Goal: Contribute content: Contribute content

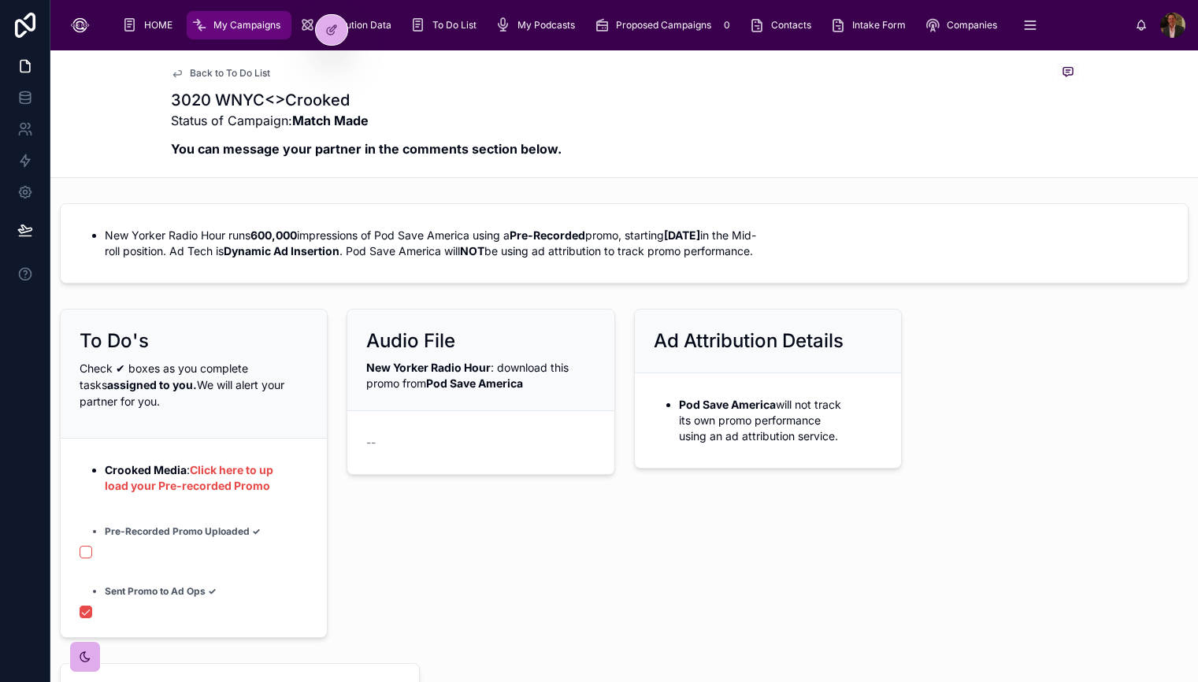
click at [277, 463] on li "Crooked Media : Click here to upload your Pre-recorded Promo" at bounding box center [206, 479] width 203 height 32
click at [339, 30] on div at bounding box center [332, 30] width 32 height 30
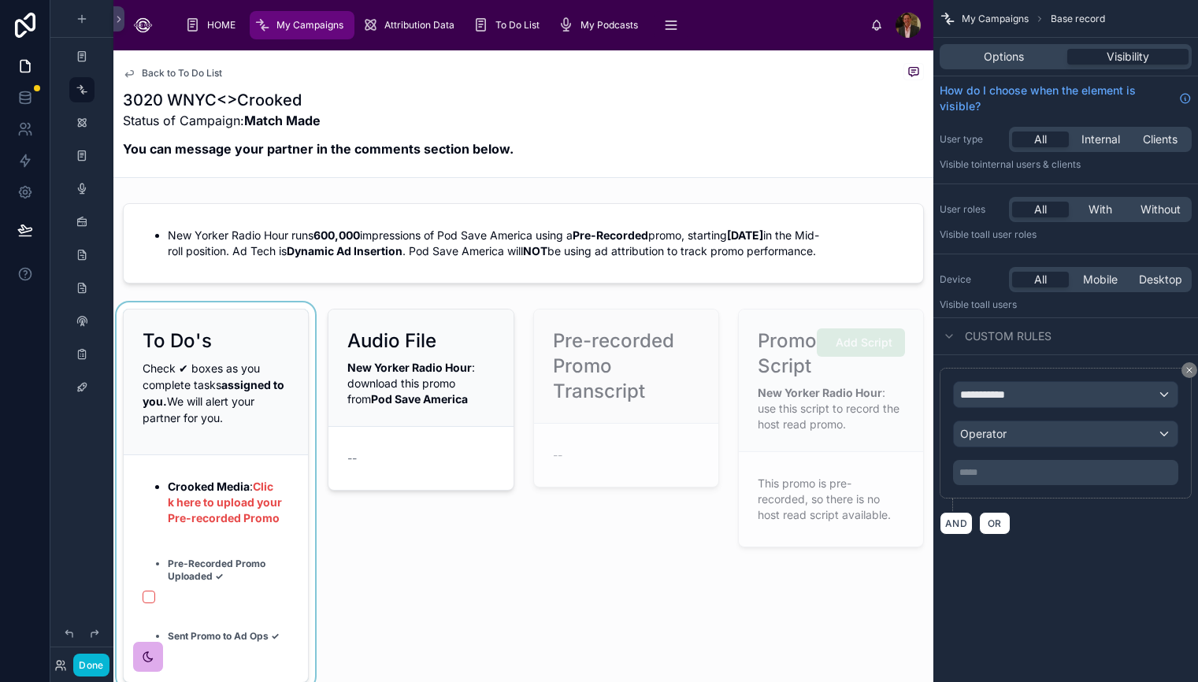
click at [256, 534] on div at bounding box center [215, 496] width 205 height 387
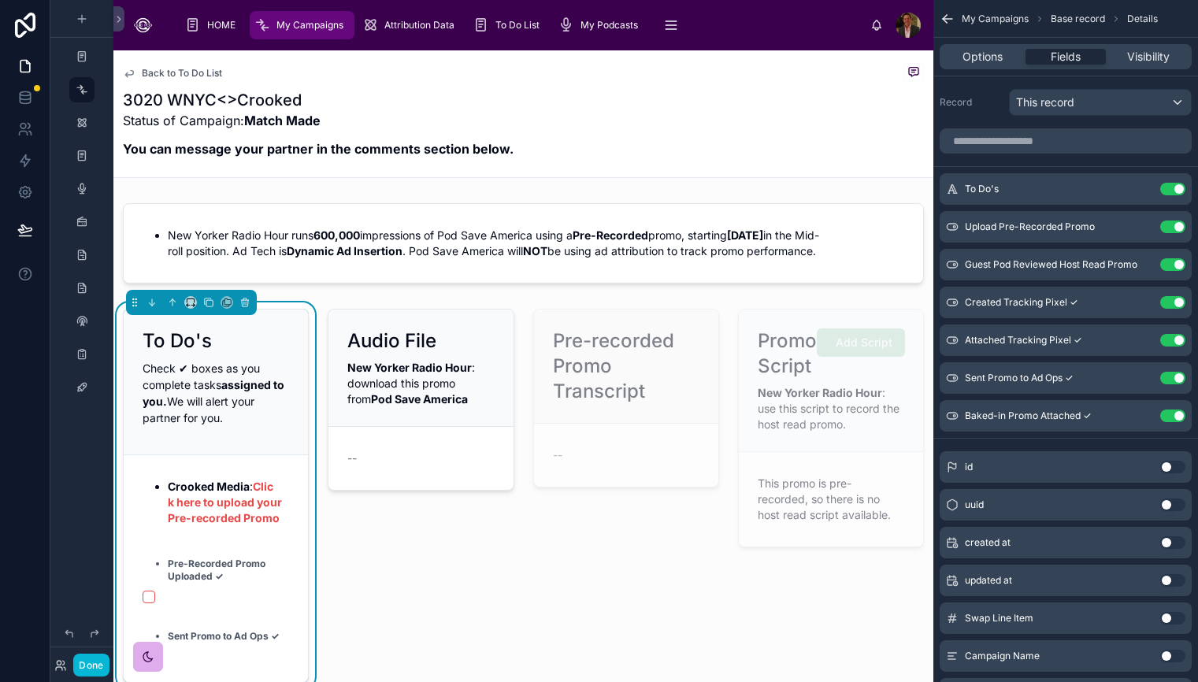
click at [255, 526] on li "Crooked Media : Click here to upload your Pre-recorded Promo" at bounding box center [228, 502] width 121 height 47
click at [1143, 224] on icon "scrollable content" at bounding box center [1143, 225] width 6 height 6
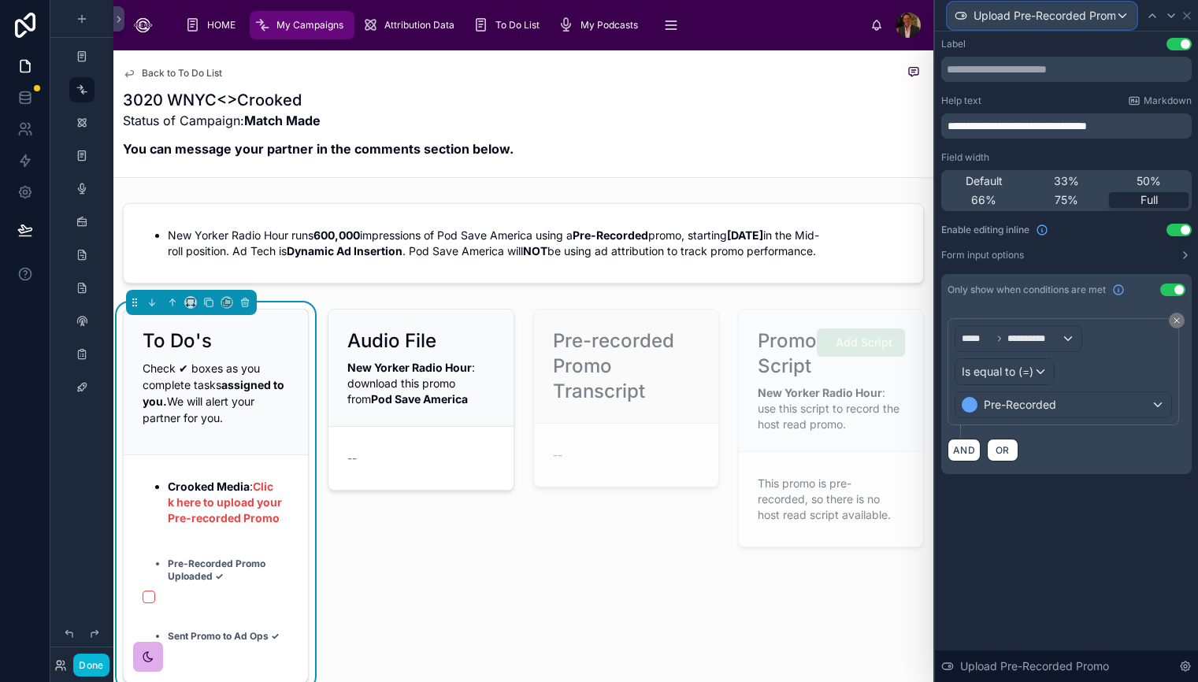
click at [1120, 20] on div "Upload Pre-Recorded Promo" at bounding box center [1043, 15] width 188 height 25
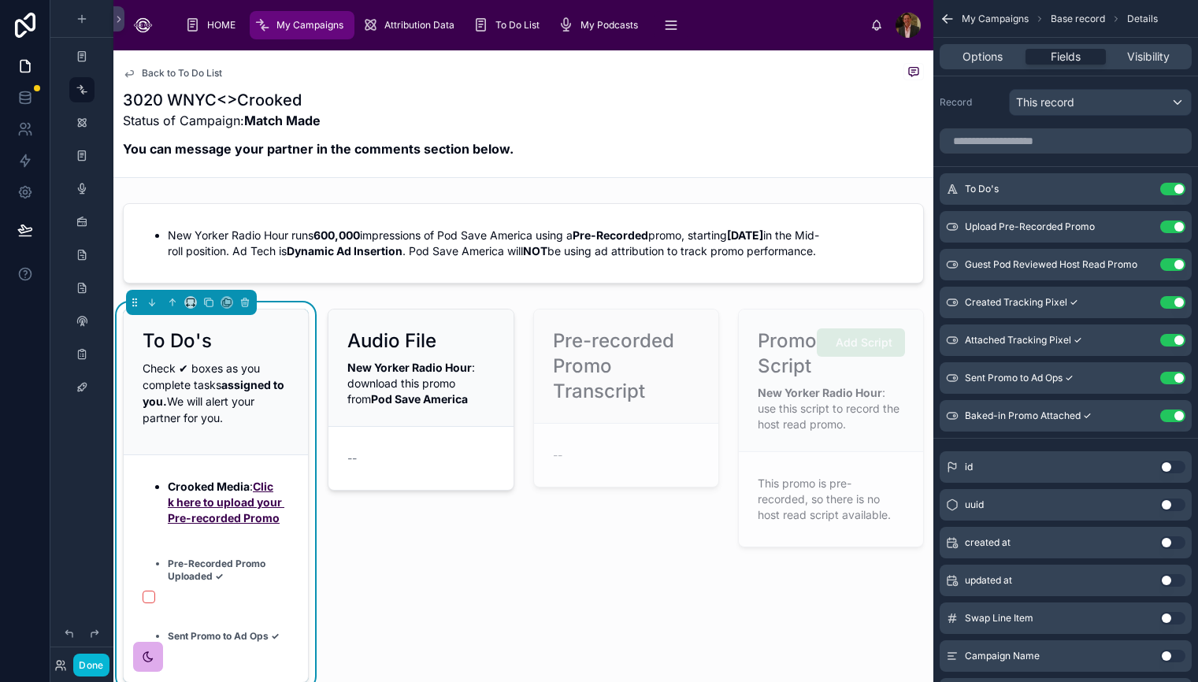
click at [222, 519] on link "Click here to upload your Pre-recorded Promo" at bounding box center [226, 502] width 117 height 45
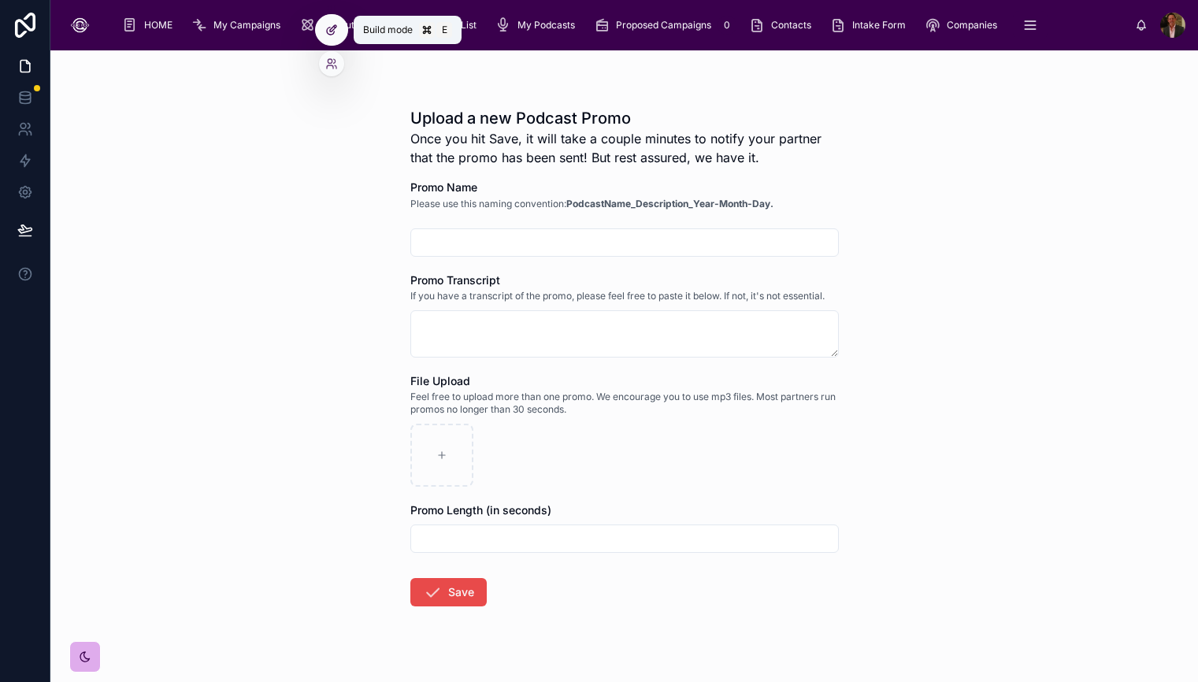
click at [336, 35] on icon at bounding box center [331, 30] width 13 height 13
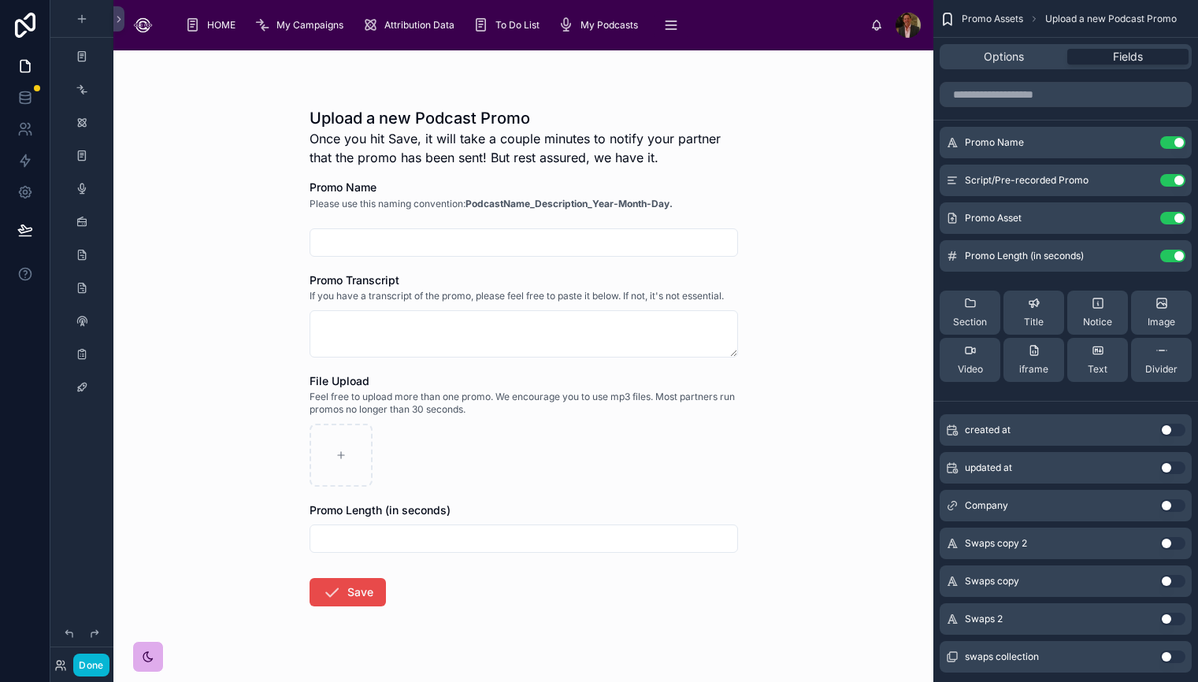
click at [669, 236] on input "text" at bounding box center [523, 243] width 427 height 22
click at [650, 255] on div at bounding box center [524, 243] width 429 height 28
click at [651, 238] on input "text" at bounding box center [523, 243] width 427 height 22
click at [785, 205] on div "Upload a new Podcast Promo Once you hit Save, it will take a couple minutes to …" at bounding box center [523, 366] width 820 height 632
click at [794, 223] on div "Upload a new Podcast Promo Once you hit Save, it will take a couple minutes to …" at bounding box center [523, 366] width 820 height 632
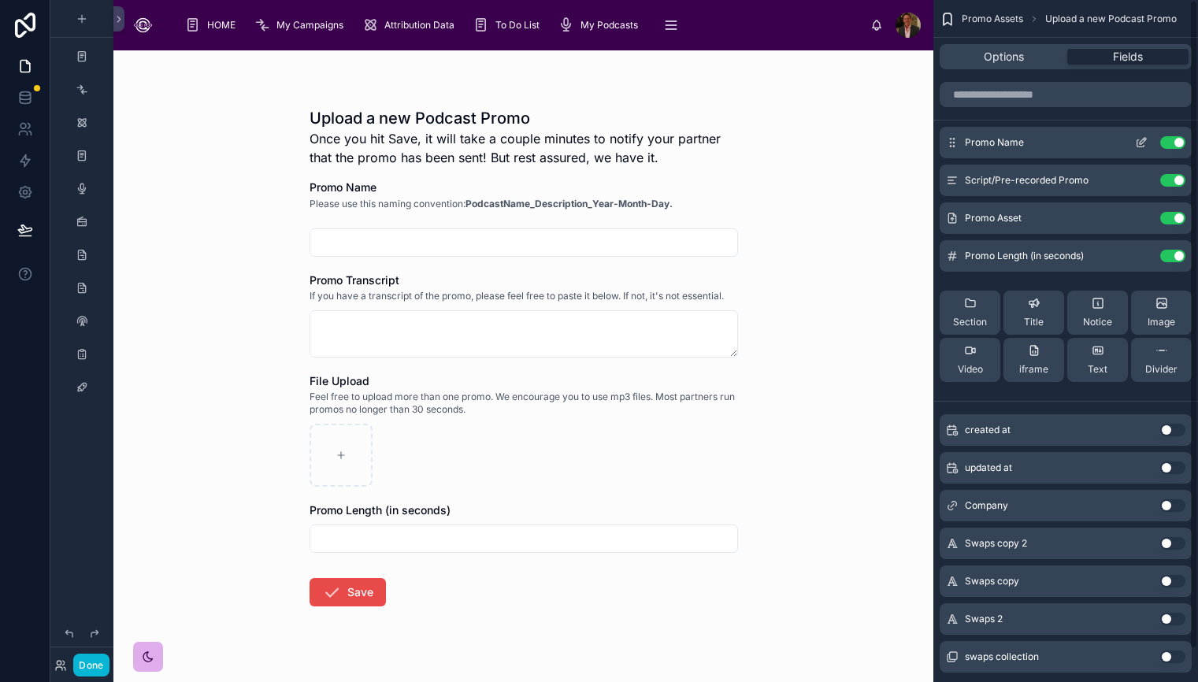
click at [1167, 143] on button "Use setting" at bounding box center [1173, 142] width 25 height 13
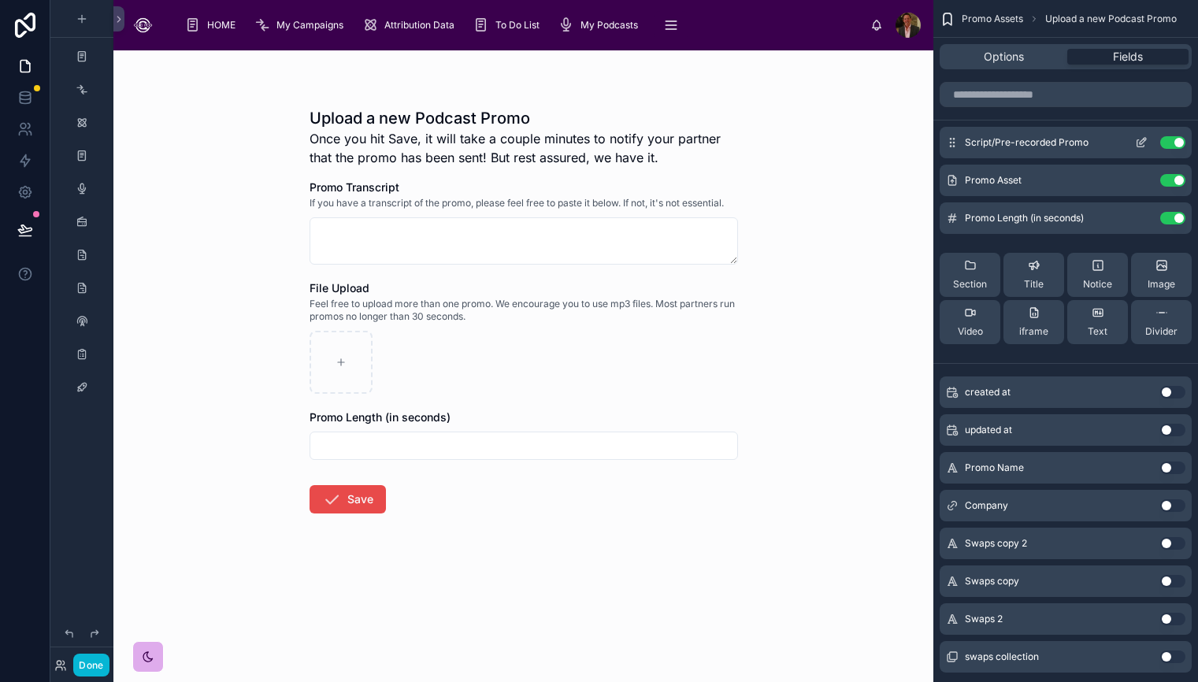
click at [1169, 143] on button "Use setting" at bounding box center [1173, 142] width 25 height 13
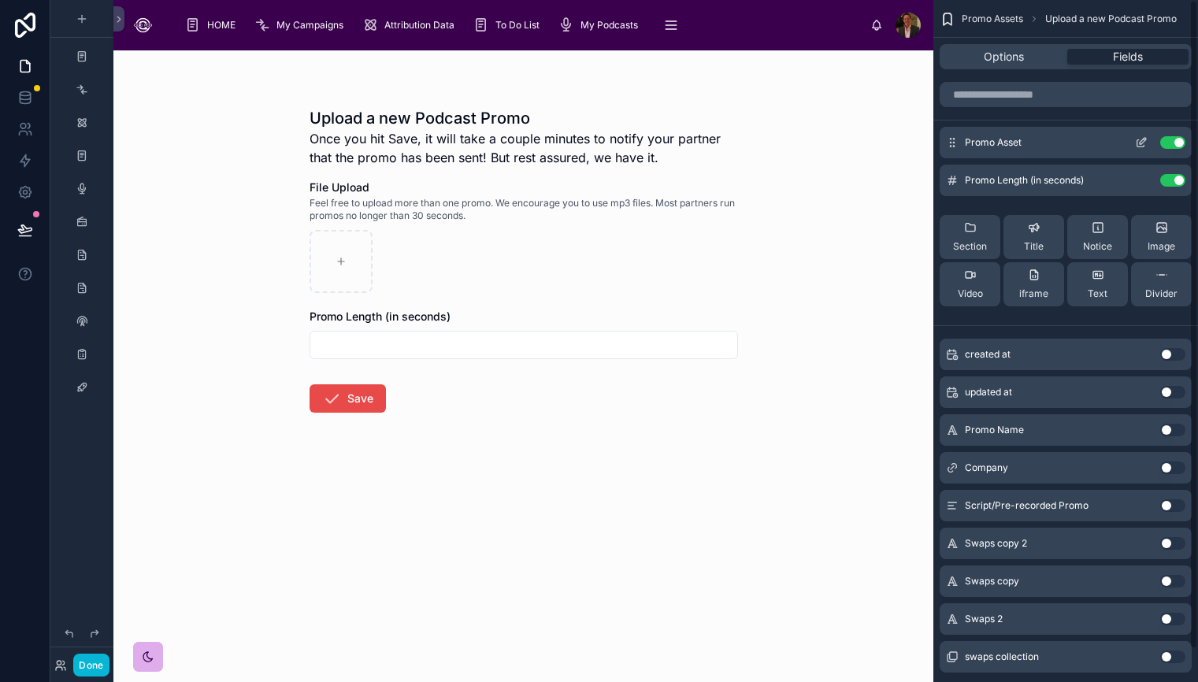
click at [1142, 143] on icon "scrollable content" at bounding box center [1143, 141] width 6 height 6
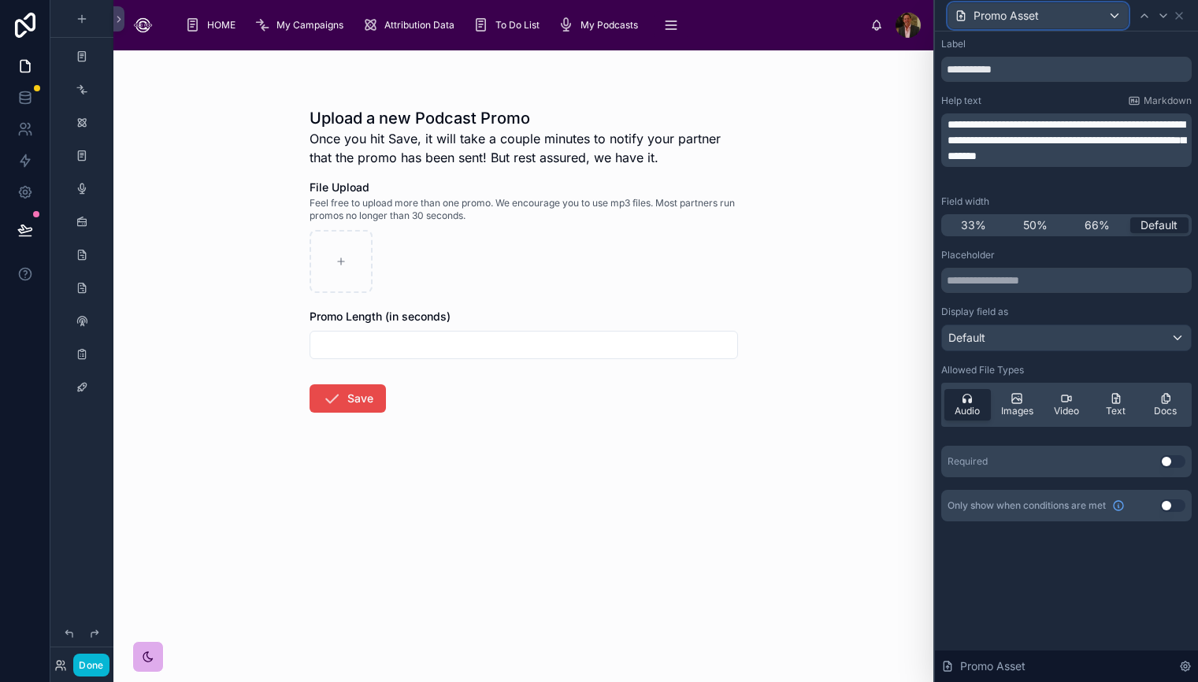
click at [1111, 16] on div "Promo Asset" at bounding box center [1039, 15] width 180 height 25
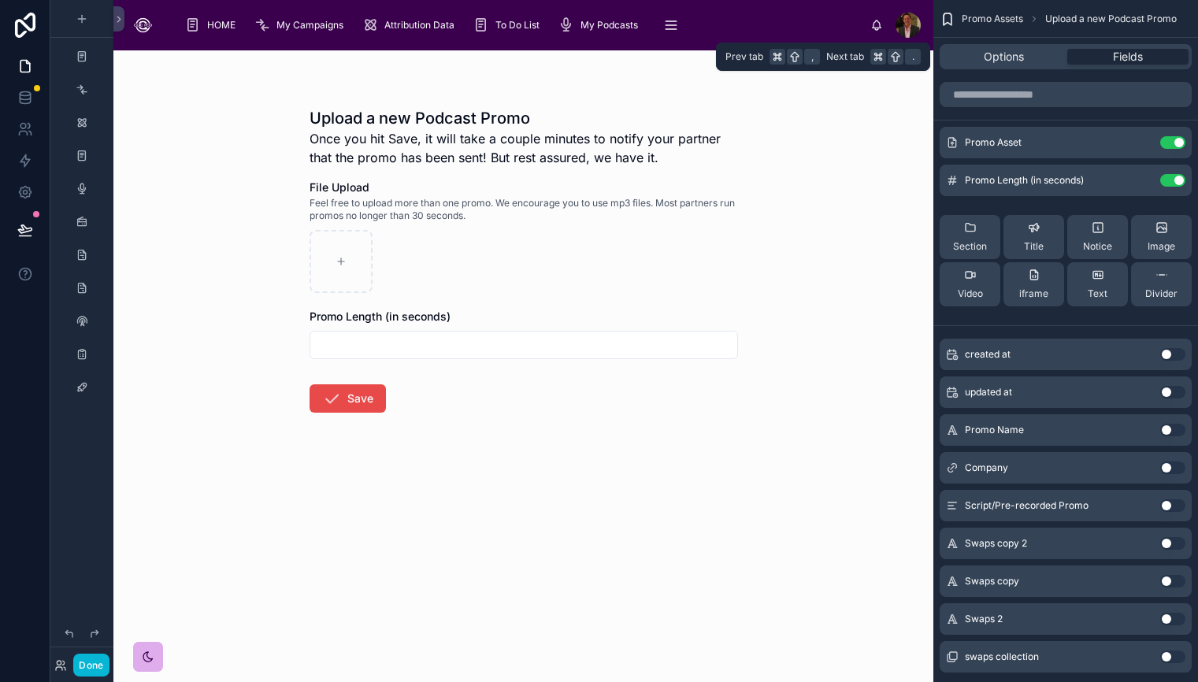
click at [1016, 67] on div "Options Fields" at bounding box center [1066, 56] width 252 height 25
click at [1017, 61] on span "Options" at bounding box center [1004, 57] width 40 height 16
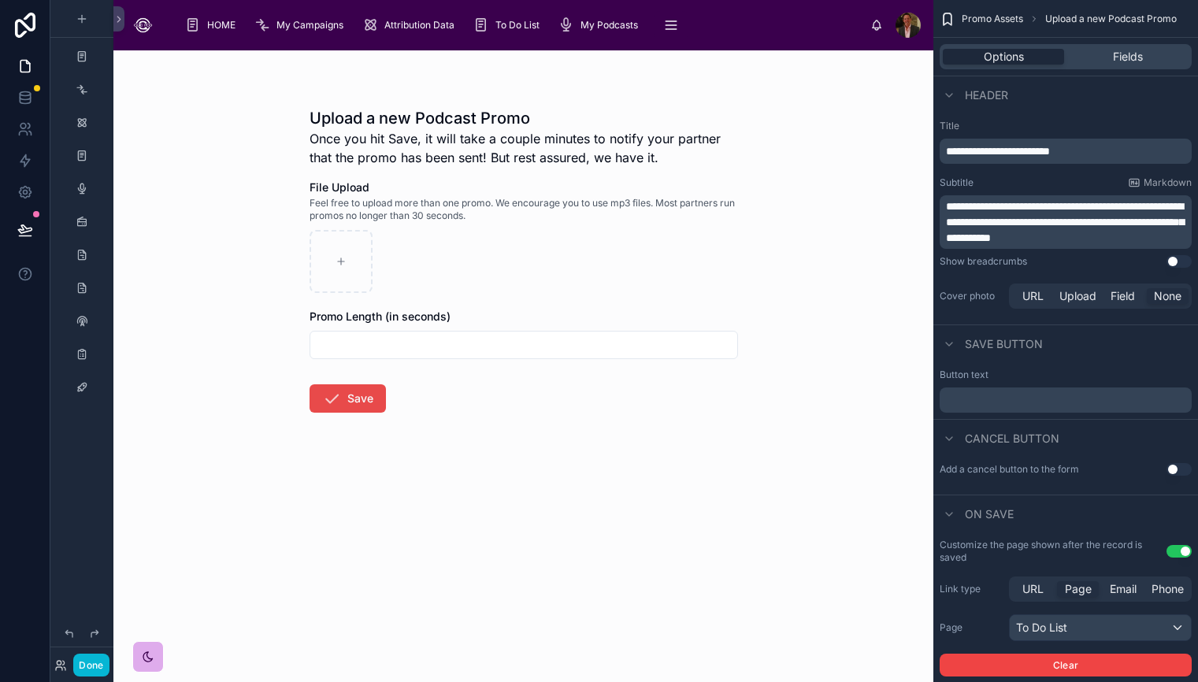
click at [501, 202] on span "Feel free to upload more than one promo. We encourage you to use mp3 files. Mos…" at bounding box center [524, 209] width 429 height 25
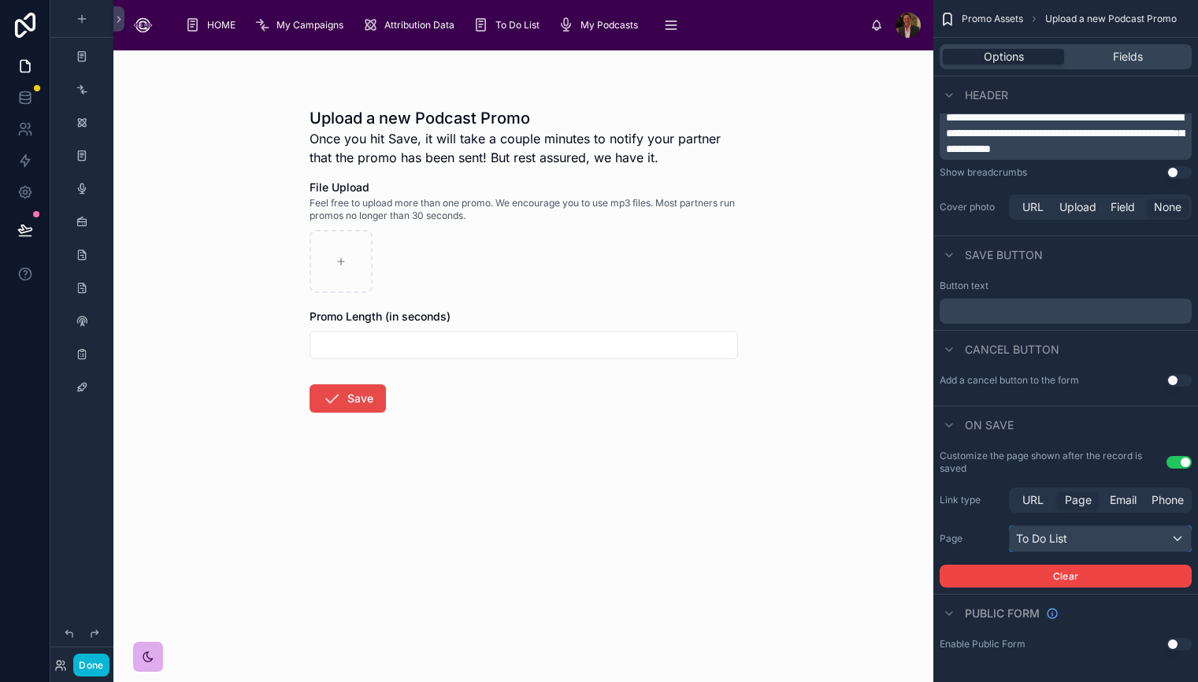
click at [1179, 542] on div "To Do List" at bounding box center [1100, 538] width 181 height 25
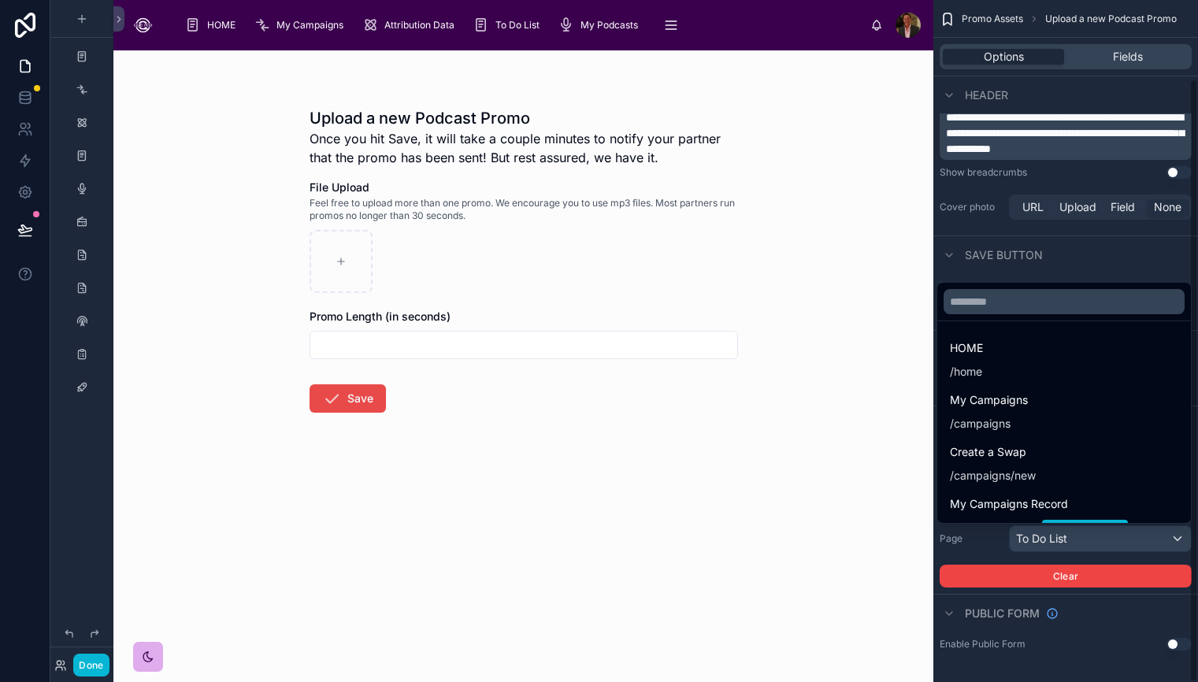
click at [810, 646] on div "Upload a new Podcast Promo Once you hit Save, it will take a couple minutes to …" at bounding box center [523, 366] width 820 height 632
click at [951, 257] on div "scrollable content" at bounding box center [599, 341] width 1198 height 682
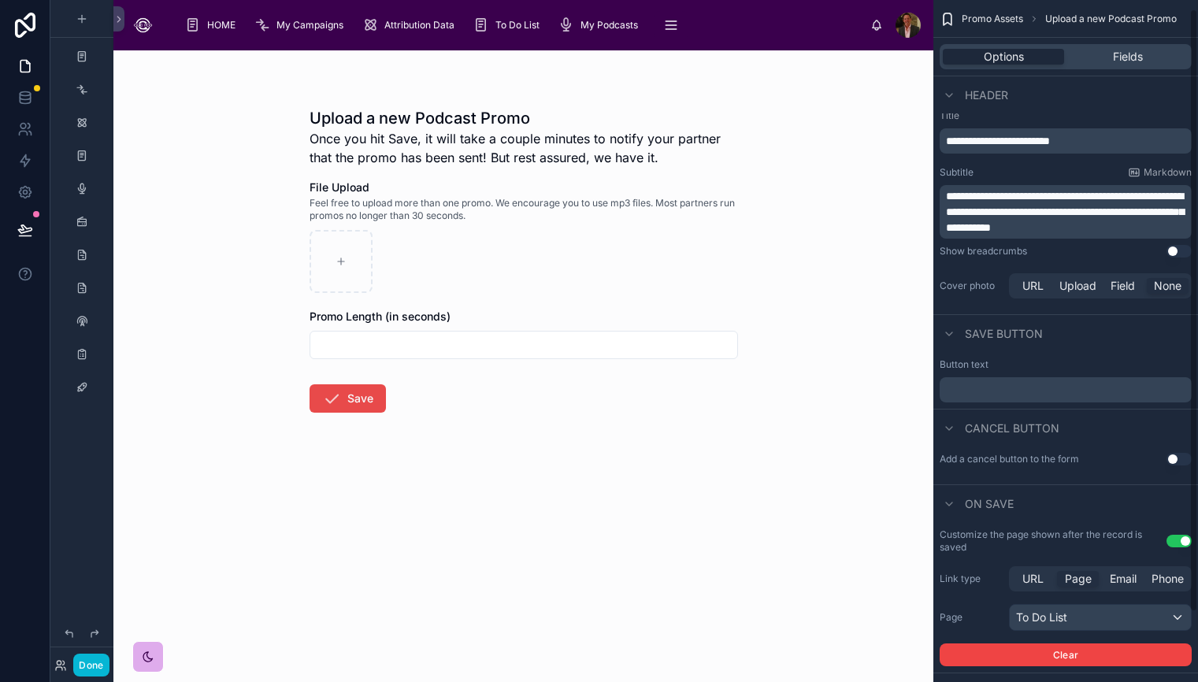
scroll to position [0, 0]
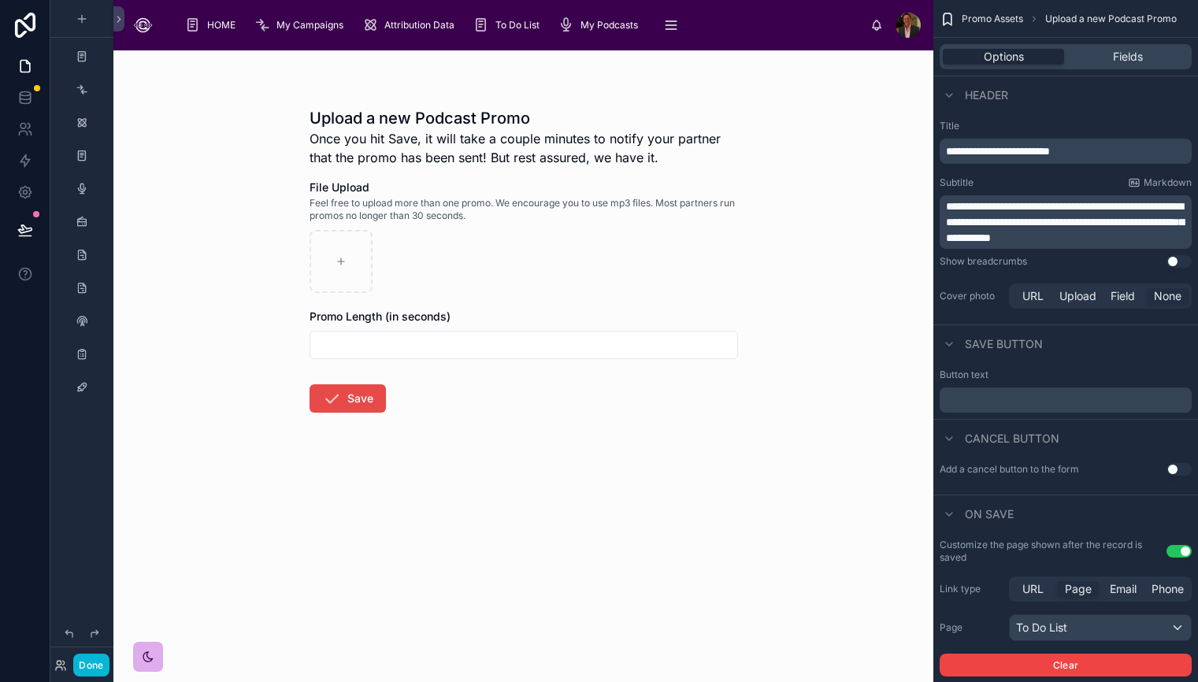
click at [1135, 219] on span "**********" at bounding box center [1065, 222] width 238 height 43
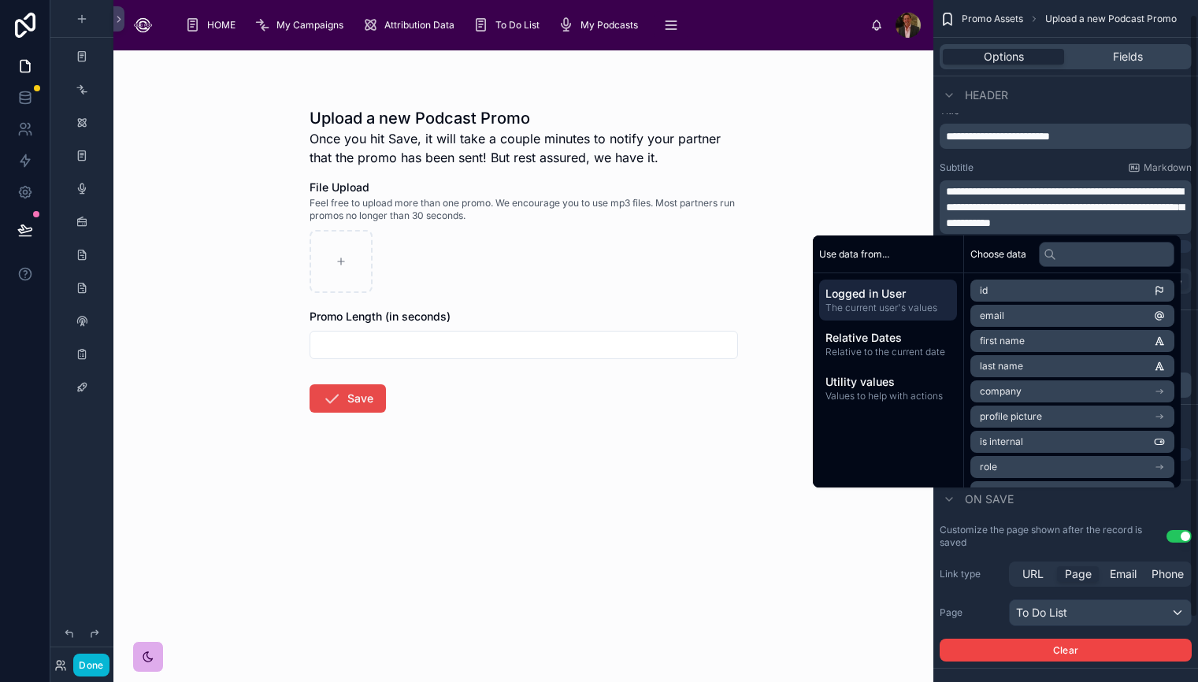
scroll to position [17, 0]
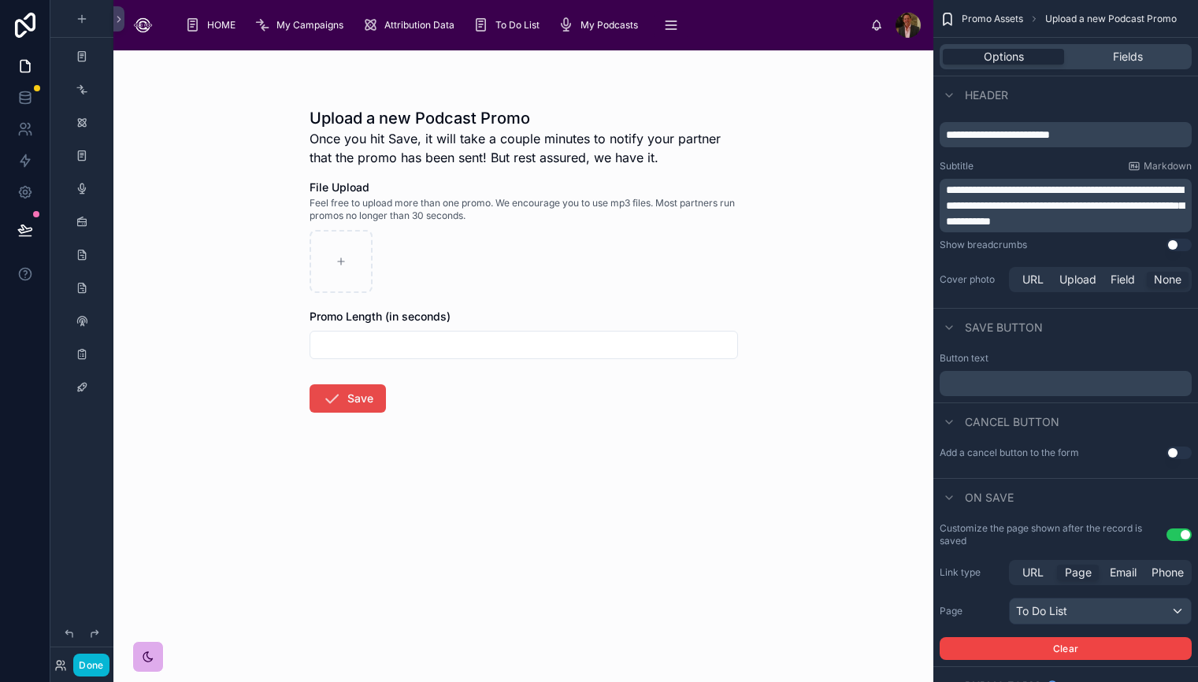
click at [877, 193] on div "Upload a new Podcast Promo Once you hit Save, it will take a couple minutes to …" at bounding box center [523, 366] width 820 height 632
click at [1123, 57] on span "Fields" at bounding box center [1128, 57] width 30 height 16
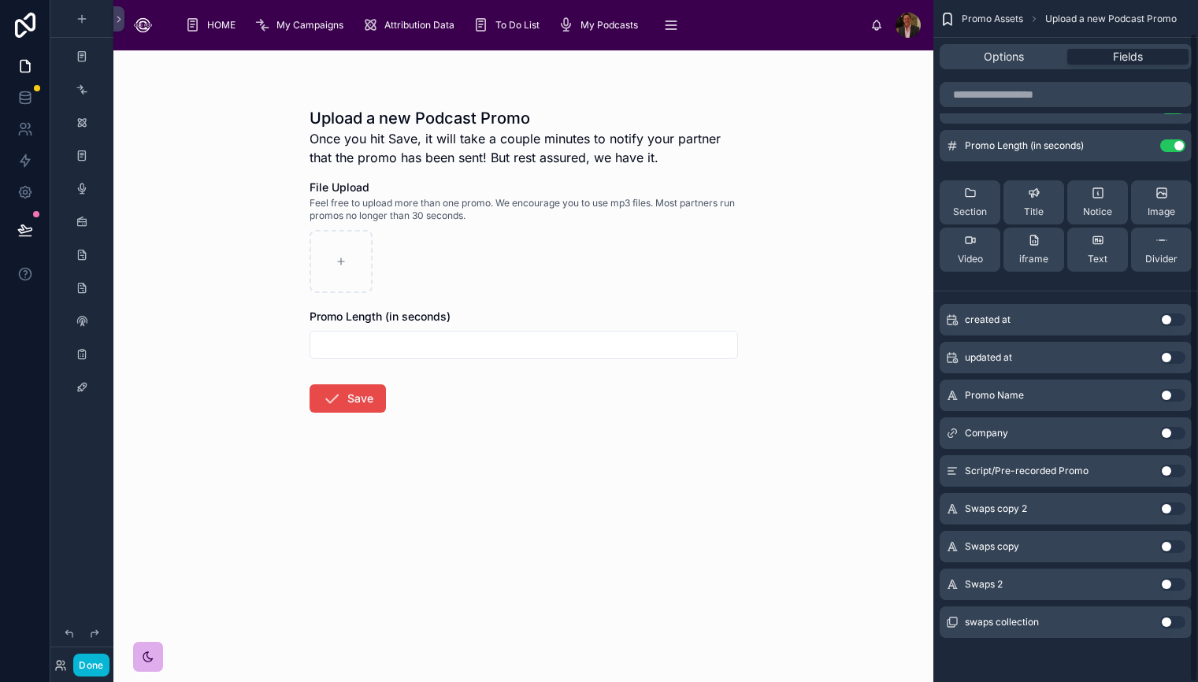
scroll to position [0, 0]
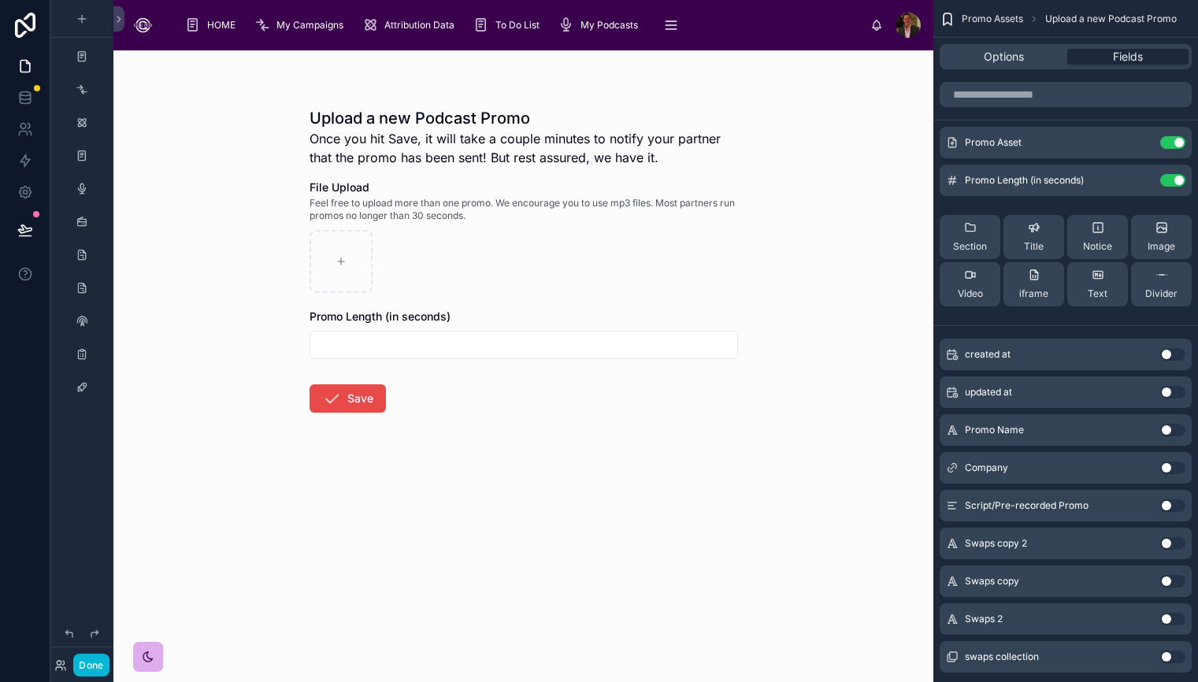
click at [543, 198] on span "Feel free to upload more than one promo. We encourage you to use mp3 files. Mos…" at bounding box center [524, 209] width 429 height 25
click at [431, 126] on h1 "Upload a new Podcast Promo" at bounding box center [524, 118] width 429 height 22
click at [1146, 145] on icon "scrollable content" at bounding box center [1141, 142] width 13 height 13
click at [712, 497] on form "File Upload Feel free to upload more than one promo. We encourage you to use mp…" at bounding box center [524, 347] width 429 height 334
click at [830, 470] on div "Upload a new Podcast Promo Once you hit Save, it will take a couple minutes to …" at bounding box center [523, 366] width 820 height 632
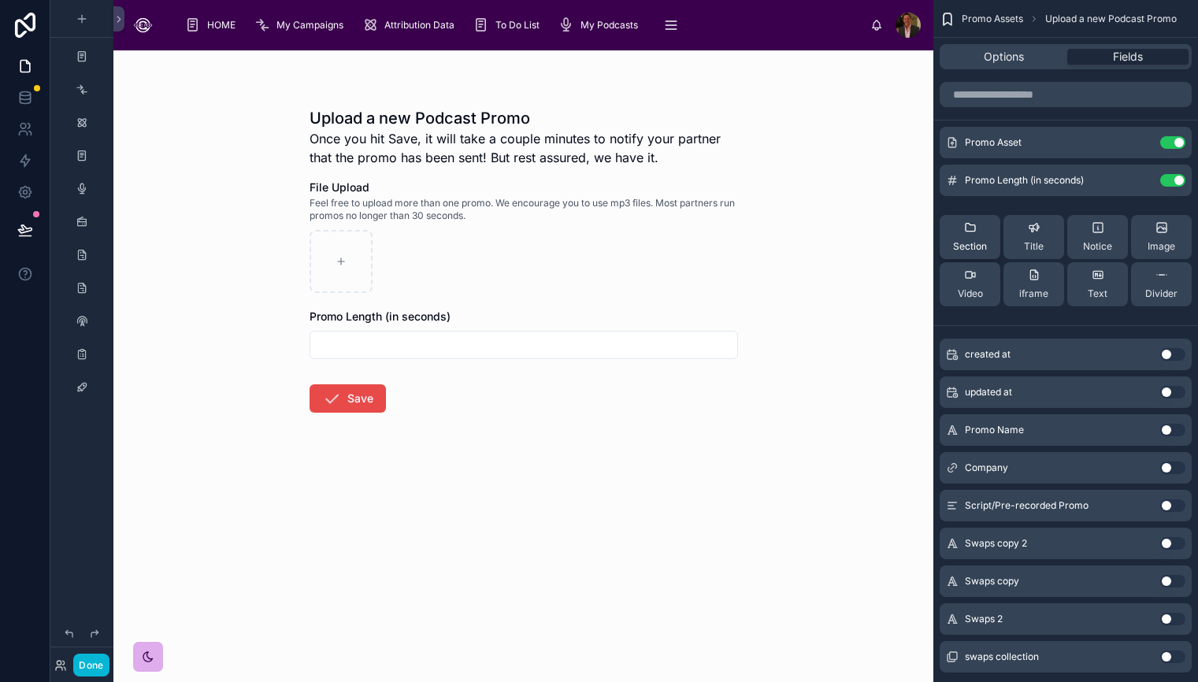
click at [970, 227] on icon "scrollable content" at bounding box center [970, 227] width 13 height 13
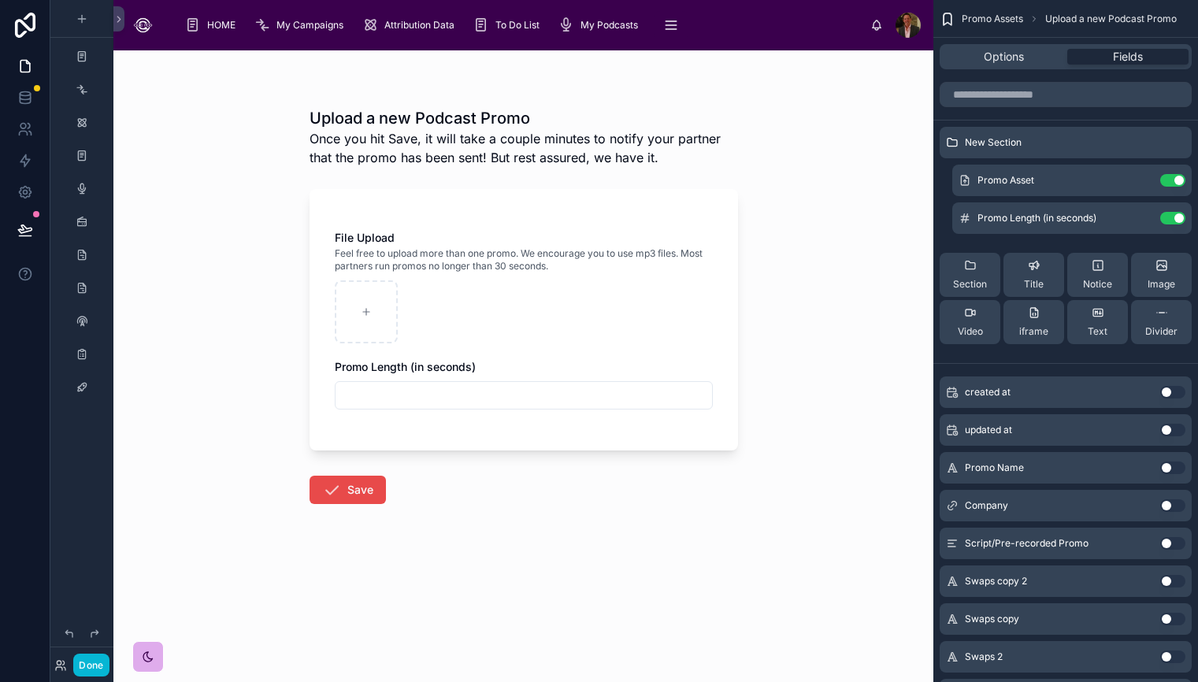
click at [693, 535] on form "File Upload Feel free to upload more than one promo. We encourage you to use mp…" at bounding box center [524, 392] width 429 height 425
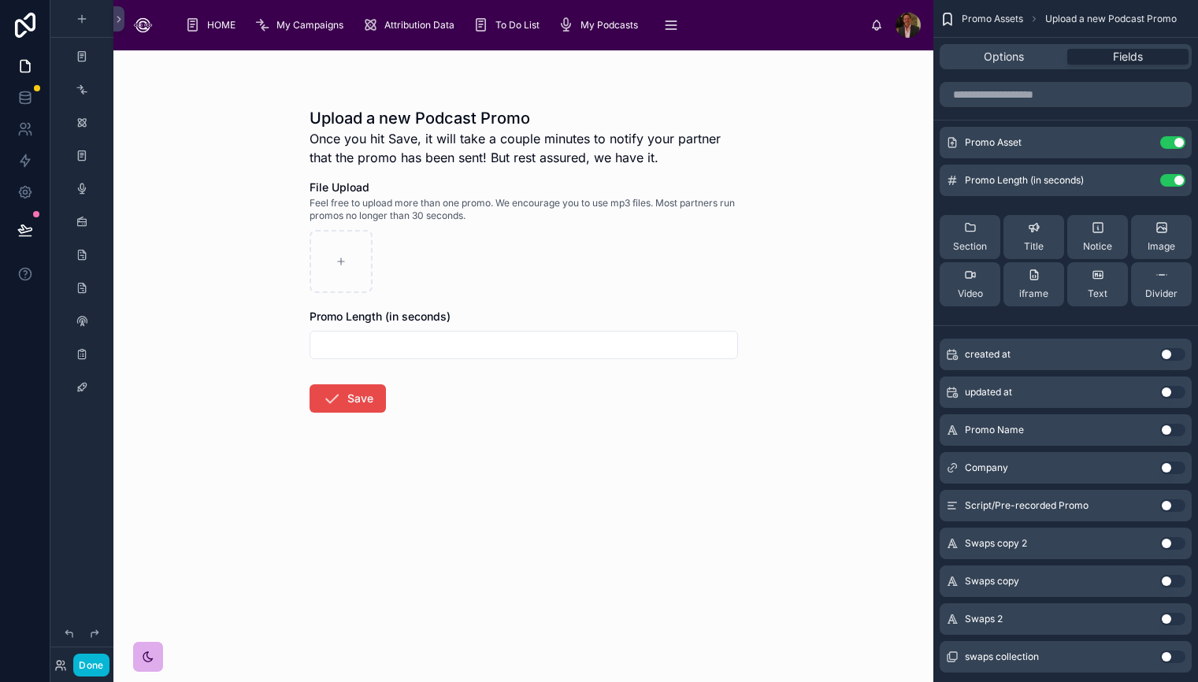
click at [1007, 19] on span "Promo Assets" at bounding box center [992, 19] width 61 height 13
click at [998, 20] on span "Promo Assets" at bounding box center [992, 19] width 61 height 13
click at [678, 466] on form "File Upload Feel free to upload more than one promo. We encourage you to use mp…" at bounding box center [524, 347] width 429 height 334
click at [949, 23] on icon "scrollable content" at bounding box center [948, 19] width 16 height 16
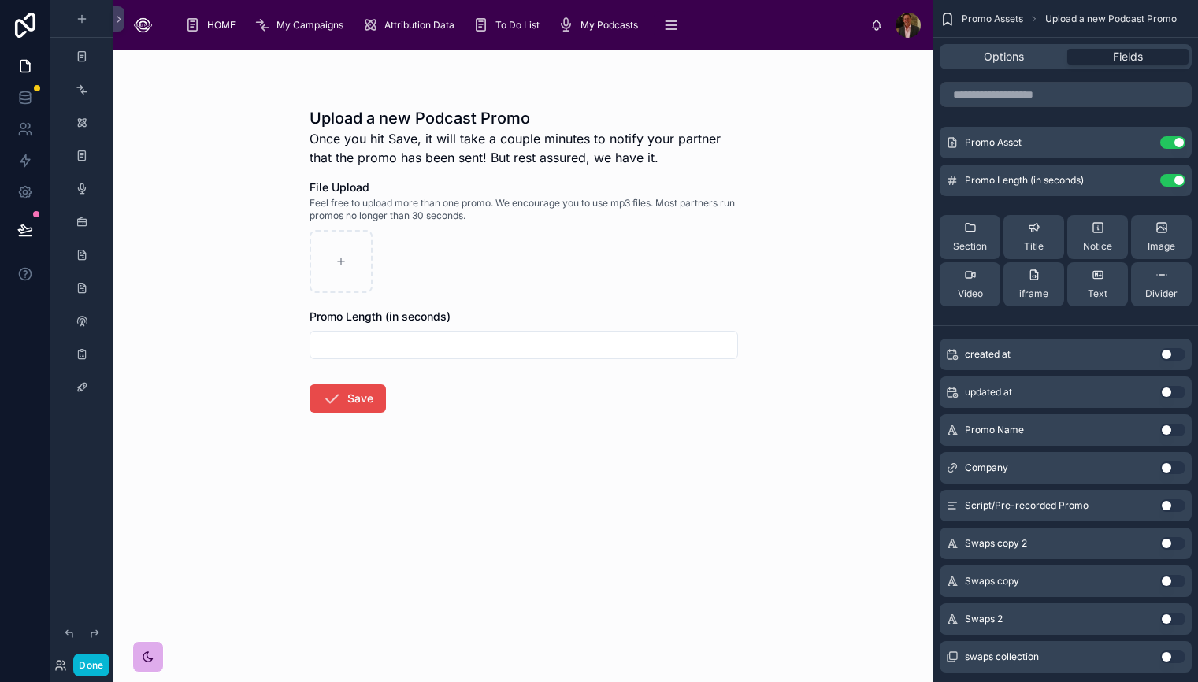
click at [949, 23] on icon "scrollable content" at bounding box center [948, 19] width 16 height 16
click at [1090, 20] on span "Upload a new Podcast Promo" at bounding box center [1112, 19] width 132 height 13
click at [1000, 61] on span "Options" at bounding box center [1004, 57] width 40 height 16
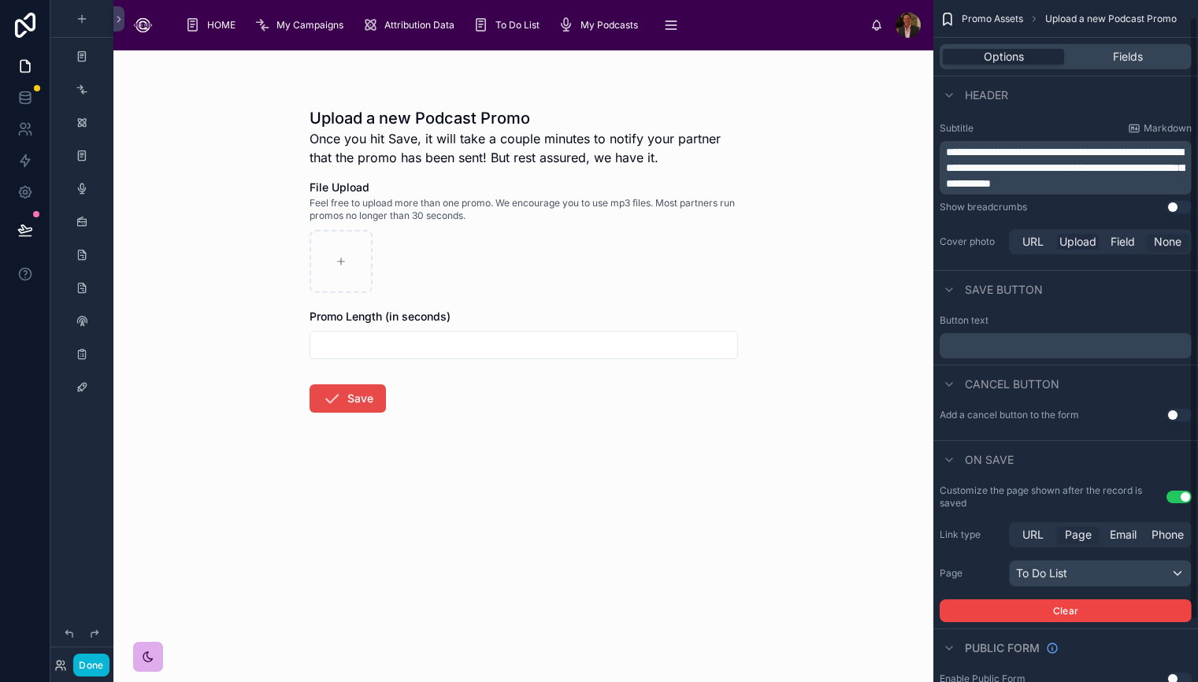
scroll to position [89, 0]
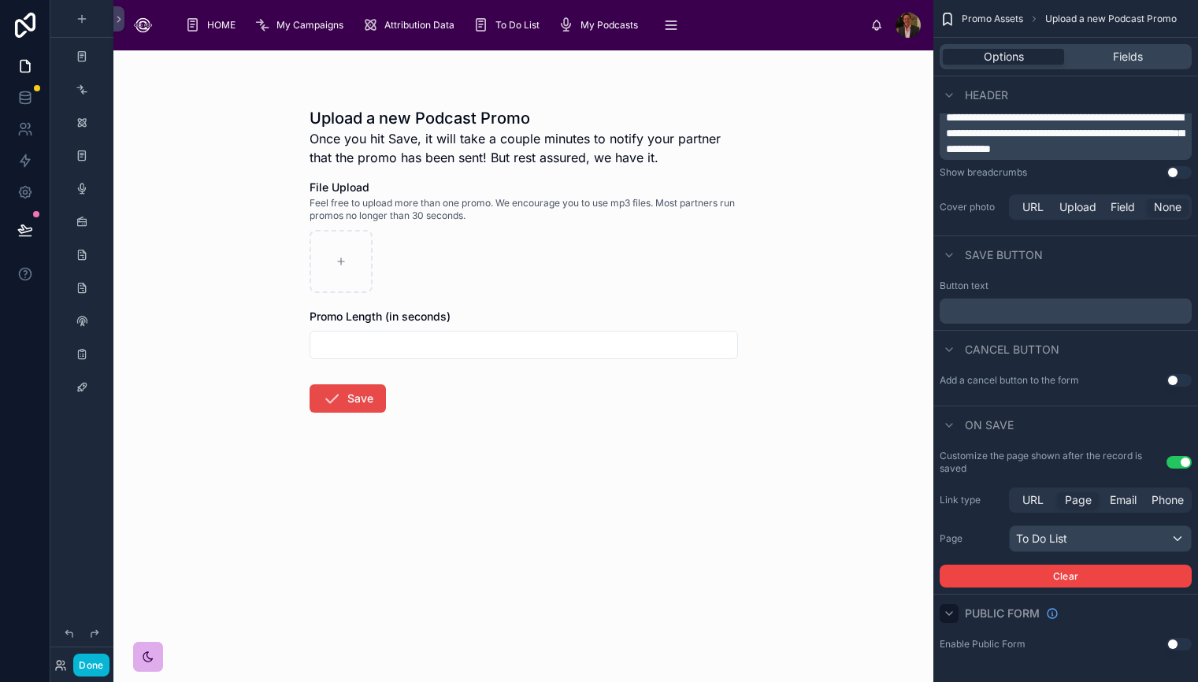
click at [951, 617] on icon "scrollable content" at bounding box center [949, 613] width 13 height 13
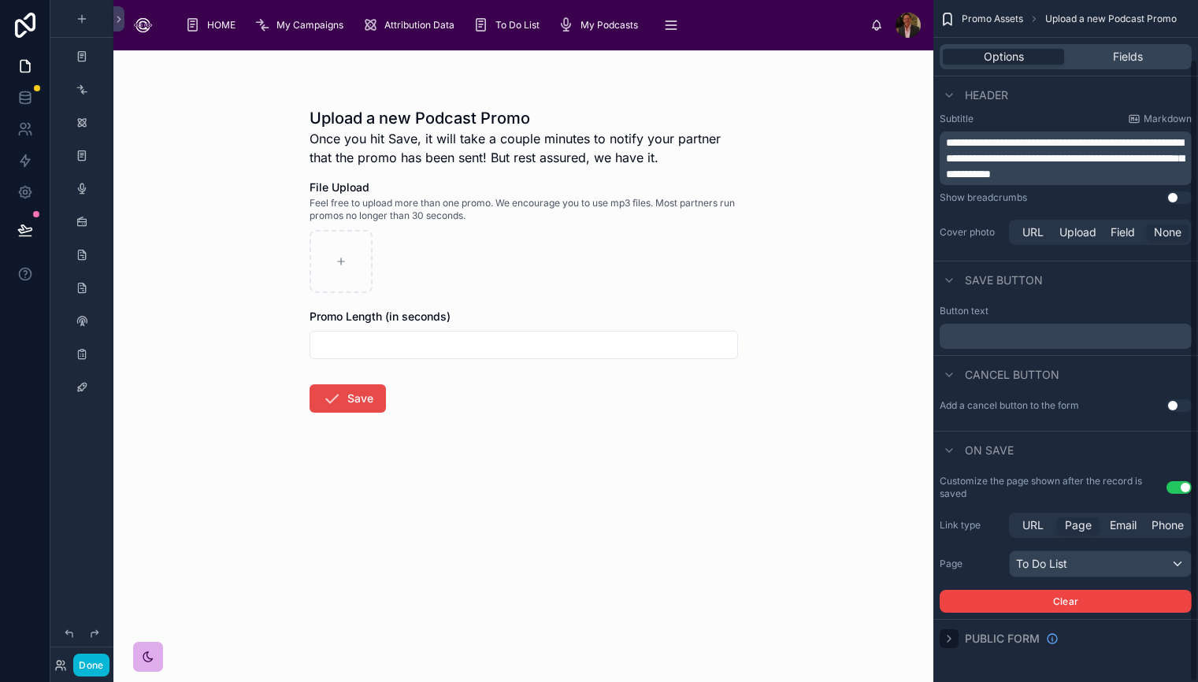
scroll to position [0, 0]
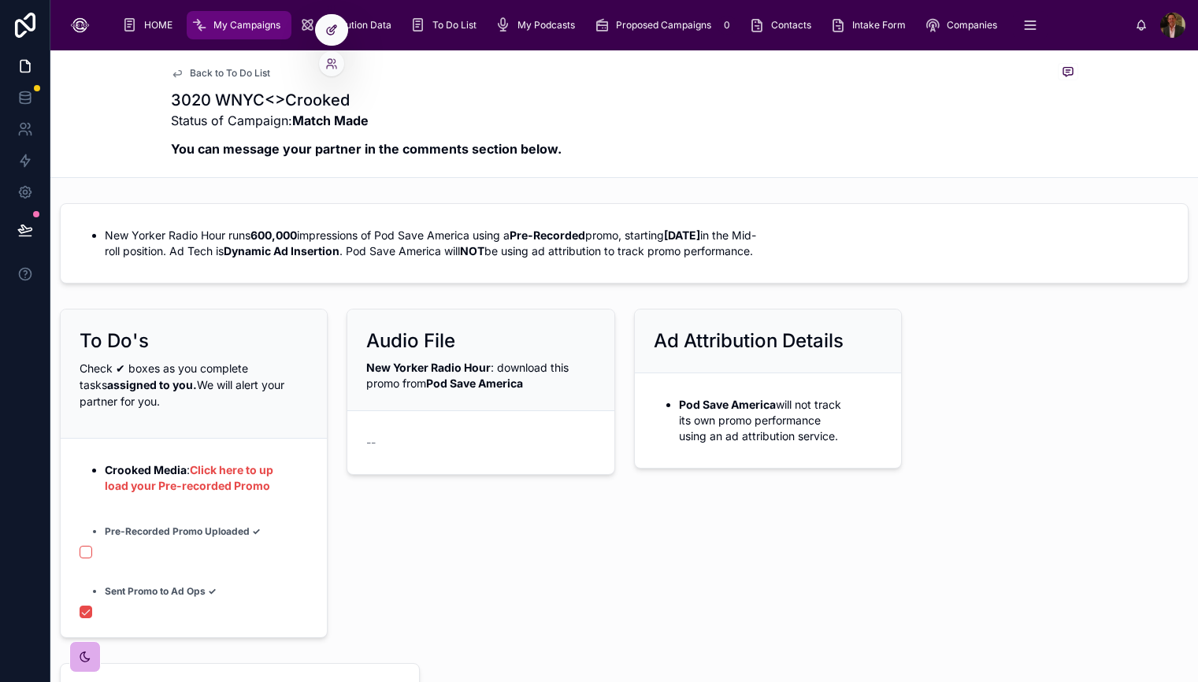
click at [332, 30] on icon at bounding box center [333, 28] width 6 height 6
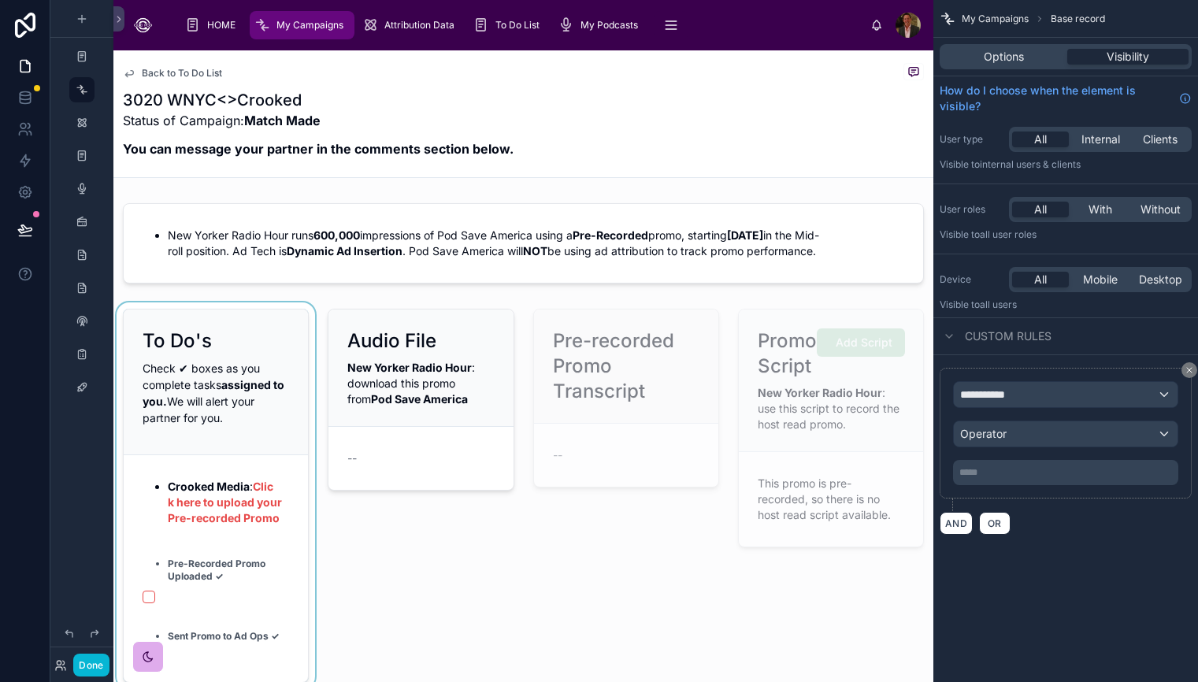
click at [233, 537] on div at bounding box center [215, 496] width 205 height 387
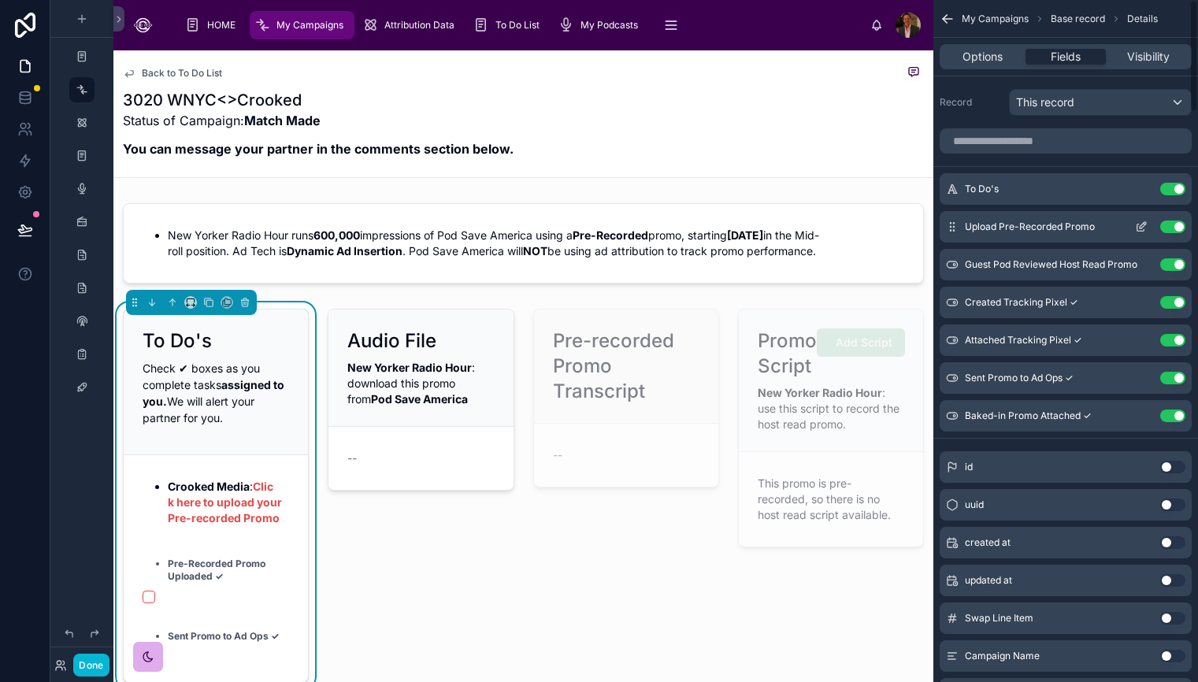
click at [1143, 230] on icon "scrollable content" at bounding box center [1141, 227] width 13 height 13
click at [987, 61] on span "Options" at bounding box center [983, 57] width 40 height 16
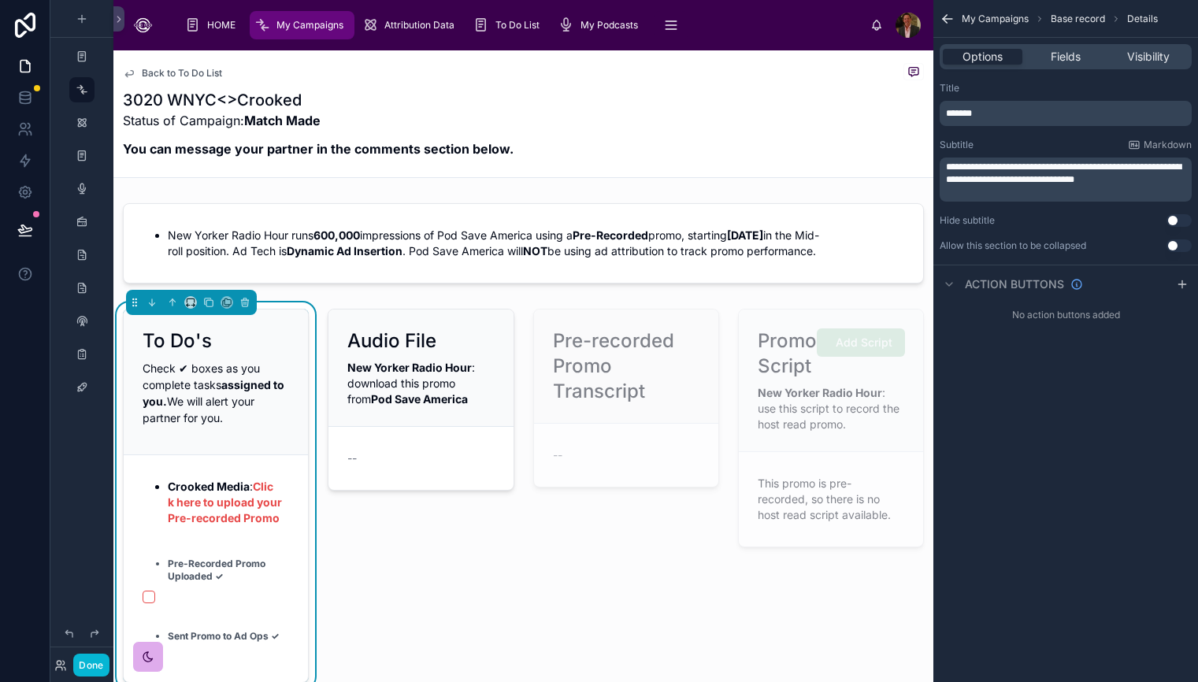
click at [238, 526] on li "Crooked Media : Click here to upload your Pre-recorded Promo" at bounding box center [228, 502] width 121 height 47
click at [243, 482] on strong "Crooked Media" at bounding box center [209, 486] width 82 height 13
click at [1067, 58] on span "Fields" at bounding box center [1066, 57] width 30 height 16
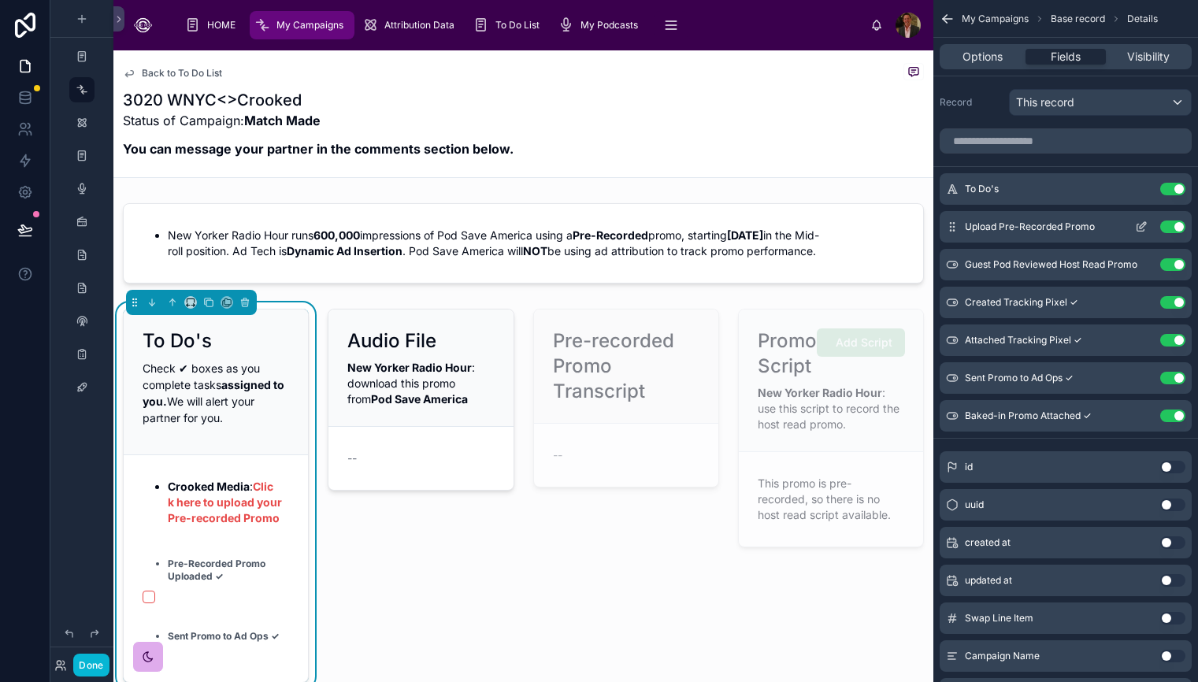
click at [1139, 229] on icon "scrollable content" at bounding box center [1141, 227] width 13 height 13
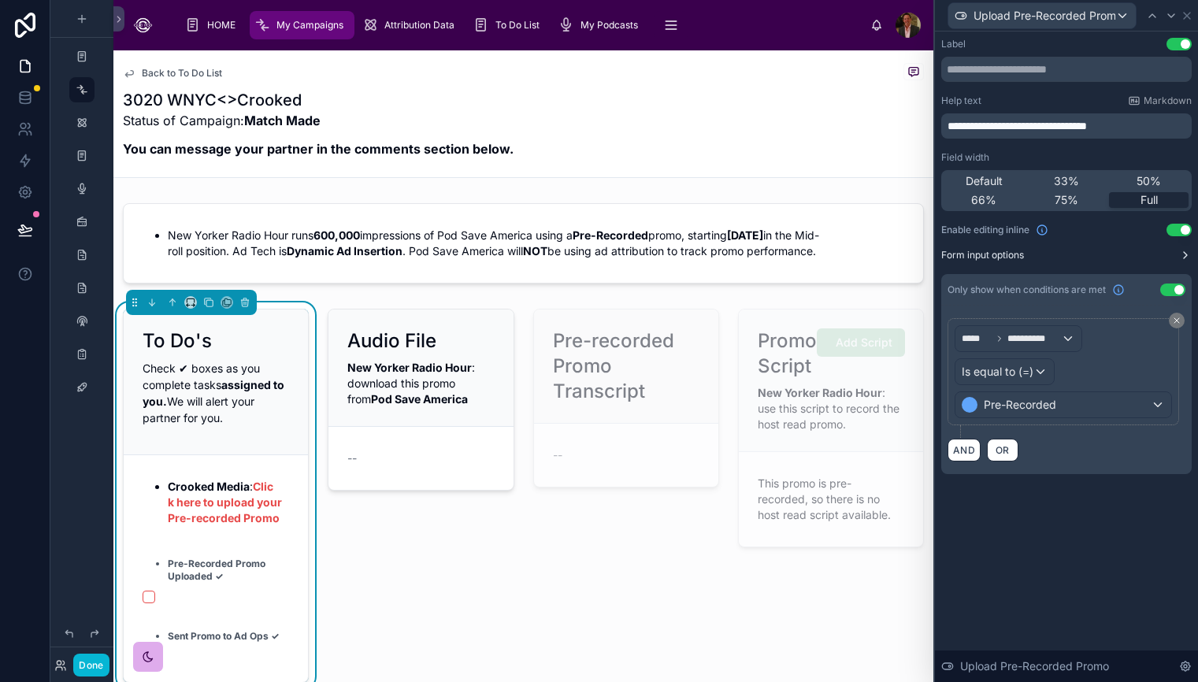
click at [1182, 257] on icon at bounding box center [1186, 255] width 13 height 13
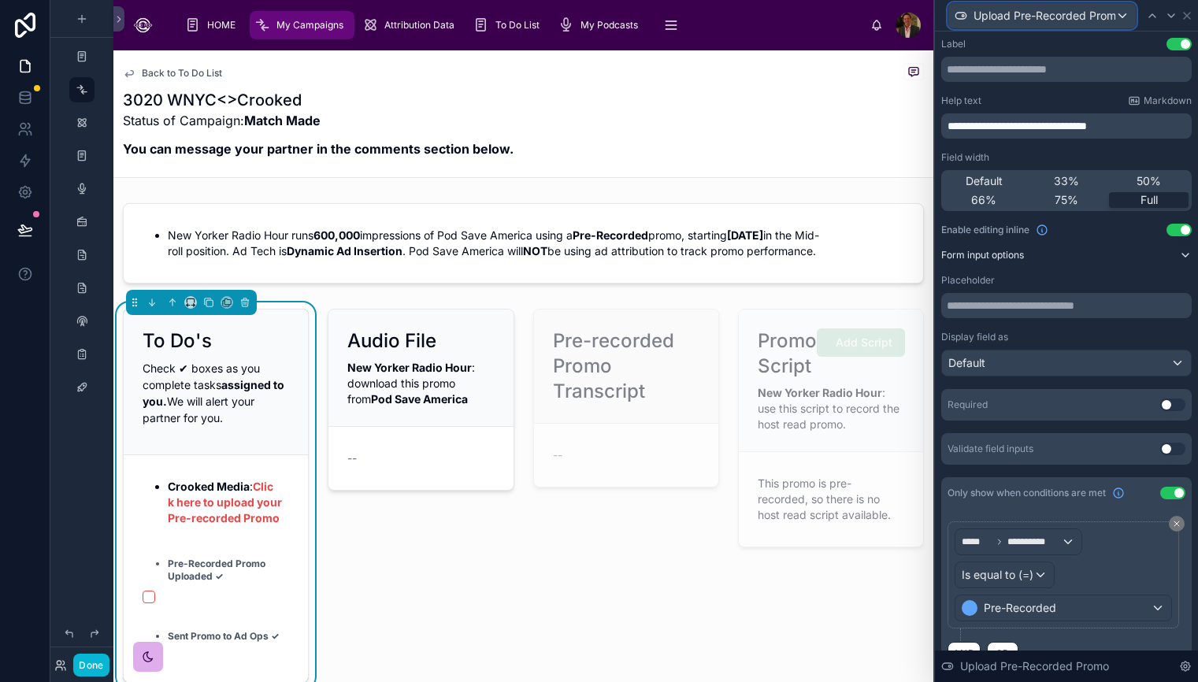
click at [1124, 14] on div "Upload Pre-Recorded Promo" at bounding box center [1043, 15] width 188 height 25
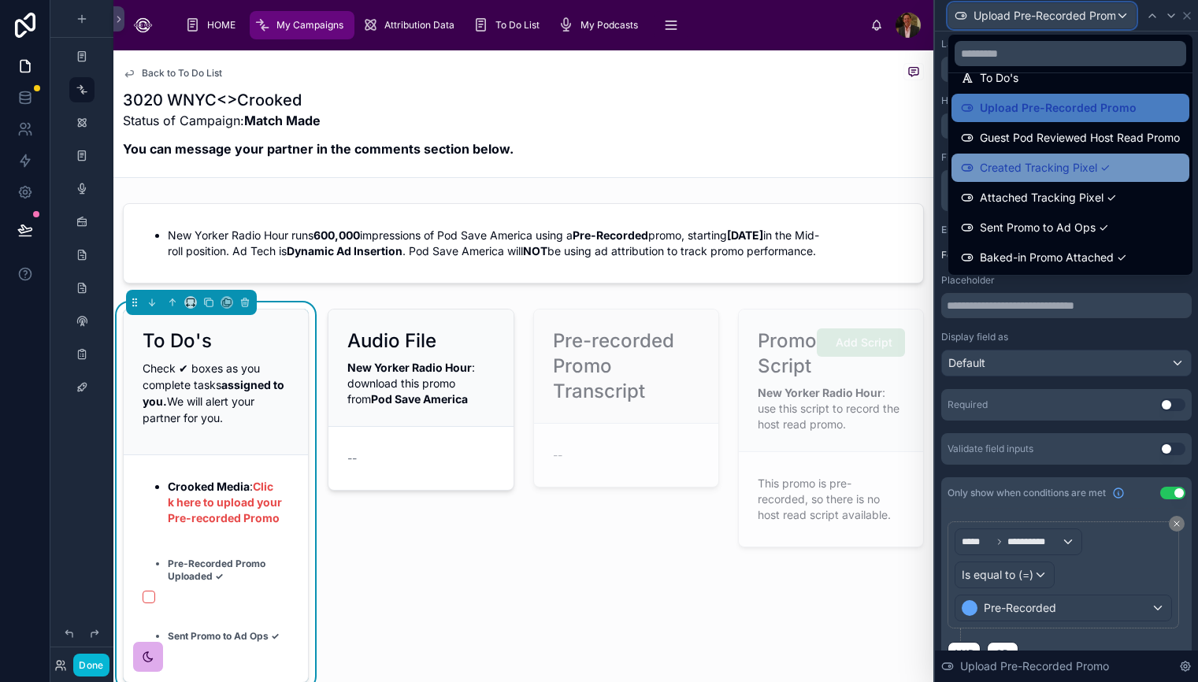
scroll to position [17, 0]
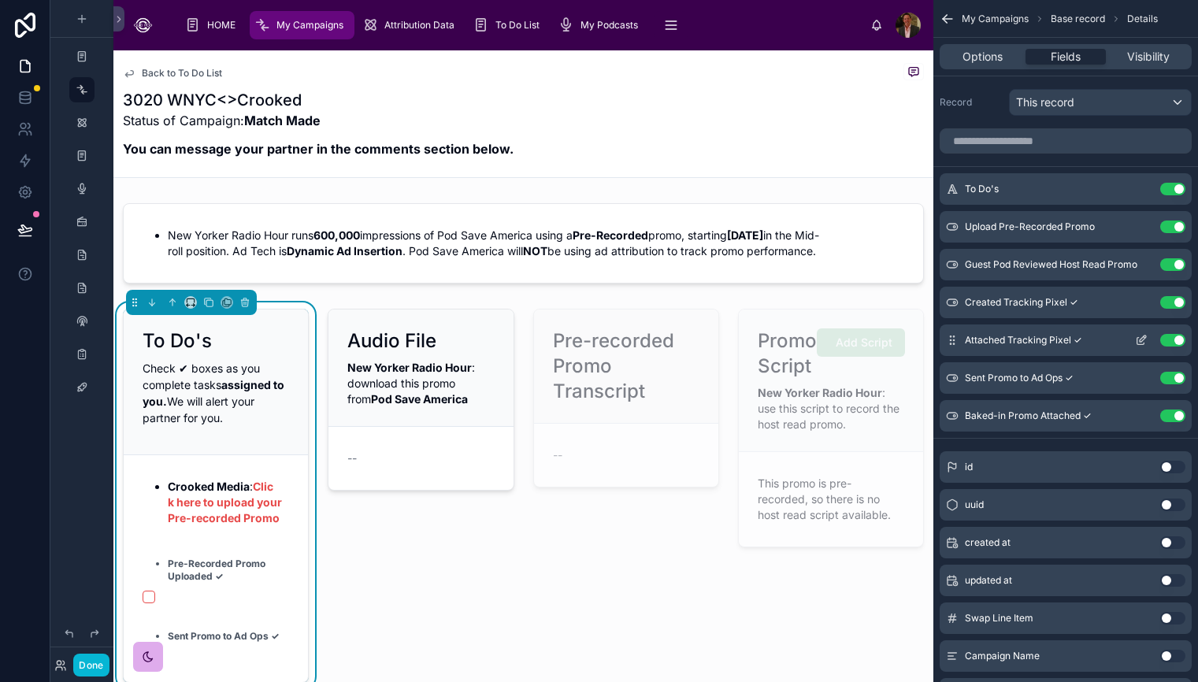
click at [1163, 336] on button "Use setting" at bounding box center [1173, 340] width 25 height 13
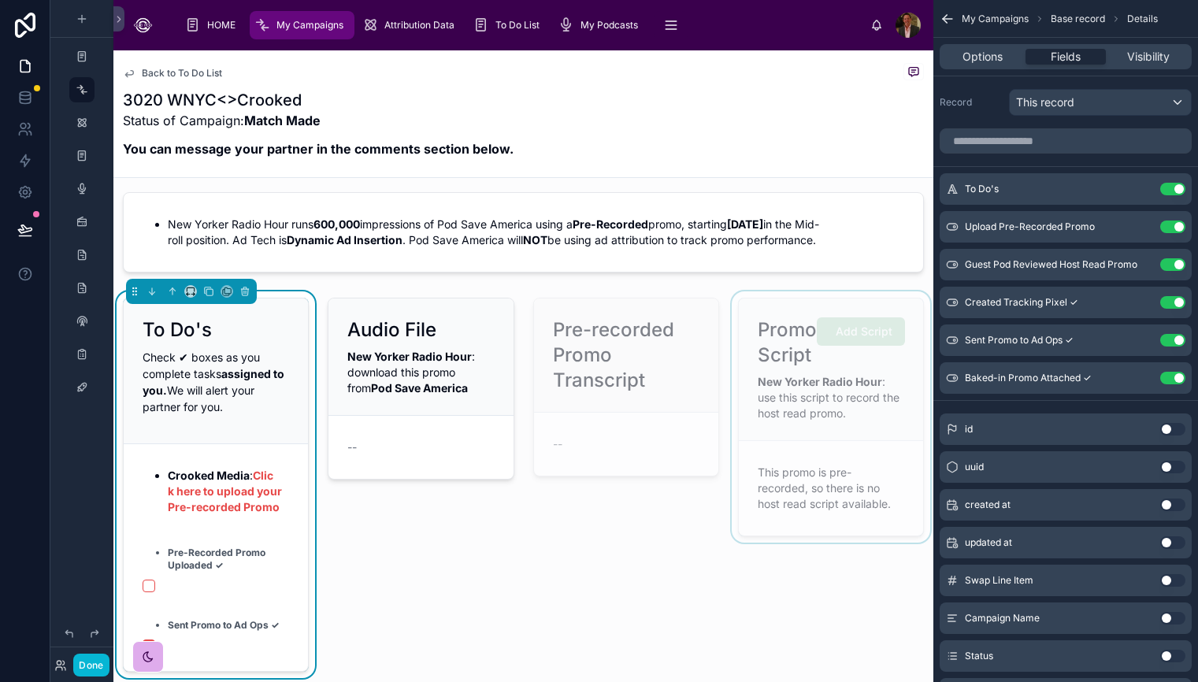
scroll to position [0, 0]
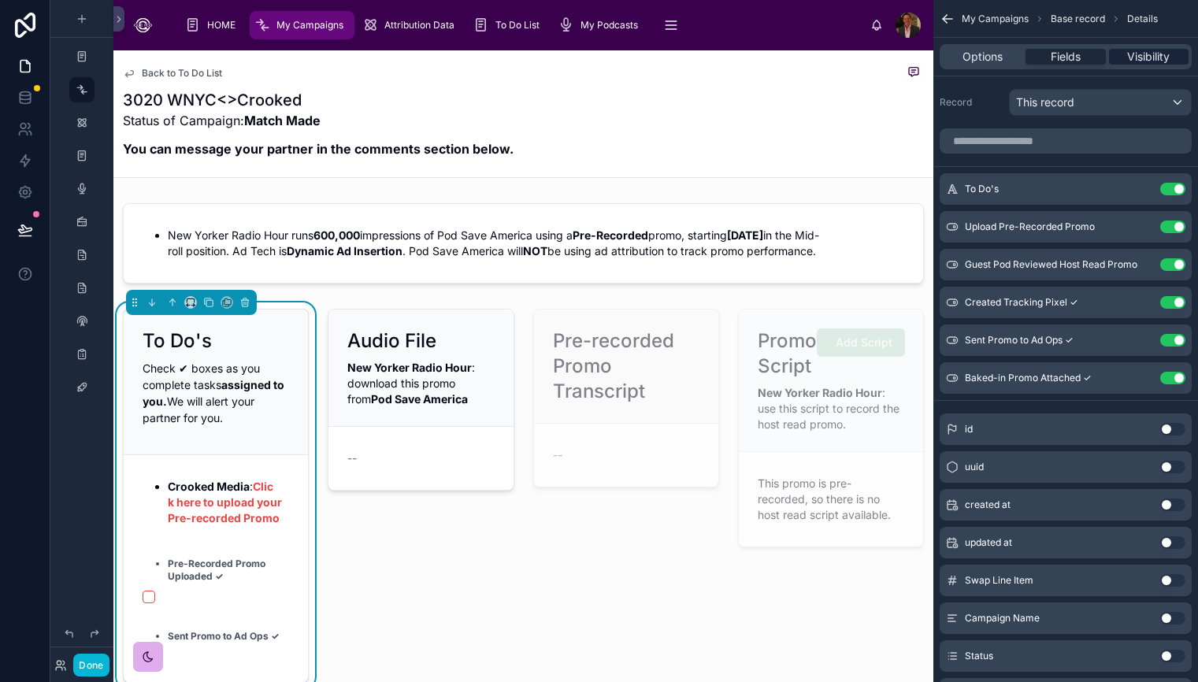
click at [1160, 59] on span "Visibility" at bounding box center [1149, 57] width 43 height 16
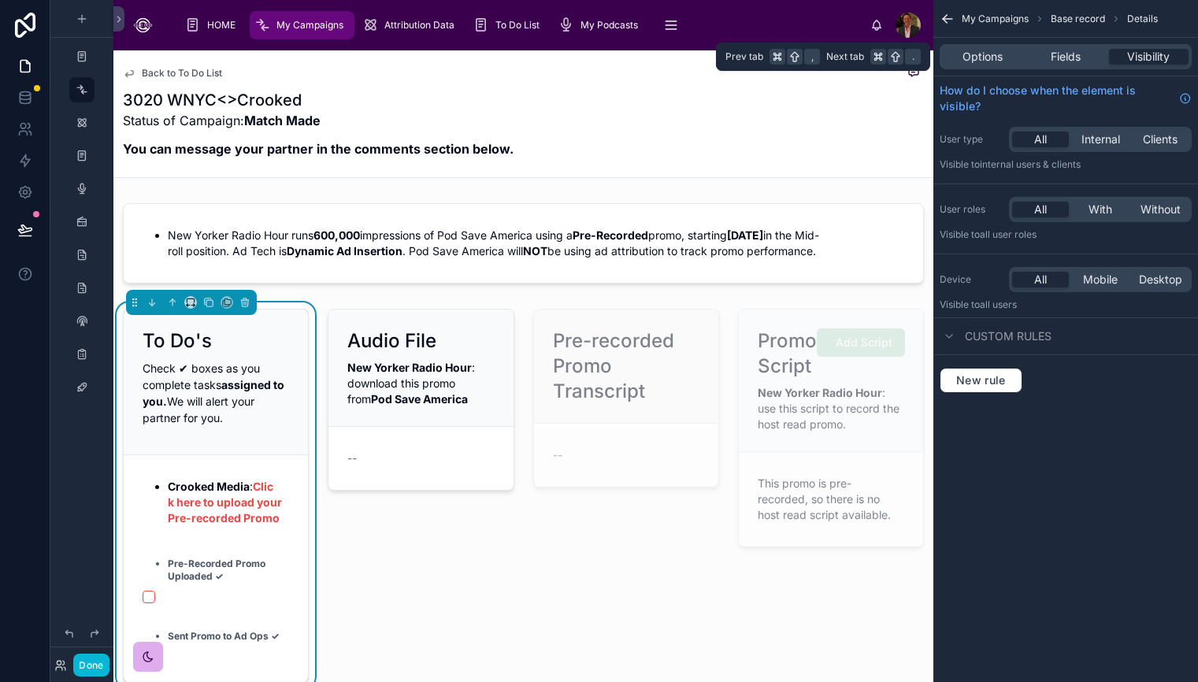
click at [1063, 68] on div "Options Fields Visibility" at bounding box center [1066, 56] width 252 height 25
click at [1064, 60] on span "Fields" at bounding box center [1066, 57] width 30 height 16
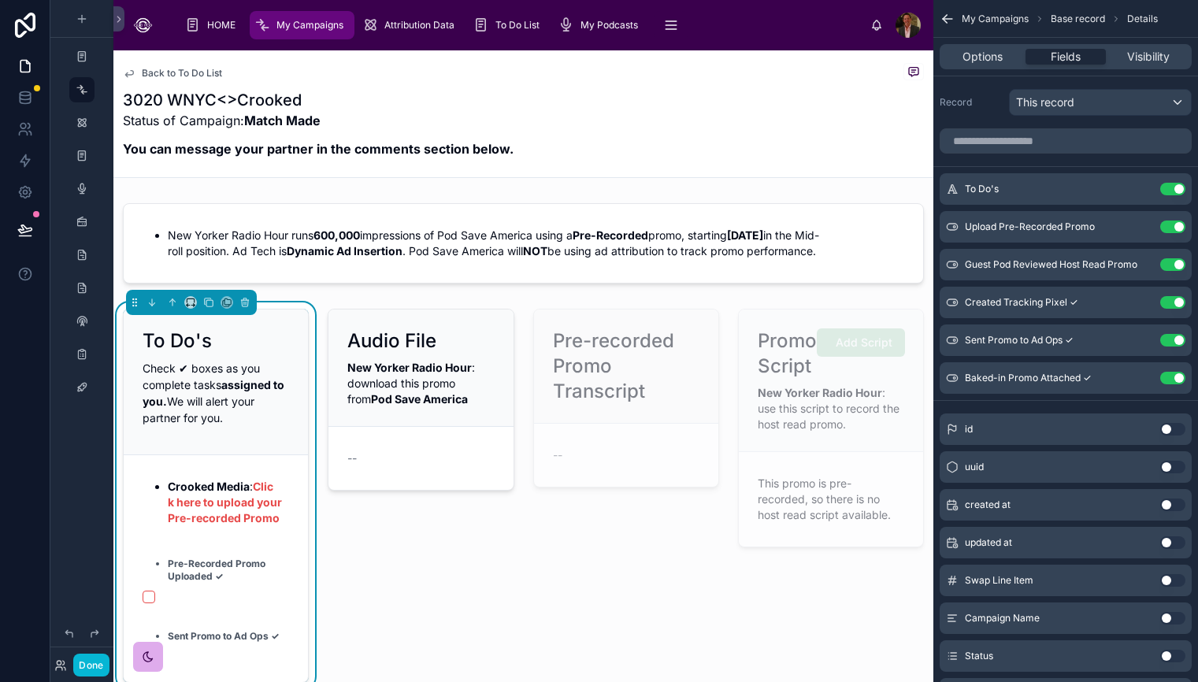
click at [264, 334] on div "To Do's" at bounding box center [216, 341] width 147 height 25
click at [243, 580] on strong "Pre-Recorded Promo Uploaded ✓" at bounding box center [217, 570] width 98 height 24
click at [225, 486] on strong "Crooked Media" at bounding box center [209, 486] width 82 height 13
click at [1142, 53] on span "Visibility" at bounding box center [1149, 57] width 43 height 16
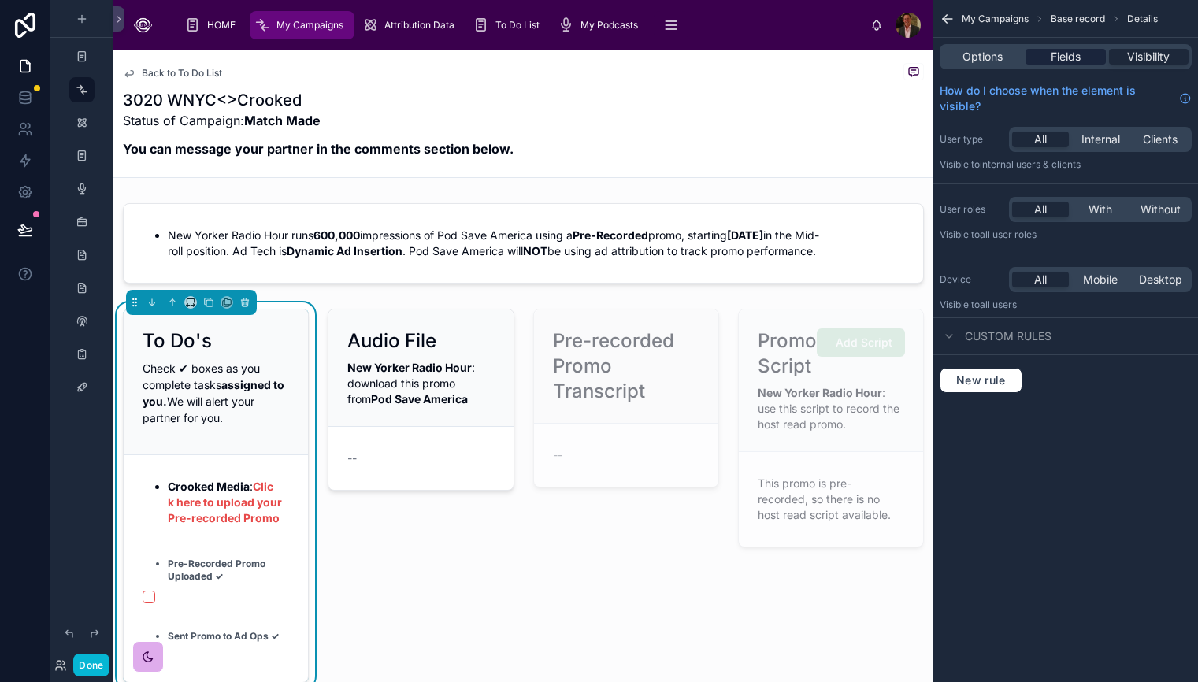
click at [1085, 55] on div "Fields" at bounding box center [1066, 57] width 80 height 16
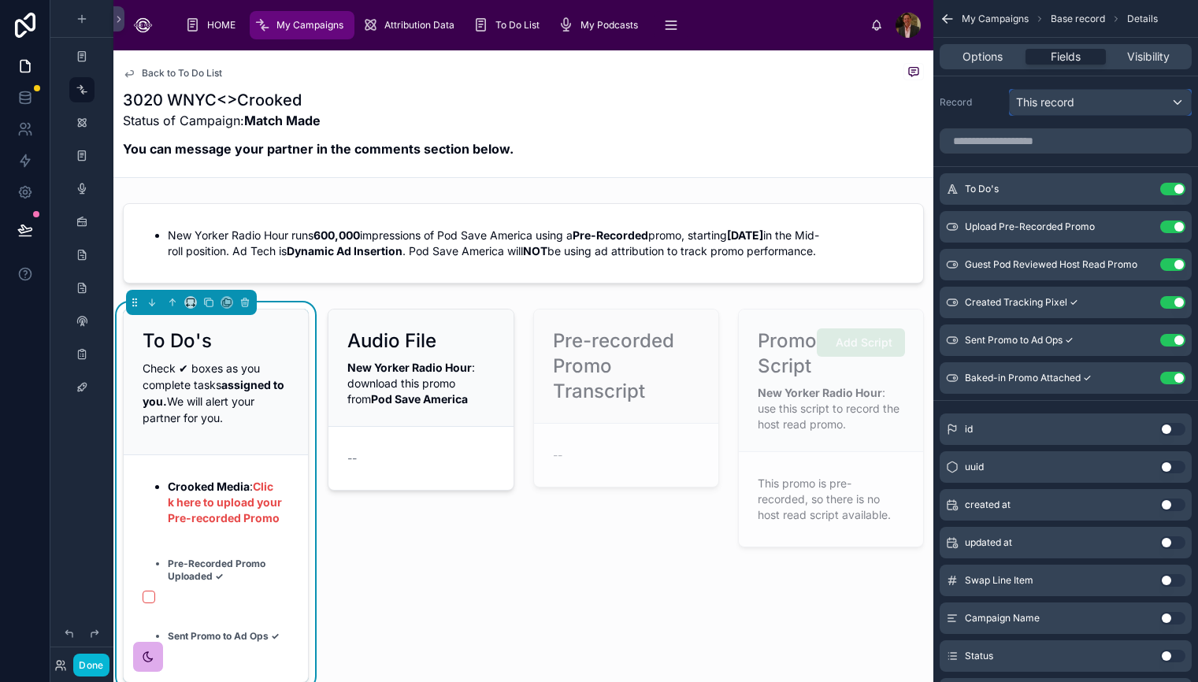
click at [1173, 104] on div "This record" at bounding box center [1100, 102] width 181 height 25
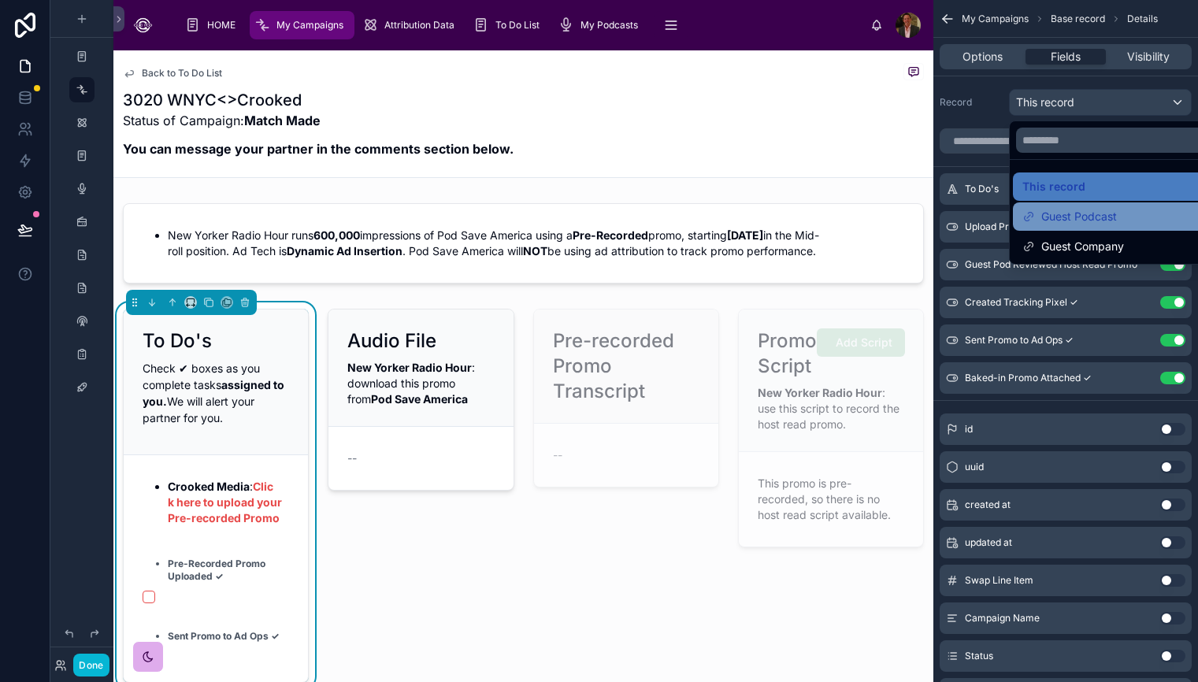
click at [1105, 228] on div "Guest Podcast" at bounding box center [1118, 216] width 211 height 28
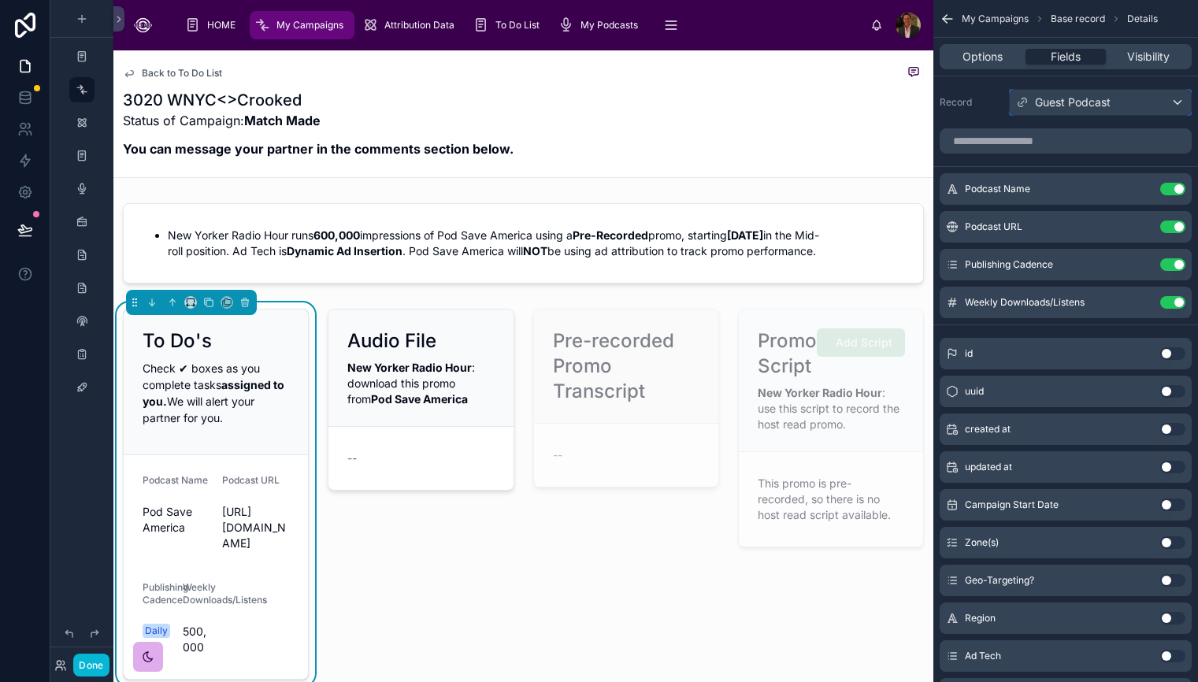
click at [1162, 102] on div "Guest Podcast" at bounding box center [1100, 102] width 181 height 25
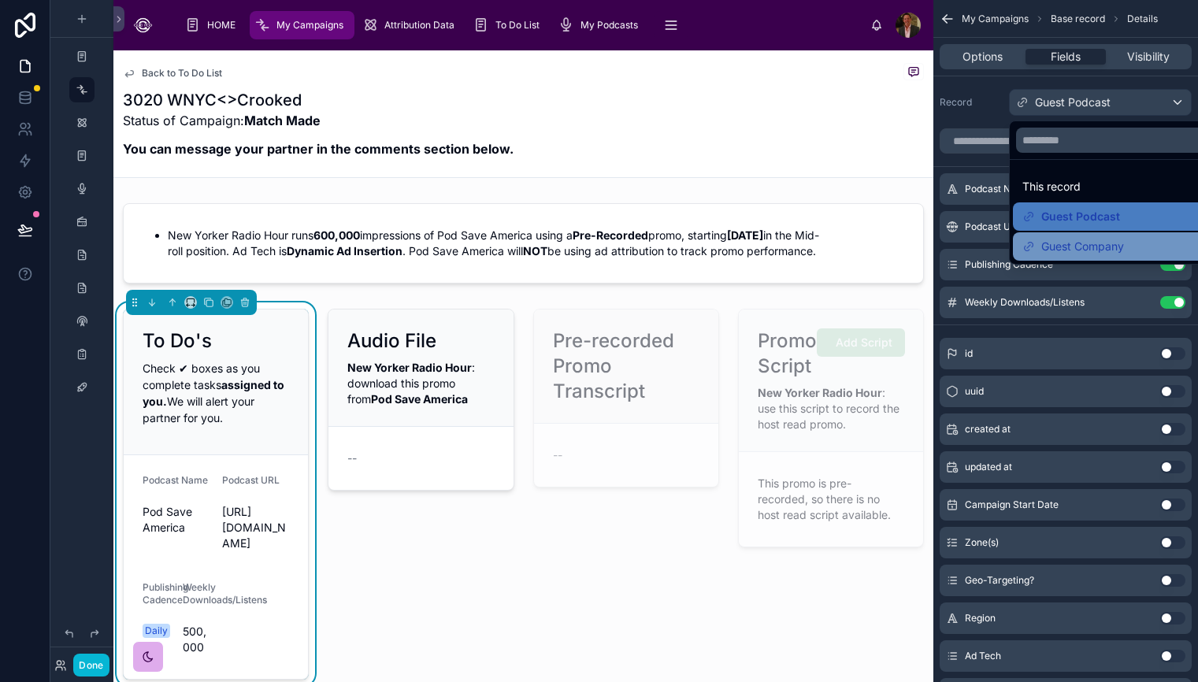
click at [1124, 243] on span "Guest Company" at bounding box center [1083, 246] width 83 height 19
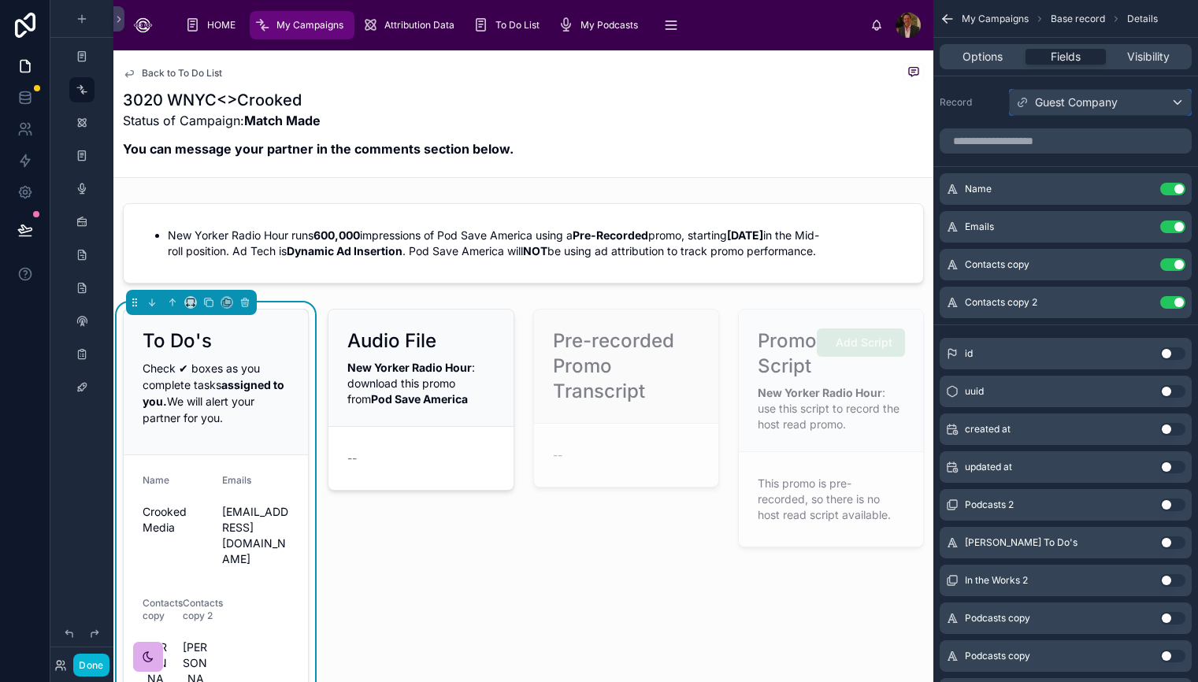
click at [1163, 101] on div "Guest Company" at bounding box center [1100, 102] width 181 height 25
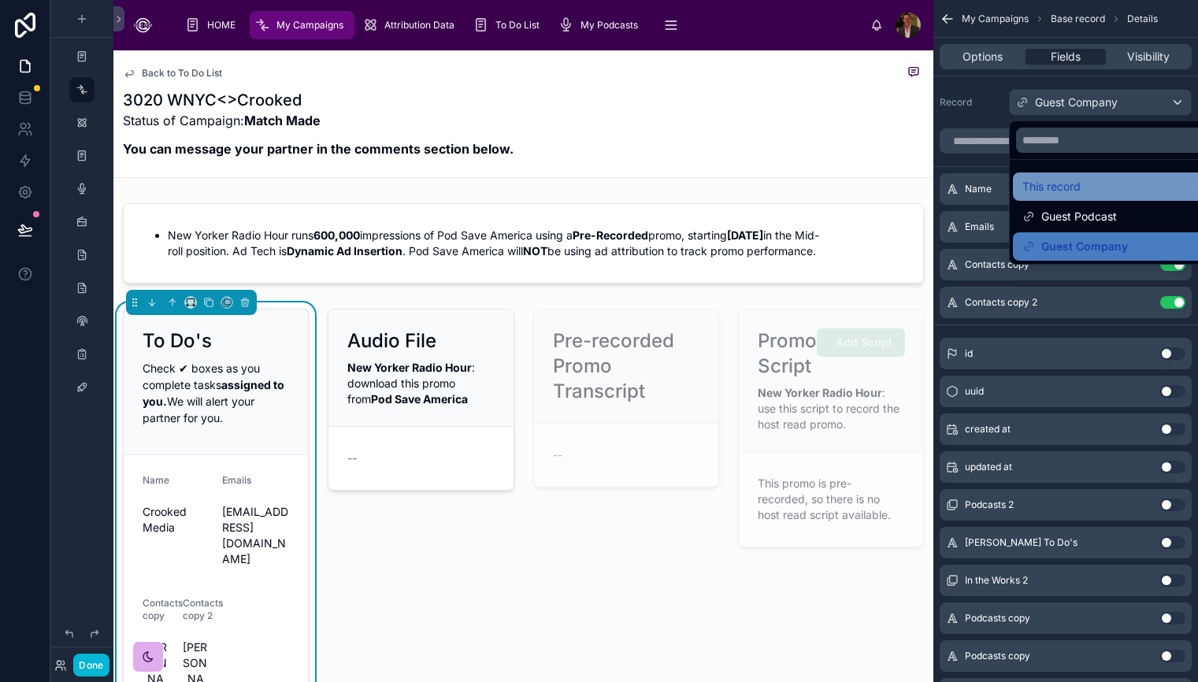
click at [1113, 189] on div "This record" at bounding box center [1119, 186] width 192 height 19
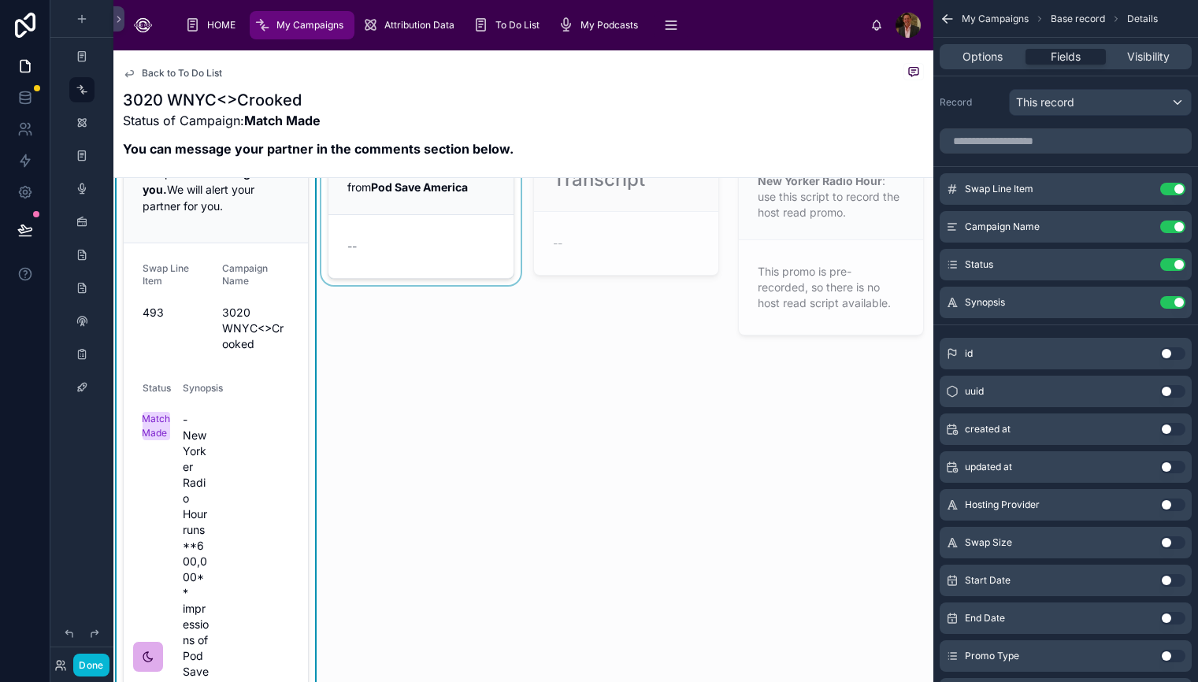
scroll to position [225, 0]
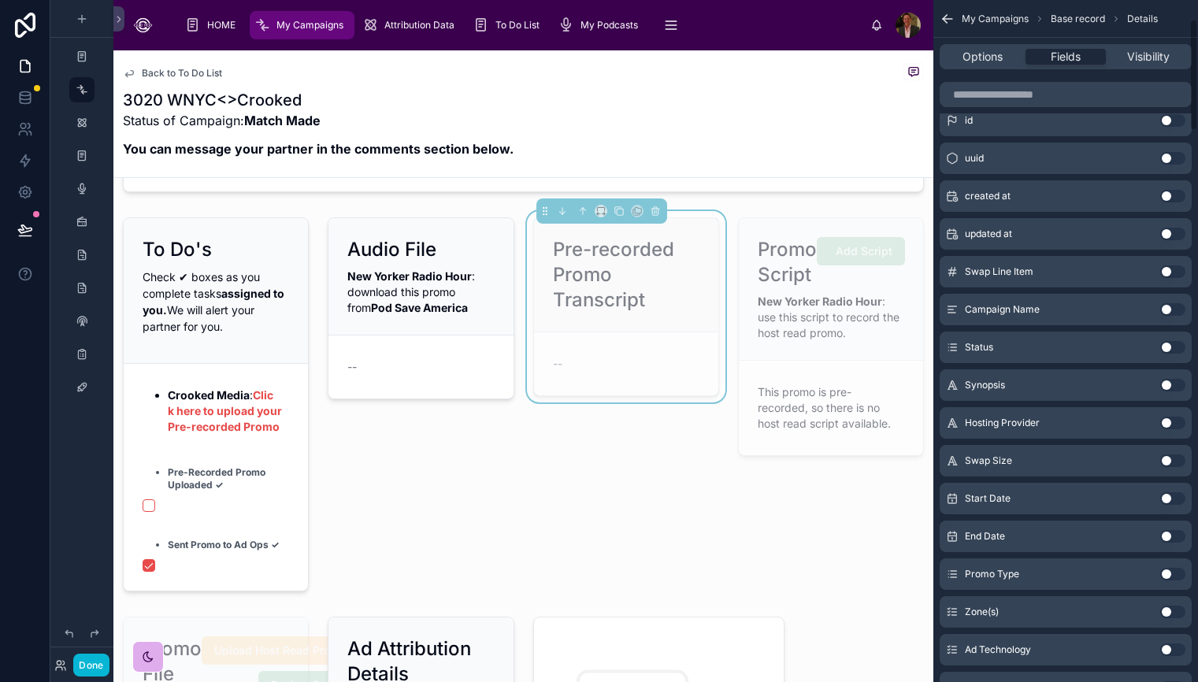
scroll to position [0, 0]
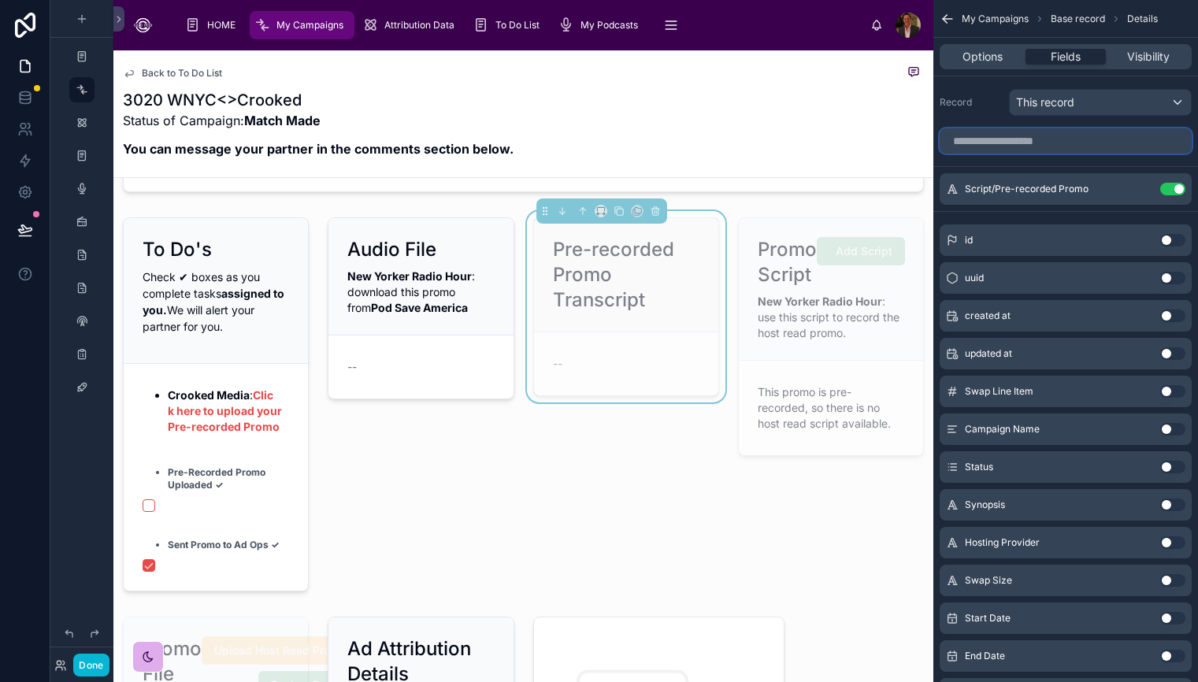
click at [1139, 145] on input "scrollable content" at bounding box center [1066, 140] width 252 height 25
click at [635, 539] on div "Pre-recorded Promo Transcript --" at bounding box center [626, 404] width 205 height 387
click at [606, 487] on div "Pre-recorded Promo Transcript --" at bounding box center [626, 404] width 205 height 387
click at [607, 481] on div "Pre-recorded Promo Transcript --" at bounding box center [626, 404] width 205 height 387
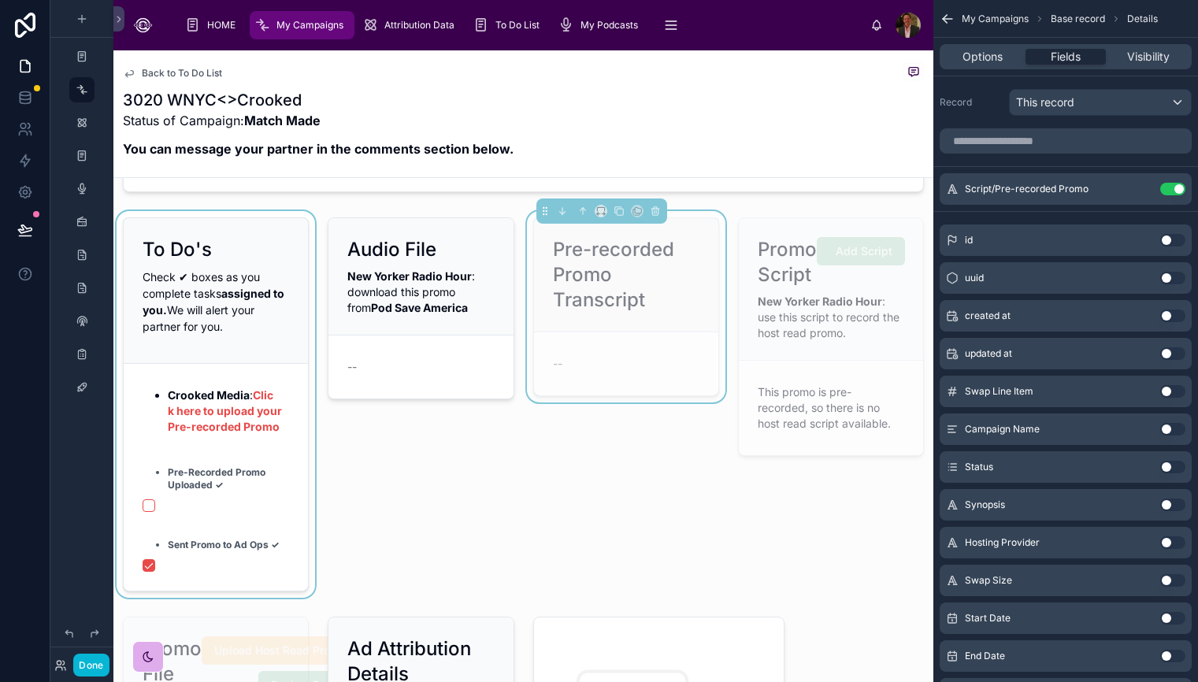
click at [206, 336] on div at bounding box center [215, 404] width 205 height 387
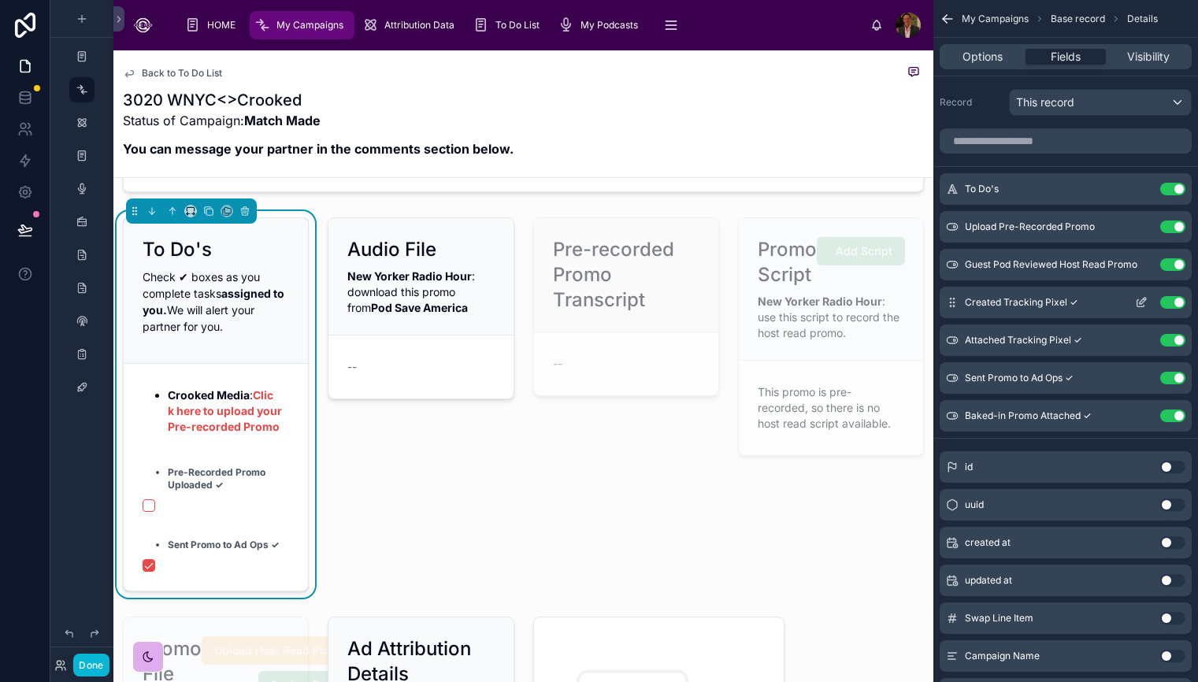
click at [1146, 303] on icon "scrollable content" at bounding box center [1141, 302] width 13 height 13
click at [221, 440] on div "Crooked Media : Click here to upload your Pre-recorded Promo" at bounding box center [216, 411] width 147 height 57
click at [278, 317] on p "Check ✔︎ boxes as you complete tasks assigned to you. We will alert your partne…" at bounding box center [216, 302] width 147 height 66
click at [989, 53] on span "Options" at bounding box center [983, 57] width 40 height 16
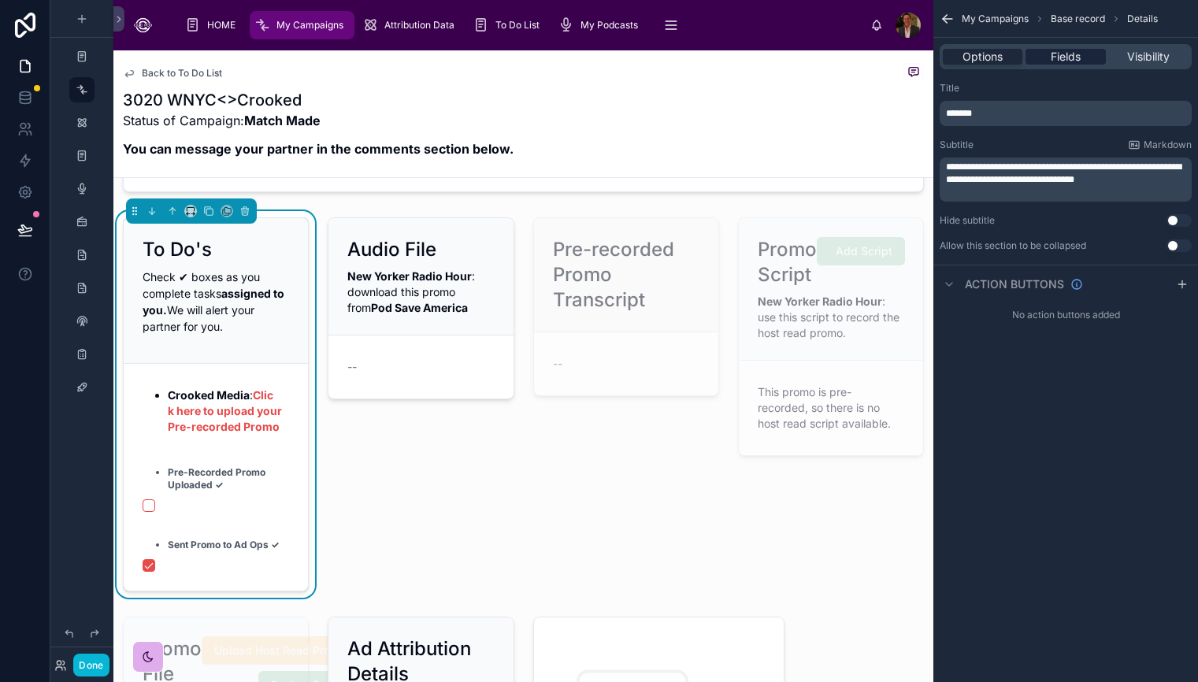
click at [1060, 54] on span "Fields" at bounding box center [1066, 57] width 30 height 16
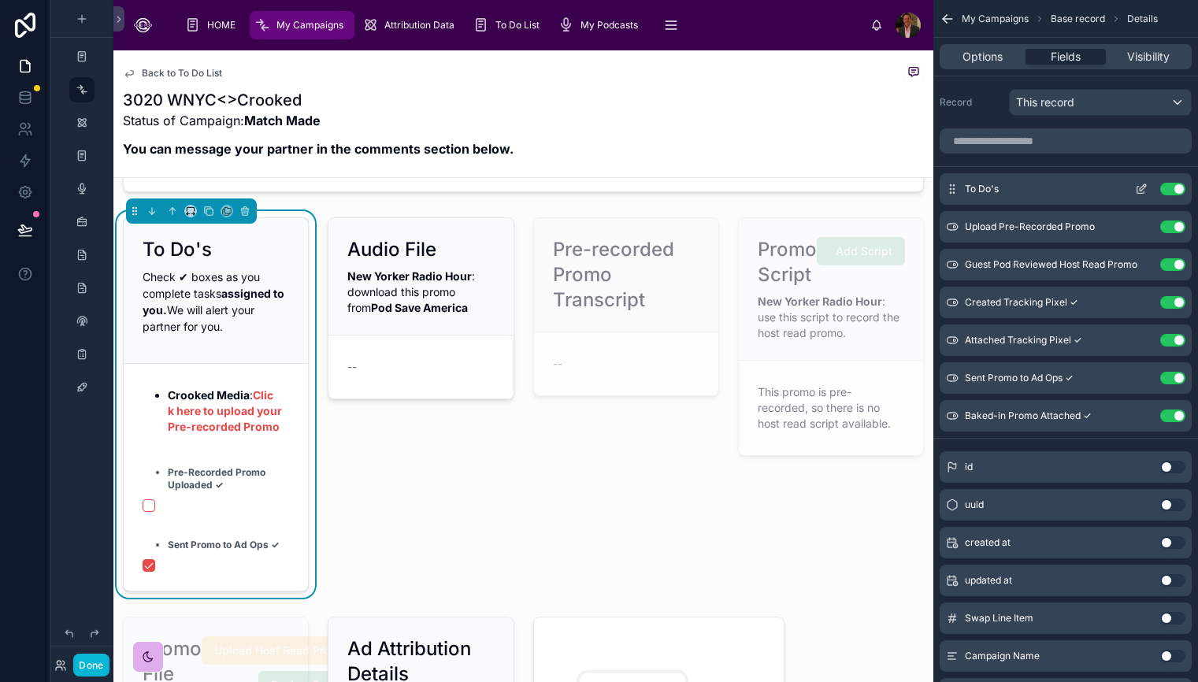
click at [1143, 186] on icon "scrollable content" at bounding box center [1143, 187] width 6 height 6
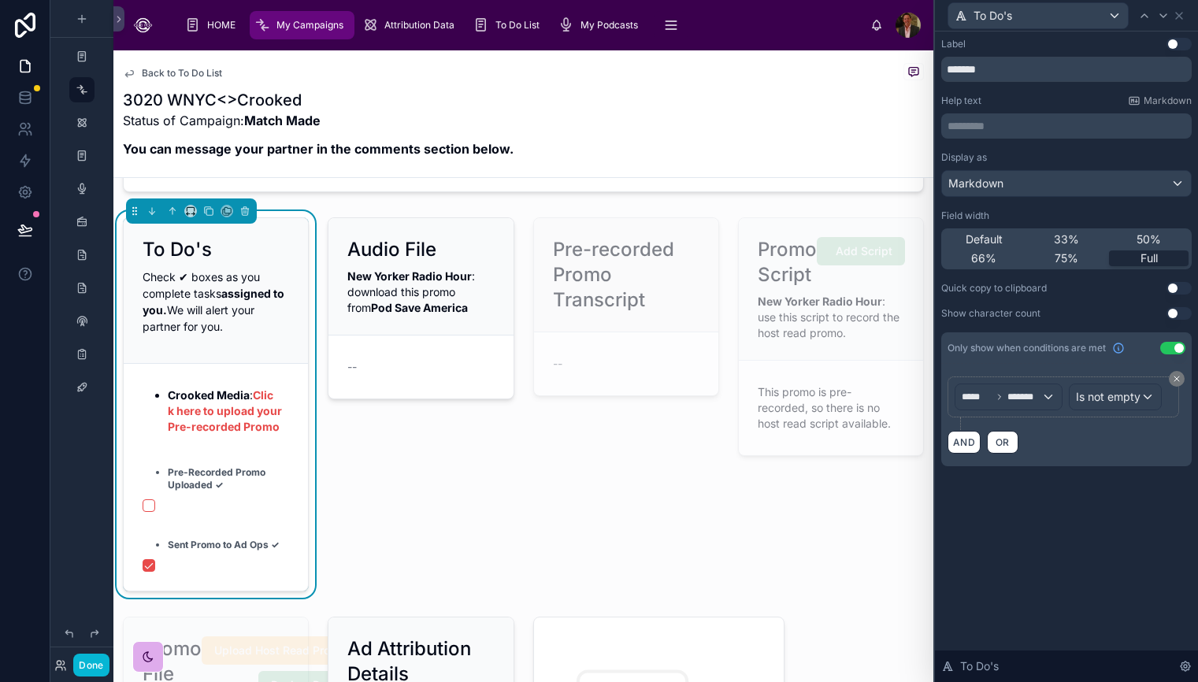
click at [1119, 567] on div "Label Use setting ******* Help text Markdown ********* ﻿ Display as Markdown Fi…" at bounding box center [1066, 357] width 263 height 651
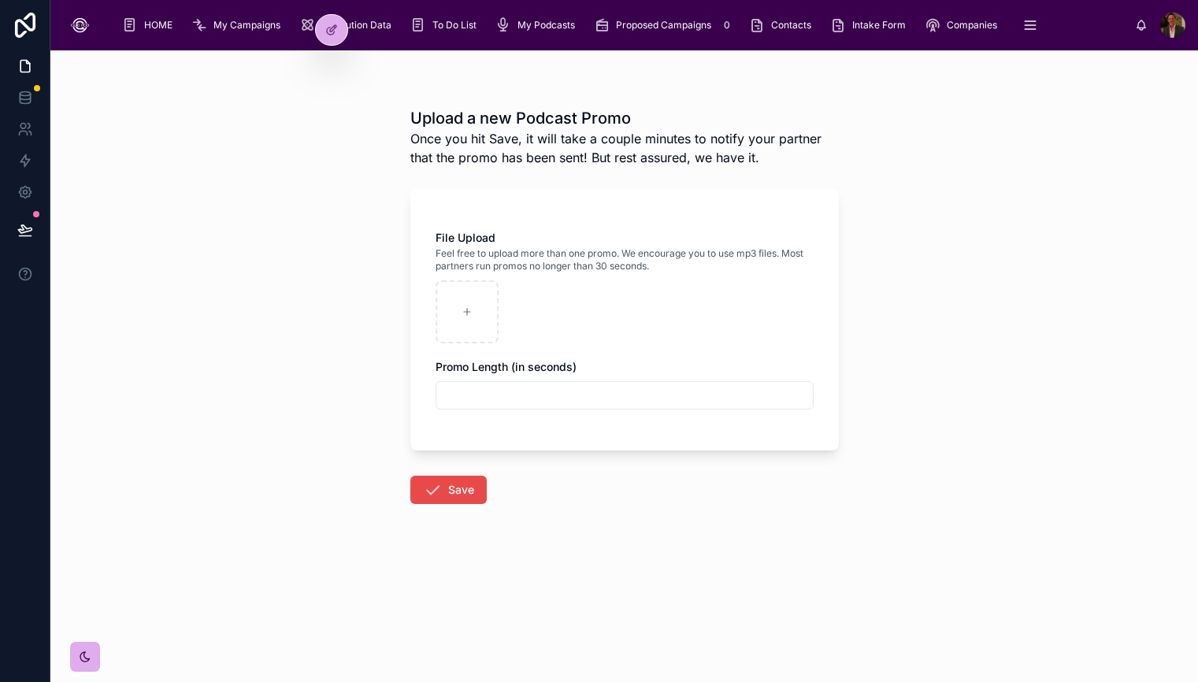
click at [726, 290] on div at bounding box center [625, 312] width 378 height 63
click at [340, 30] on div at bounding box center [332, 30] width 32 height 30
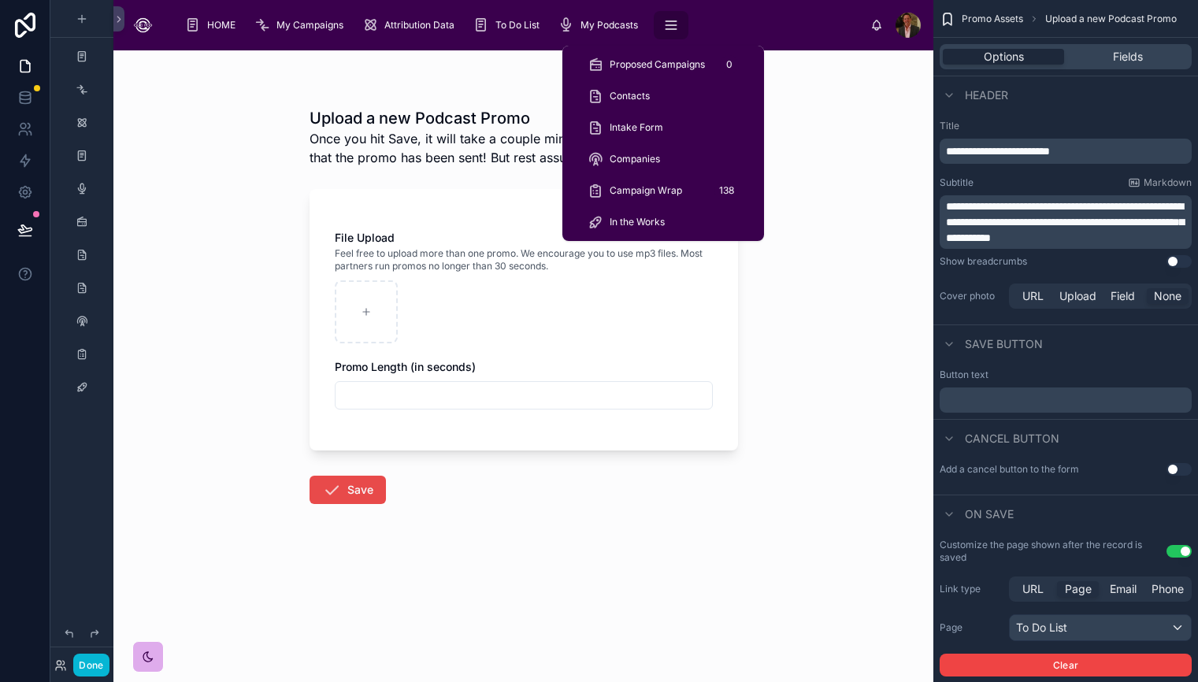
click at [668, 31] on icon "scrollable content" at bounding box center [671, 25] width 16 height 16
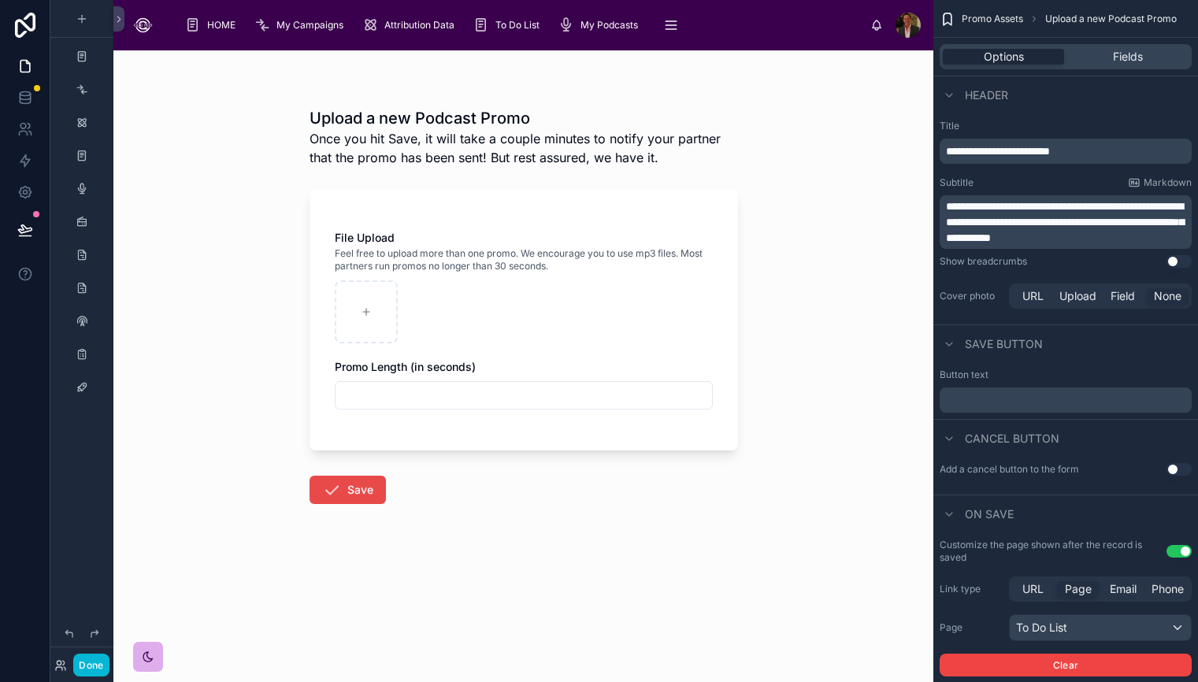
click at [853, 237] on div "Upload a new Podcast Promo Once you hit Save, it will take a couple minutes to …" at bounding box center [523, 366] width 820 height 632
click at [723, 105] on div "Upload a new Podcast Promo Once you hit Save, it will take a couple minutes to …" at bounding box center [524, 327] width 454 height 555
click at [415, 23] on span "Attribution Data" at bounding box center [420, 25] width 70 height 13
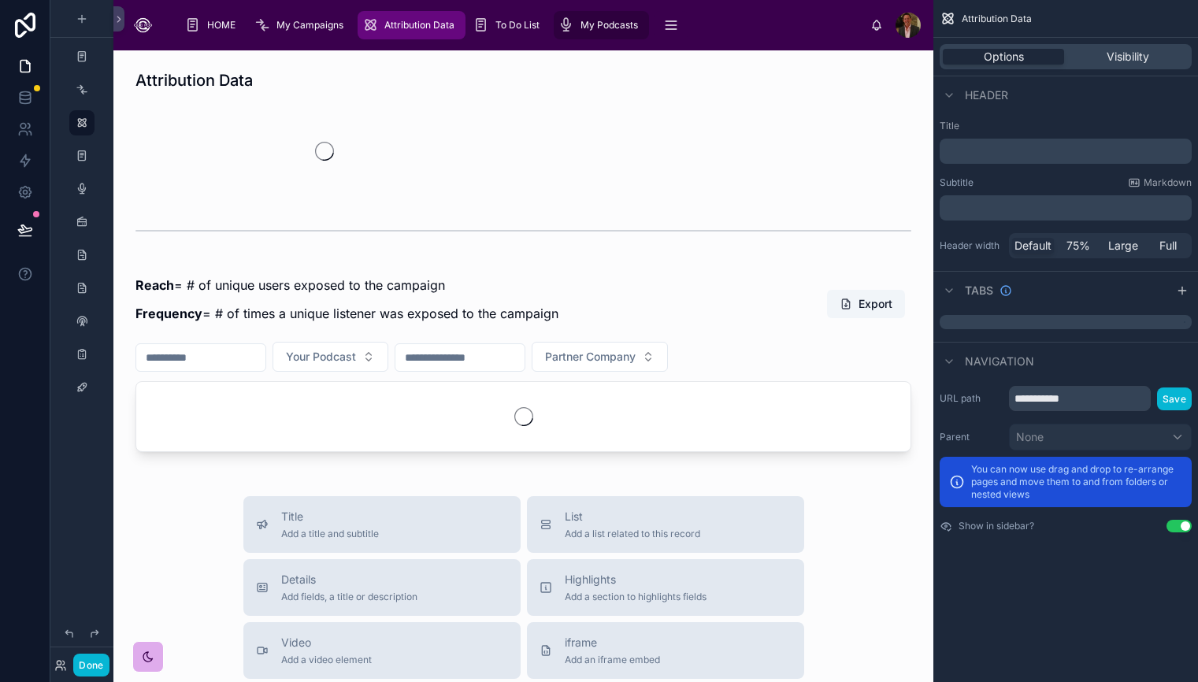
click at [592, 23] on span "My Podcasts" at bounding box center [610, 25] width 58 height 13
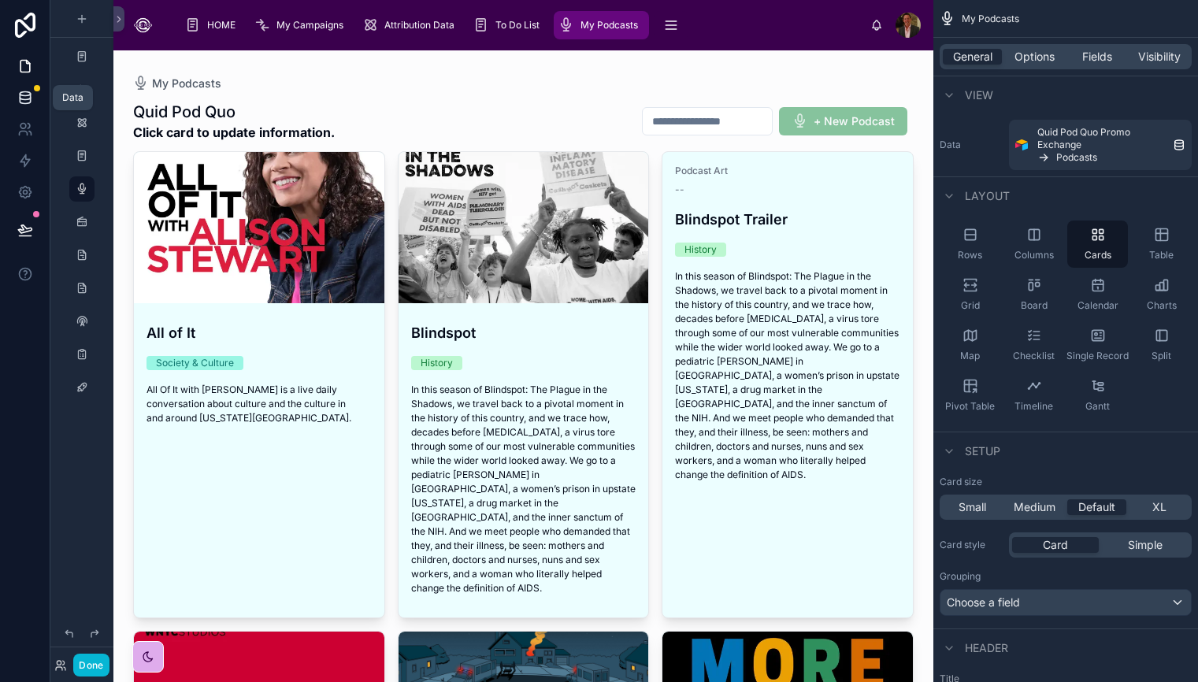
click at [28, 96] on icon at bounding box center [25, 98] width 16 height 16
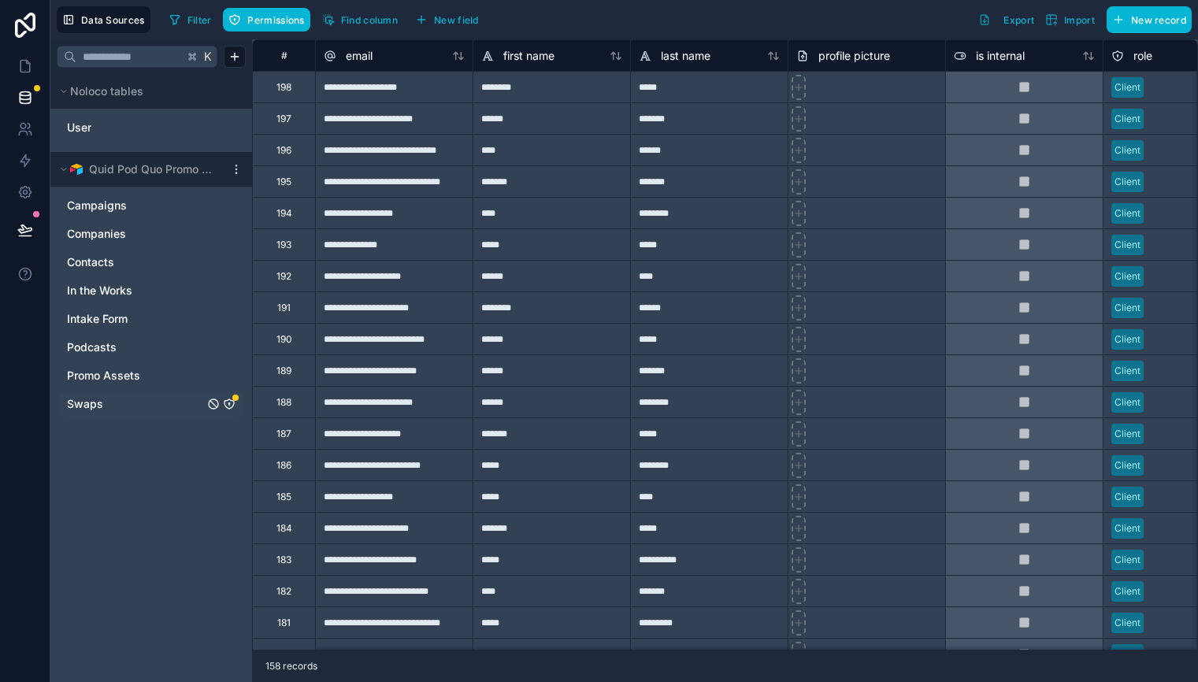
click at [229, 403] on icon "Swaps" at bounding box center [229, 403] width 1 height 1
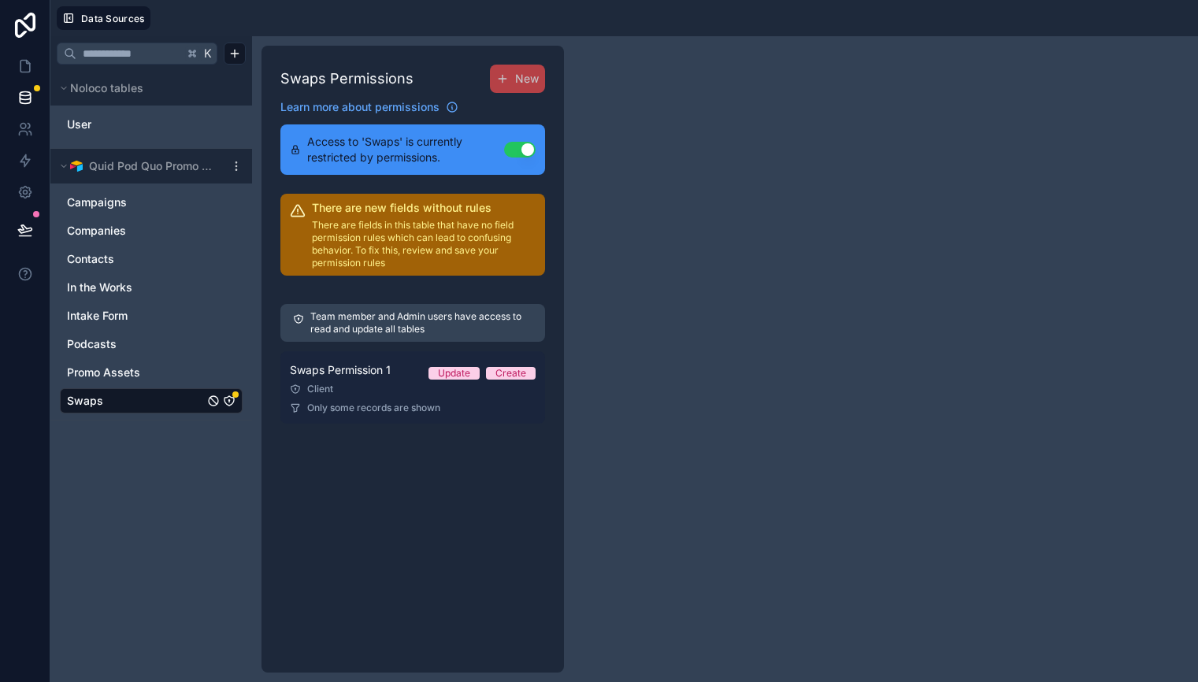
click at [453, 366] on div "Swaps Permission 1 Update Create" at bounding box center [413, 370] width 246 height 19
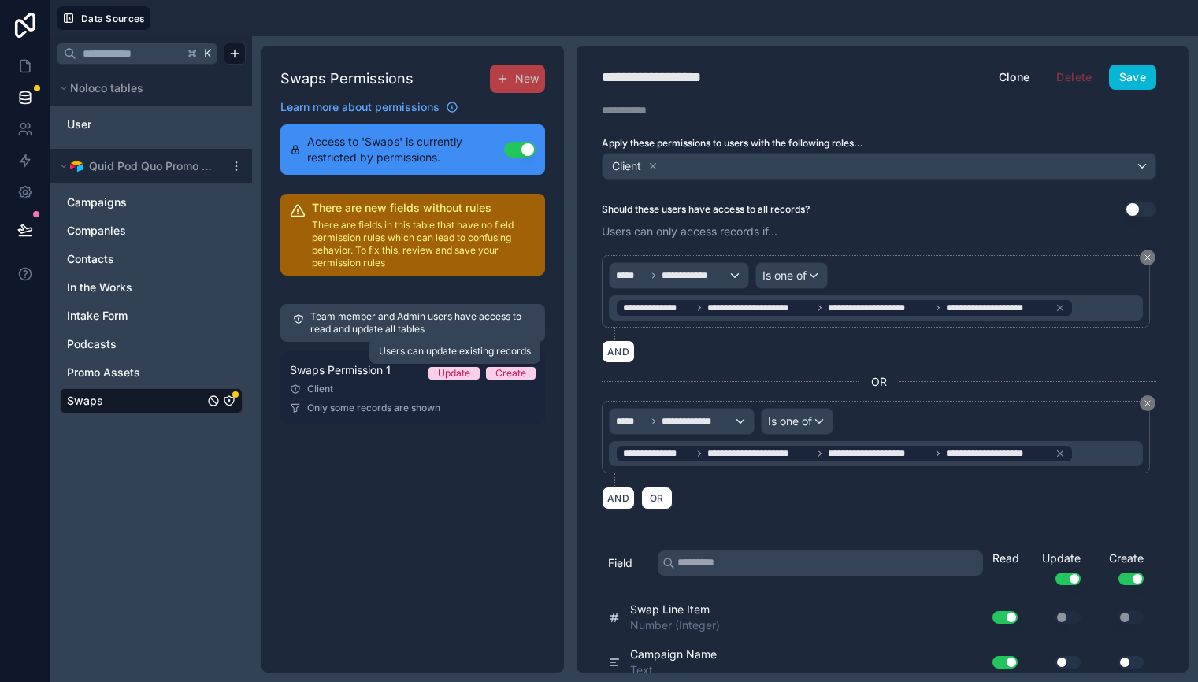
click at [462, 369] on div "Update" at bounding box center [454, 373] width 32 height 13
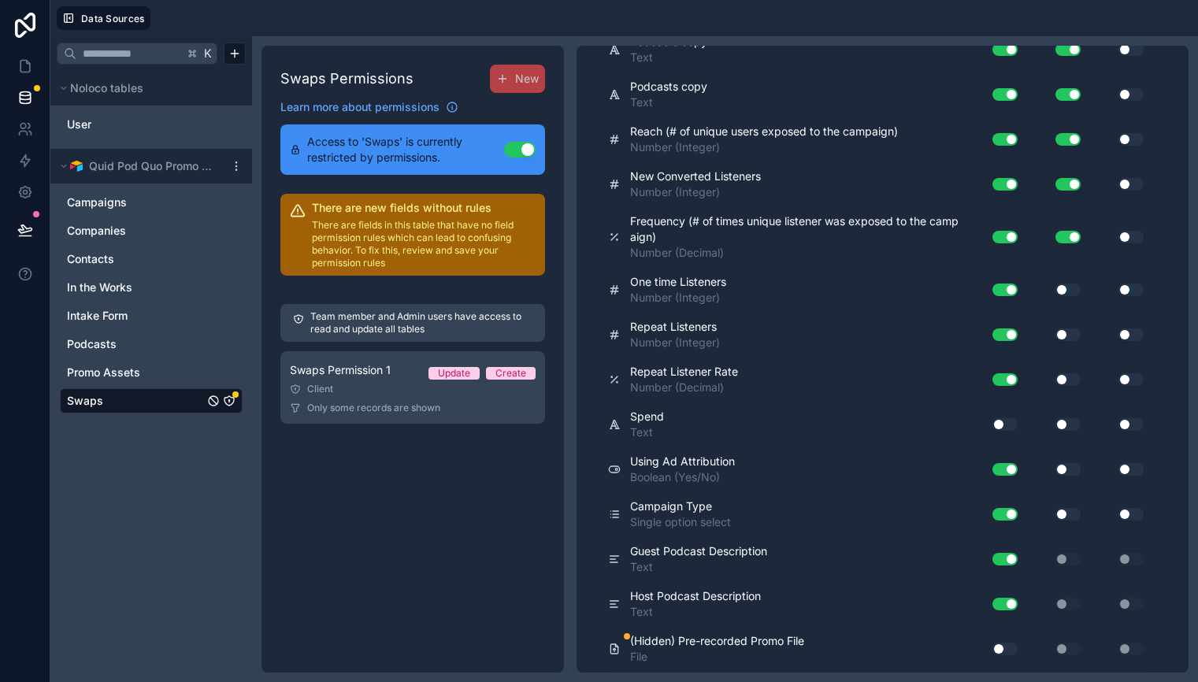
scroll to position [4385, 0]
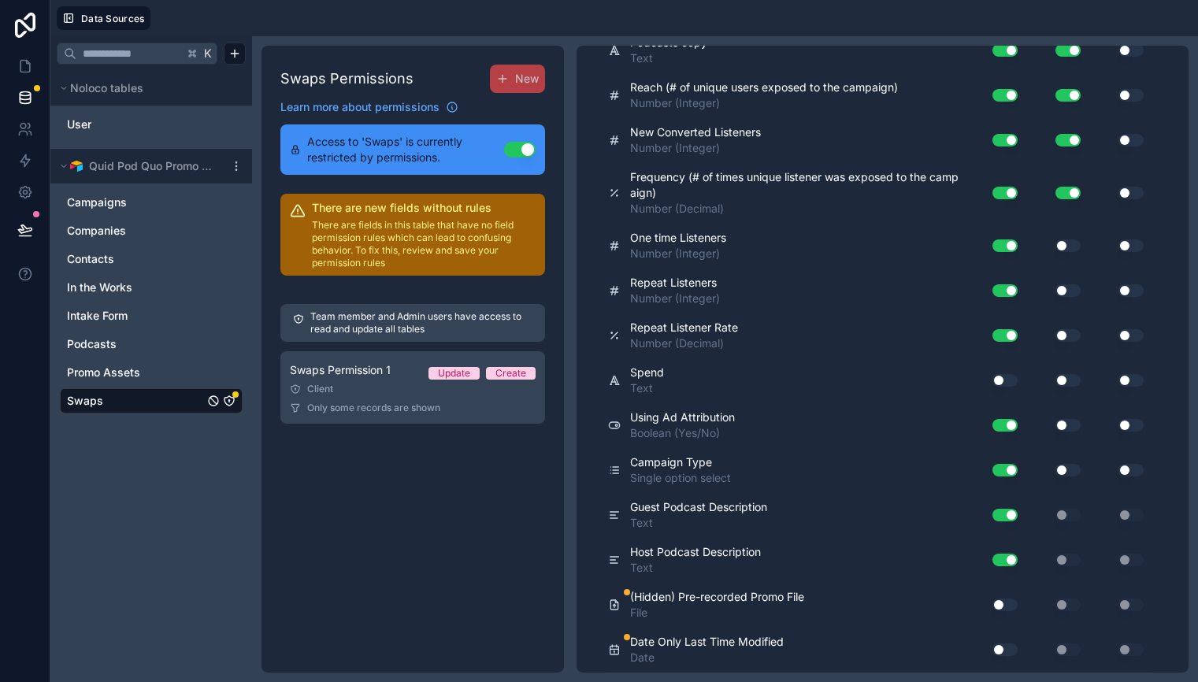
click at [1013, 656] on div "Use setting" at bounding box center [999, 649] width 50 height 25
click at [1011, 651] on button "Use setting" at bounding box center [1005, 650] width 25 height 13
click at [1009, 603] on button "Use setting" at bounding box center [1005, 605] width 25 height 13
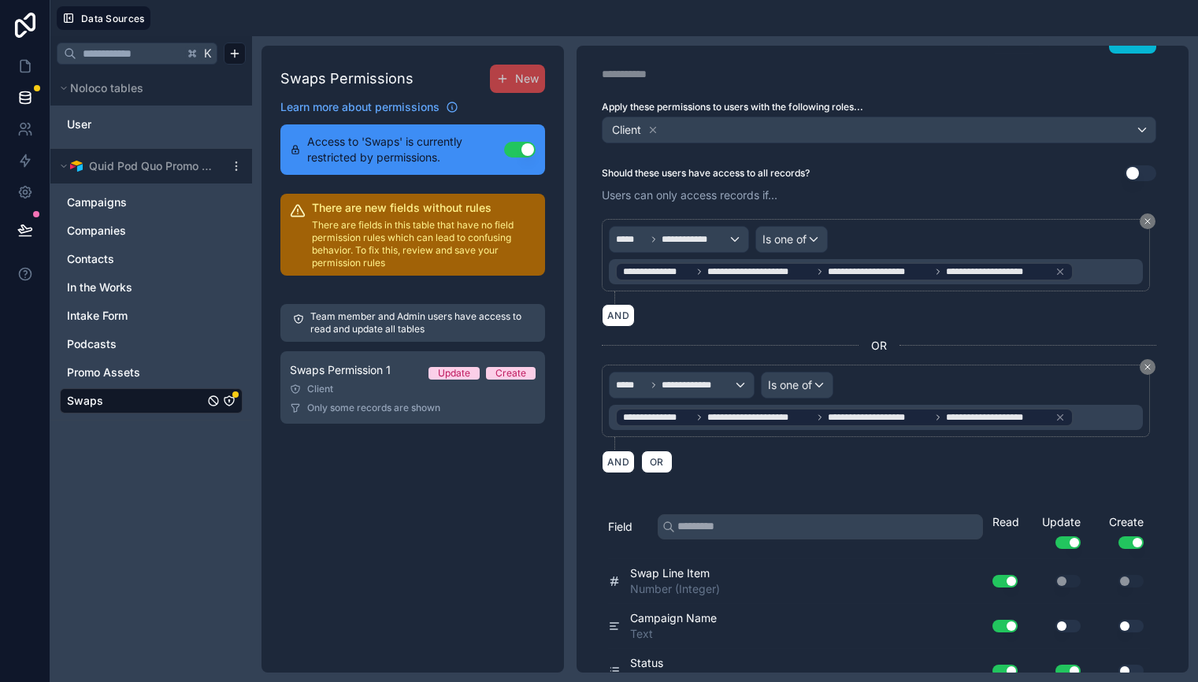
scroll to position [0, 0]
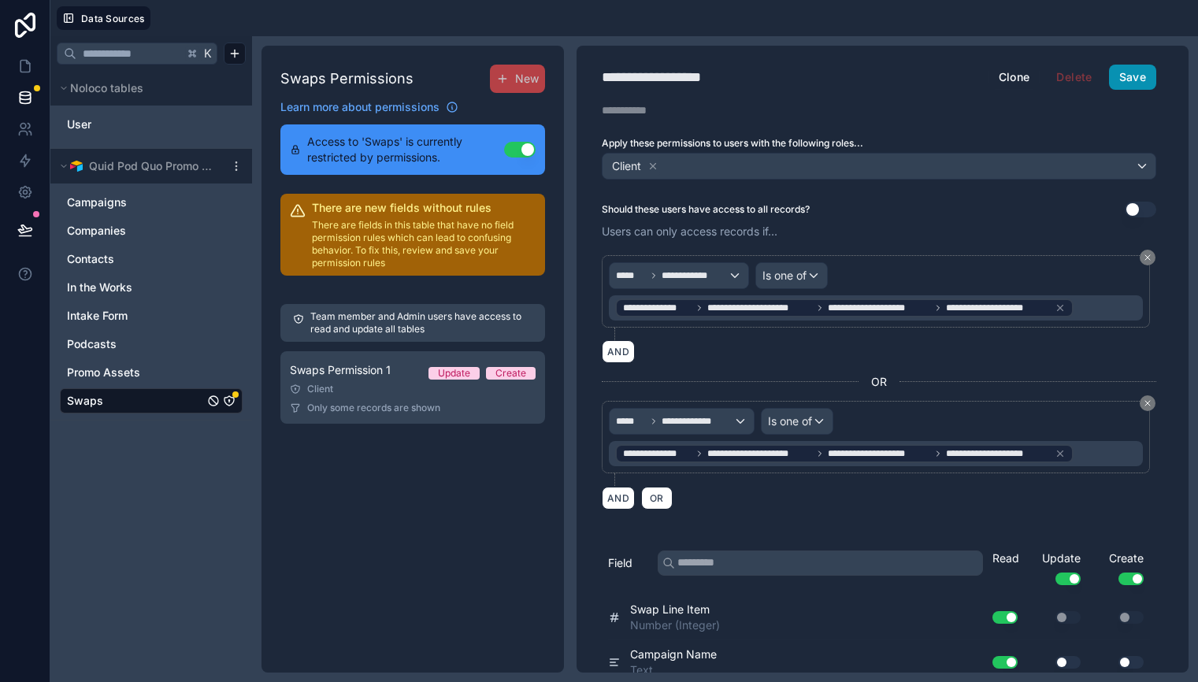
click at [1131, 72] on button "Save" at bounding box center [1132, 77] width 47 height 25
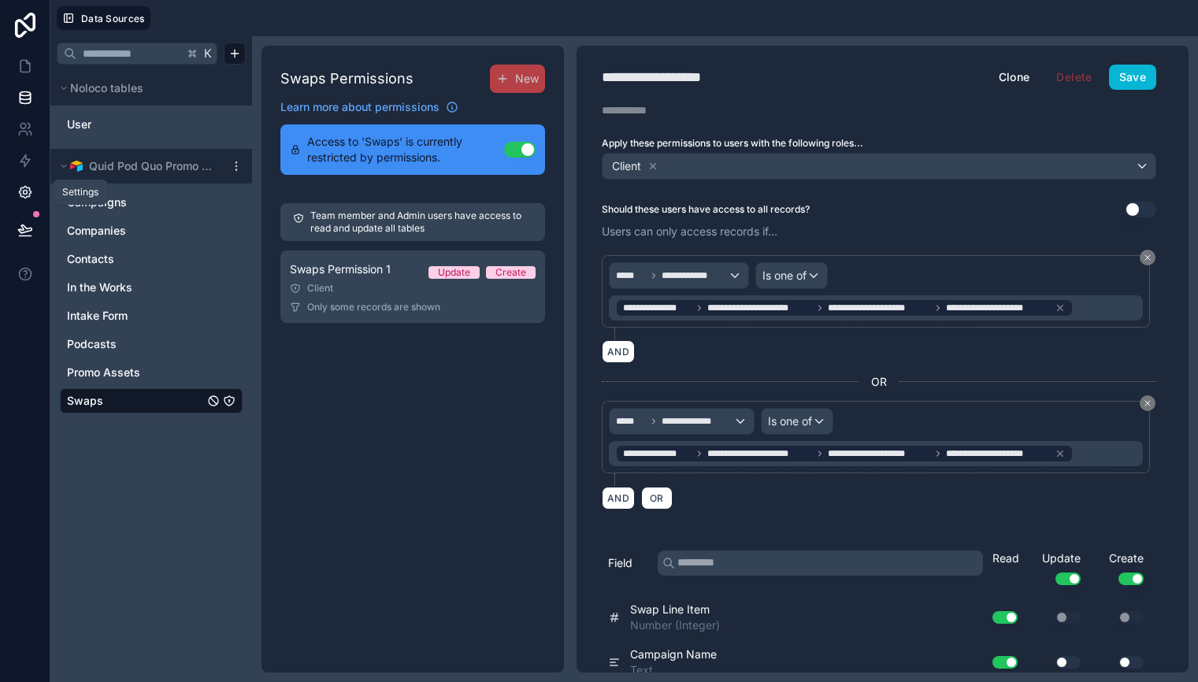
click at [26, 188] on icon at bounding box center [25, 193] width 12 height 12
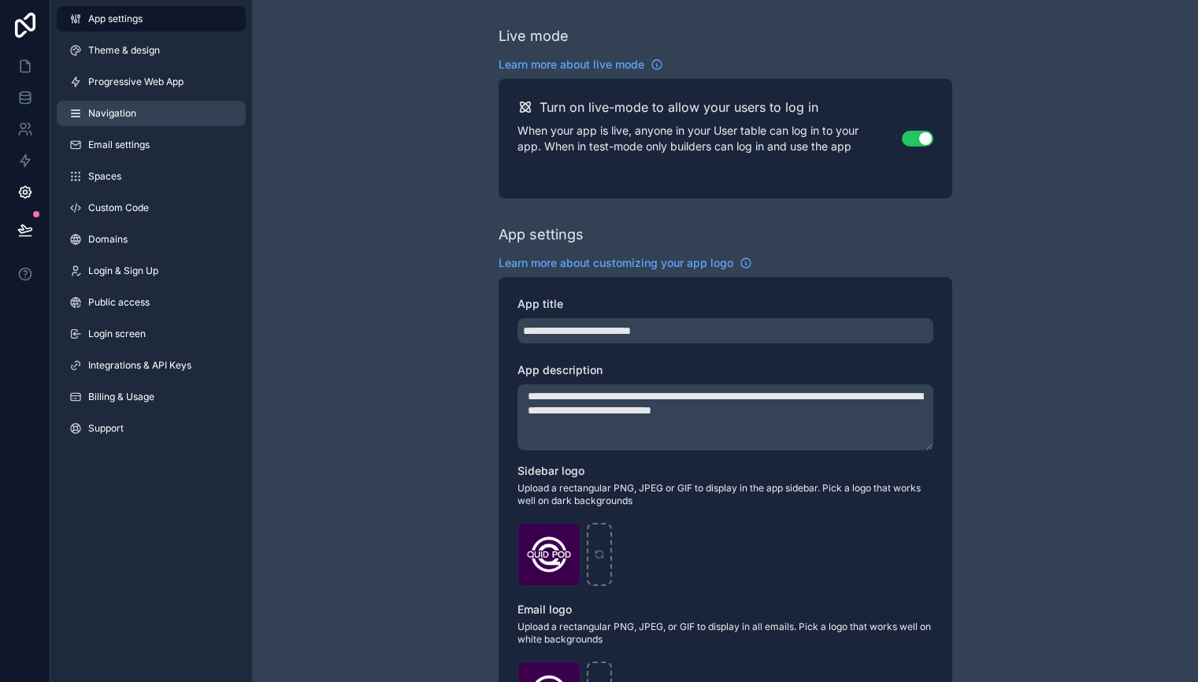
click at [112, 116] on span "Navigation" at bounding box center [112, 113] width 48 height 13
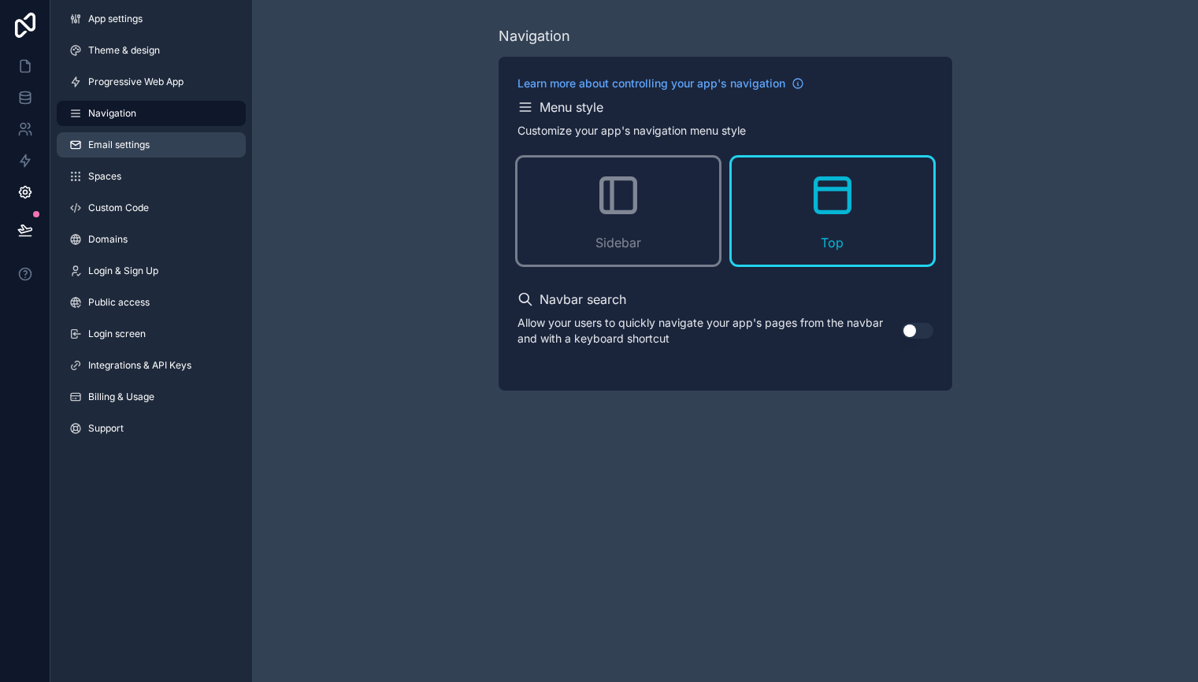
click at [125, 143] on span "Email settings" at bounding box center [118, 145] width 61 height 13
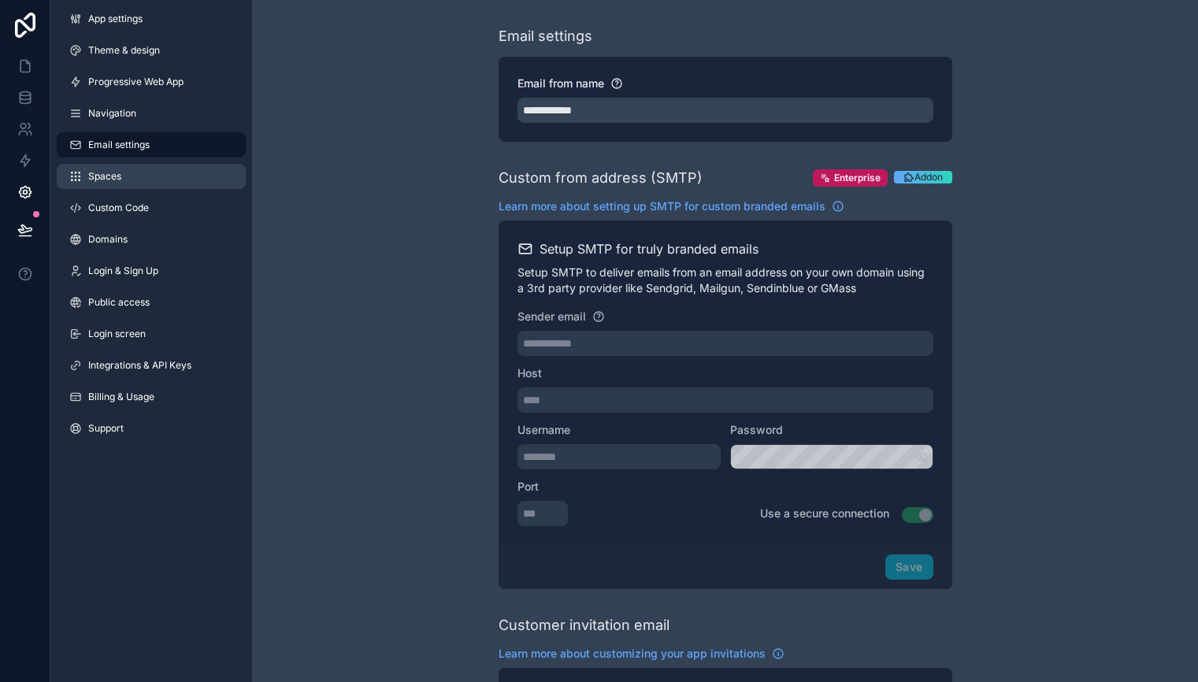
click at [130, 176] on link "Spaces" at bounding box center [151, 176] width 189 height 25
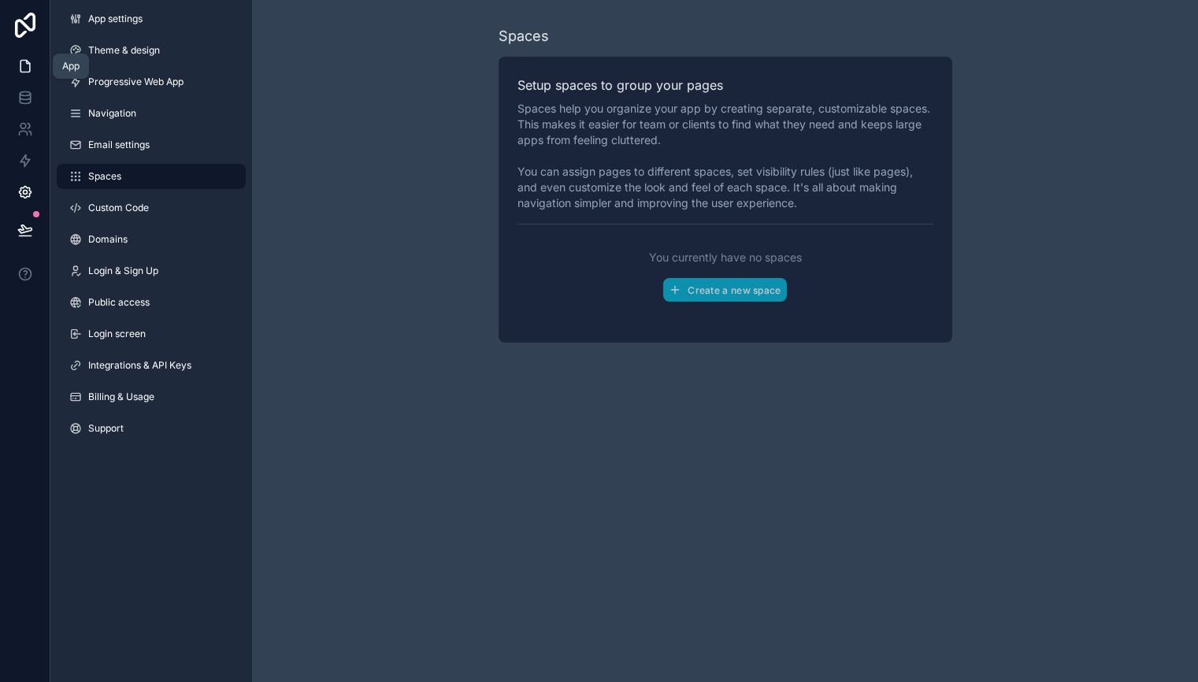
click at [30, 70] on icon at bounding box center [25, 66] width 16 height 16
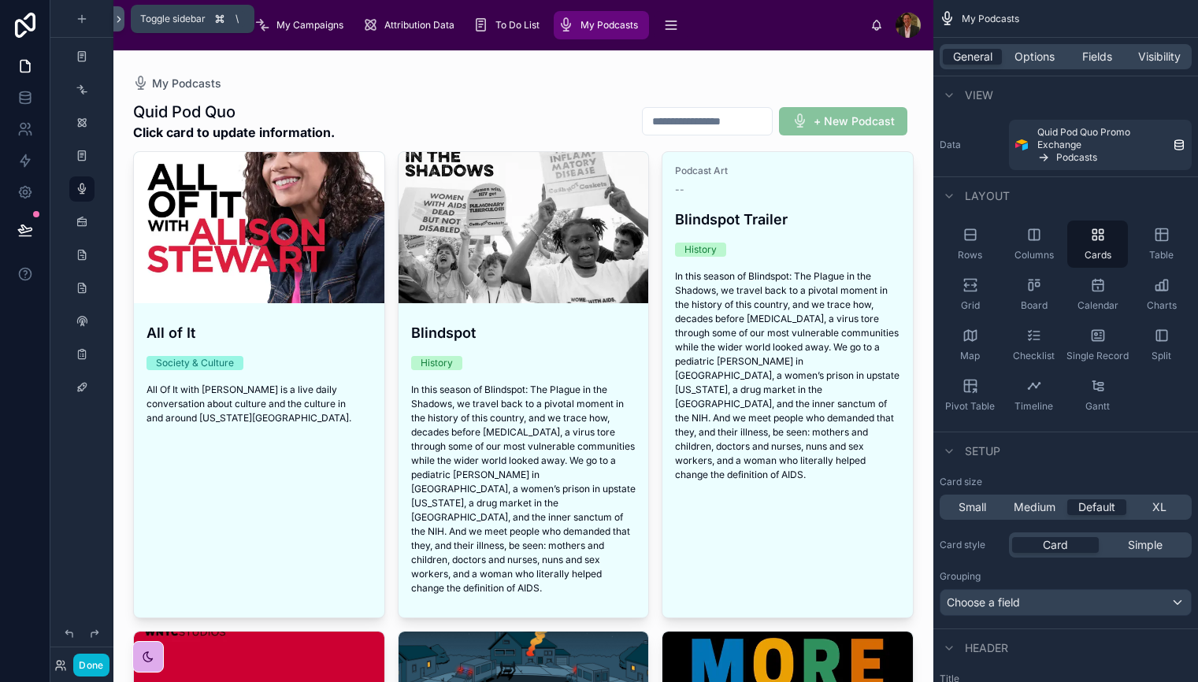
click at [122, 20] on icon at bounding box center [118, 19] width 11 height 12
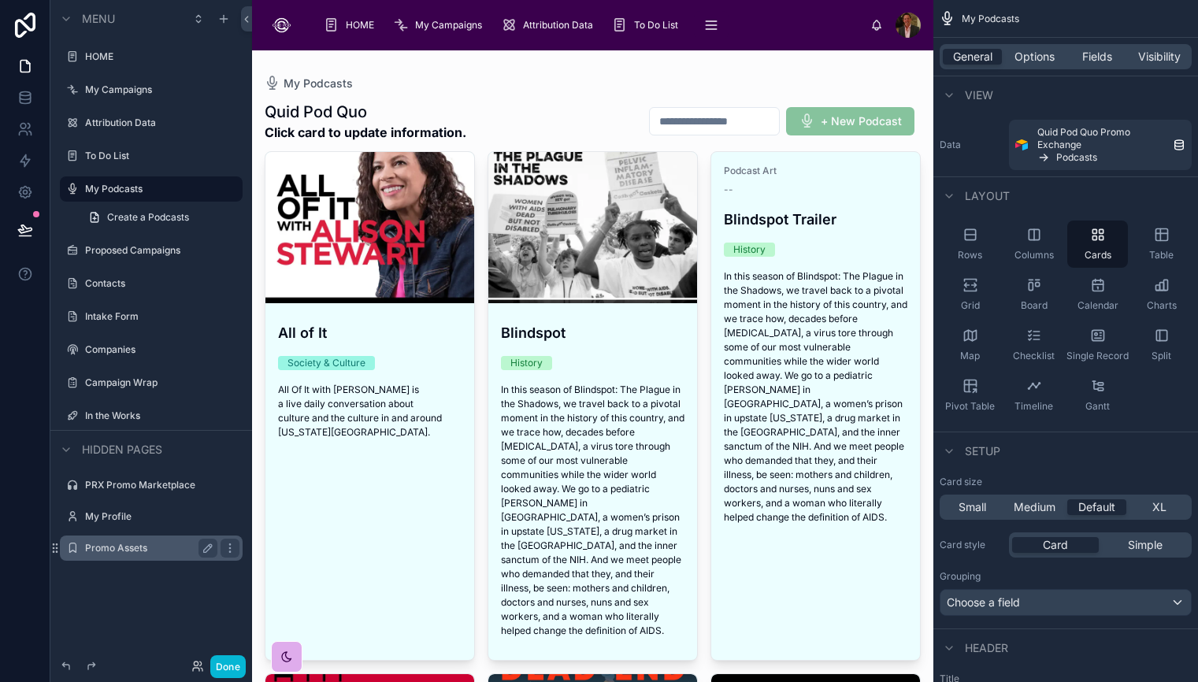
click at [135, 546] on label "Promo Assets" at bounding box center [148, 548] width 126 height 13
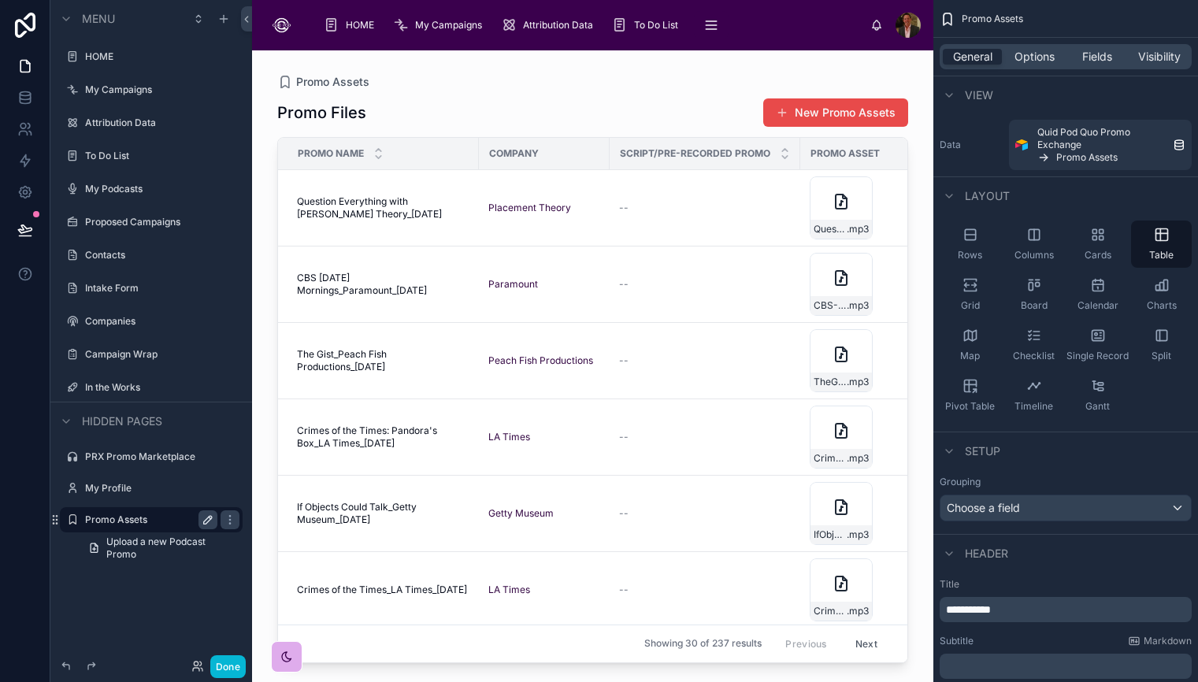
click at [206, 519] on icon "scrollable content" at bounding box center [208, 520] width 8 height 8
click at [233, 521] on icon "scrollable content" at bounding box center [230, 520] width 13 height 13
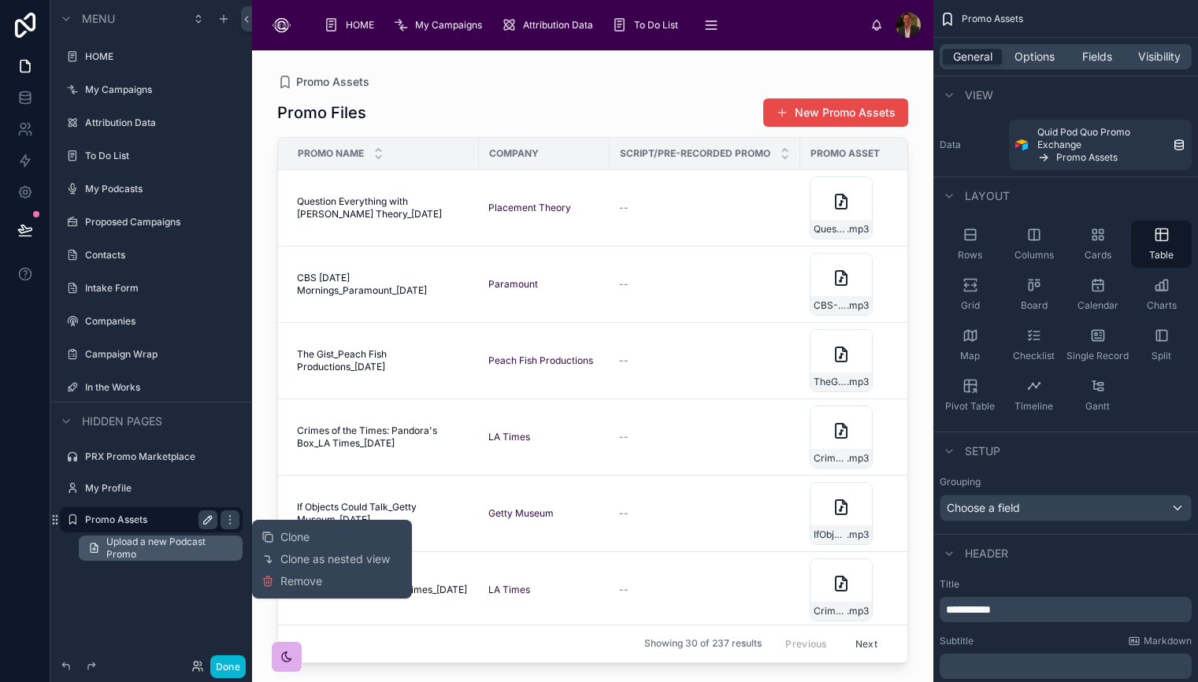
click at [173, 548] on span "Upload a new Podcast Promo" at bounding box center [169, 548] width 127 height 25
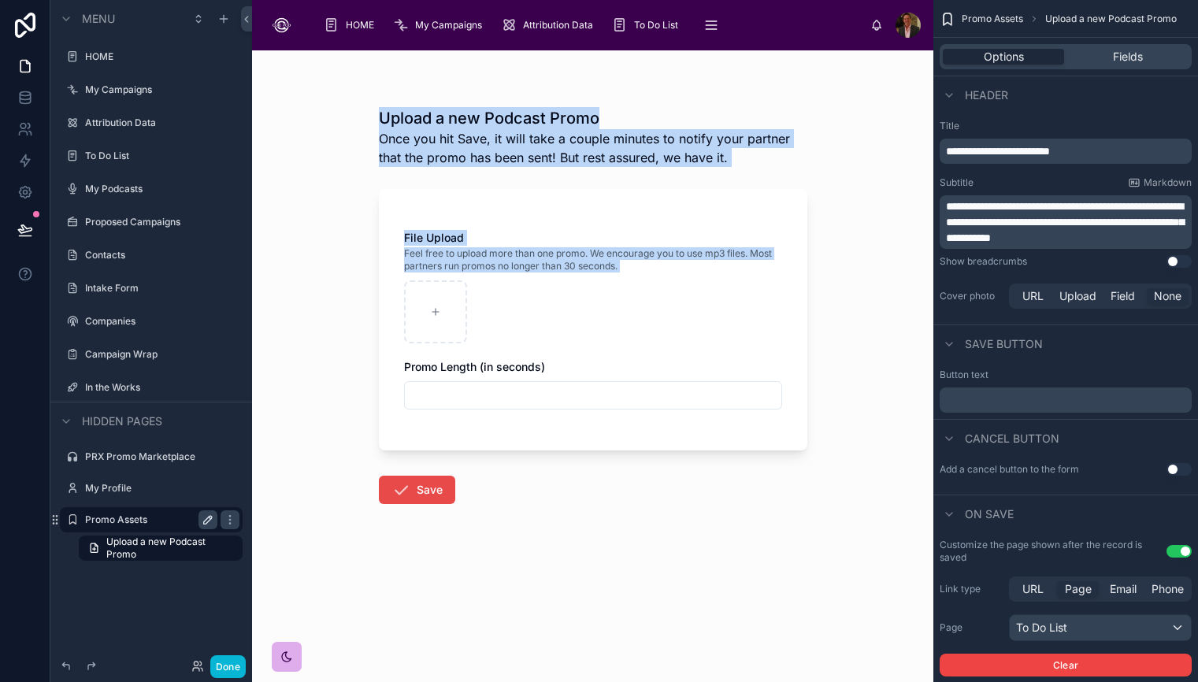
drag, startPoint x: 377, startPoint y: 119, endPoint x: 630, endPoint y: 336, distance: 334.2
click at [631, 337] on div "Upload a new Podcast Promo Once you hit Save, it will take a couple minutes to …" at bounding box center [593, 327] width 454 height 555
copy div "Upload a new Podcast Promo Once you hit Save, it will take a couple minutes to …"
click at [232, 522] on icon "scrollable content" at bounding box center [230, 520] width 13 height 13
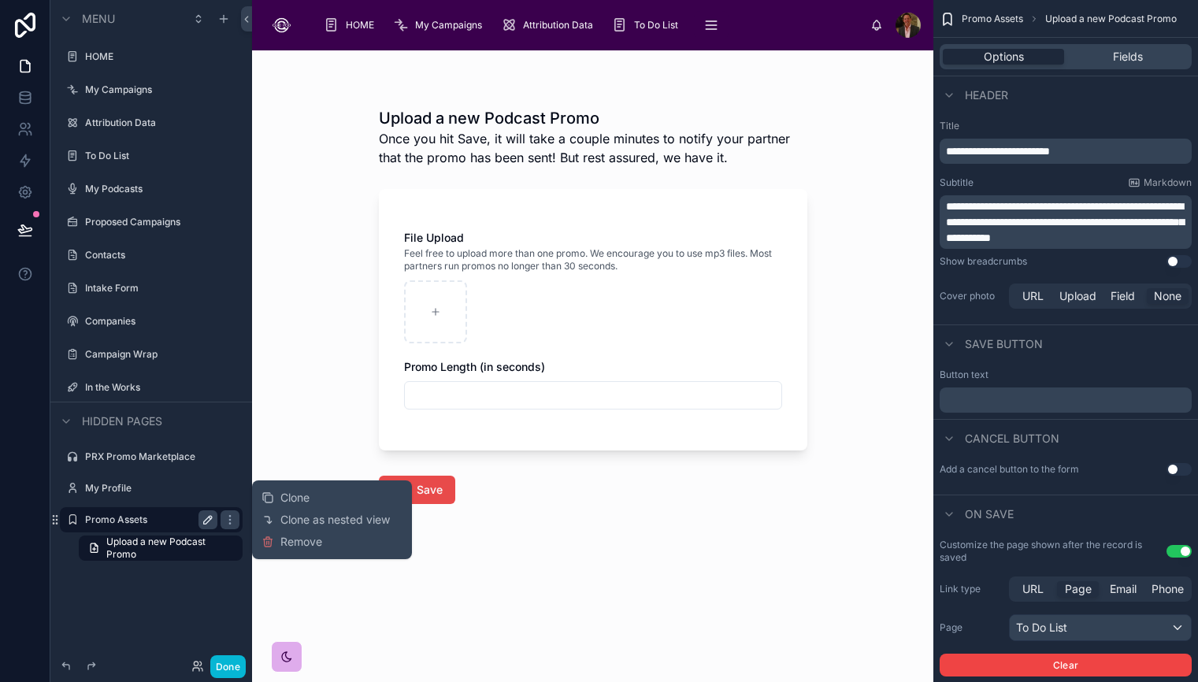
click at [354, 589] on div "Upload a new Podcast Promo Once you hit Save, it will take a couple minutes to …" at bounding box center [593, 366] width 682 height 632
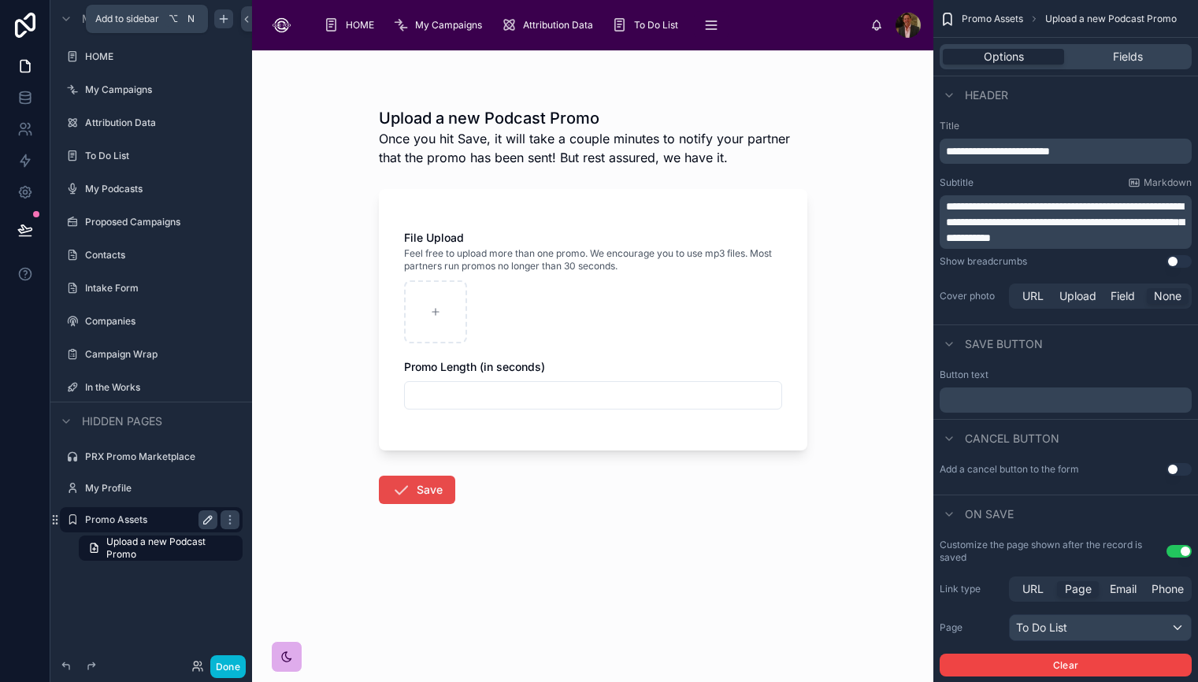
click at [224, 20] on icon "scrollable content" at bounding box center [223, 19] width 13 height 13
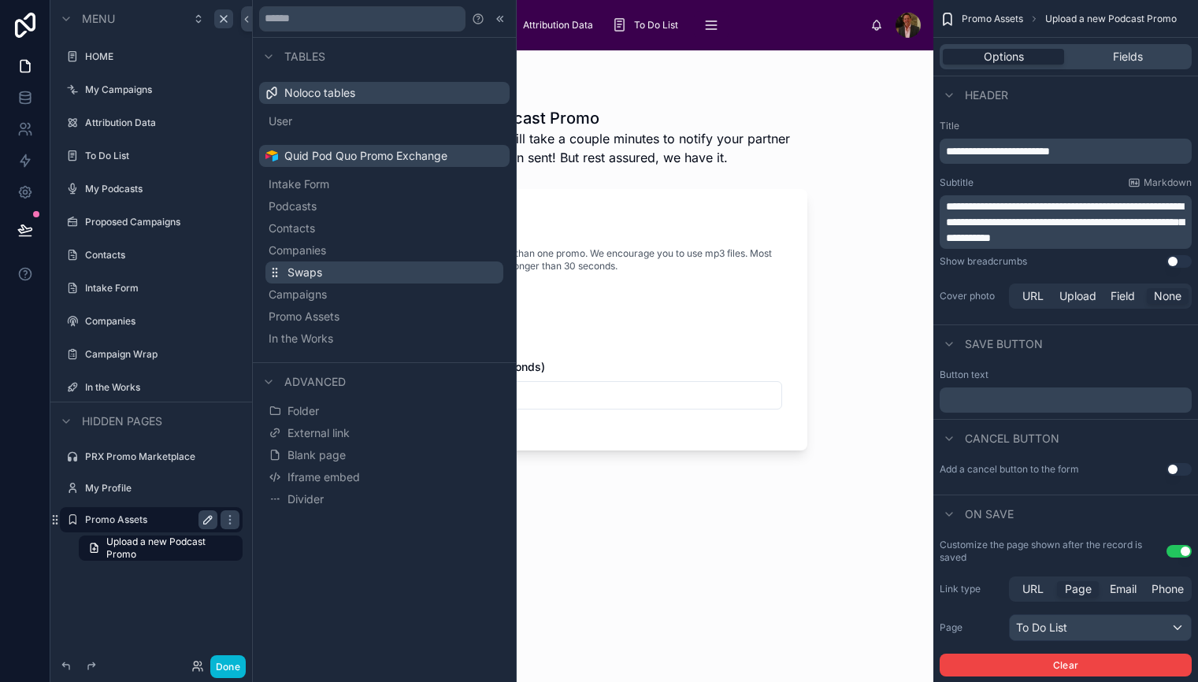
click at [359, 273] on button "Swaps" at bounding box center [385, 273] width 238 height 22
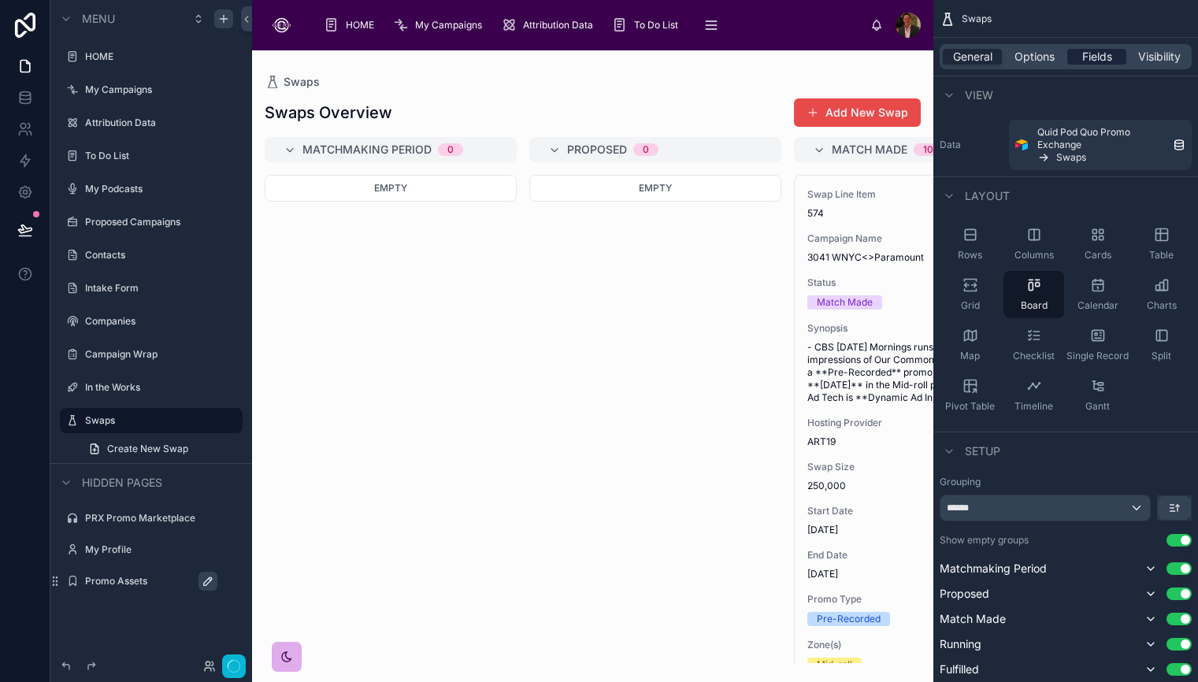
click at [1109, 61] on span "Fields" at bounding box center [1098, 57] width 30 height 16
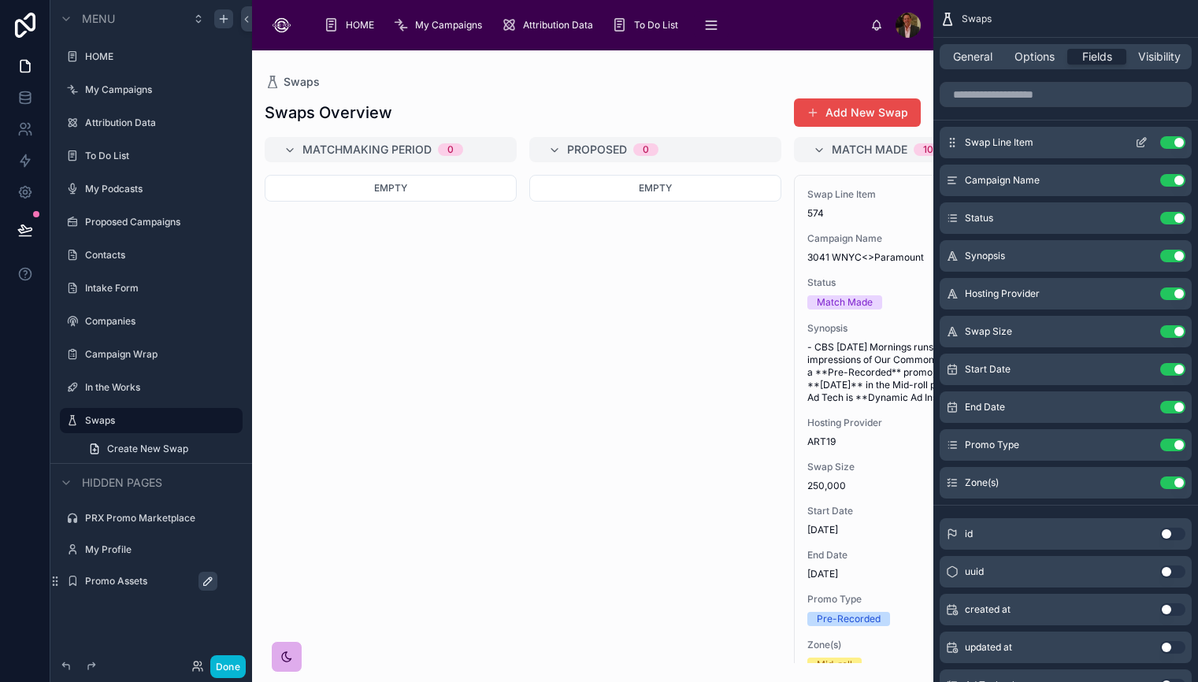
click at [1170, 146] on button "Use setting" at bounding box center [1173, 142] width 25 height 13
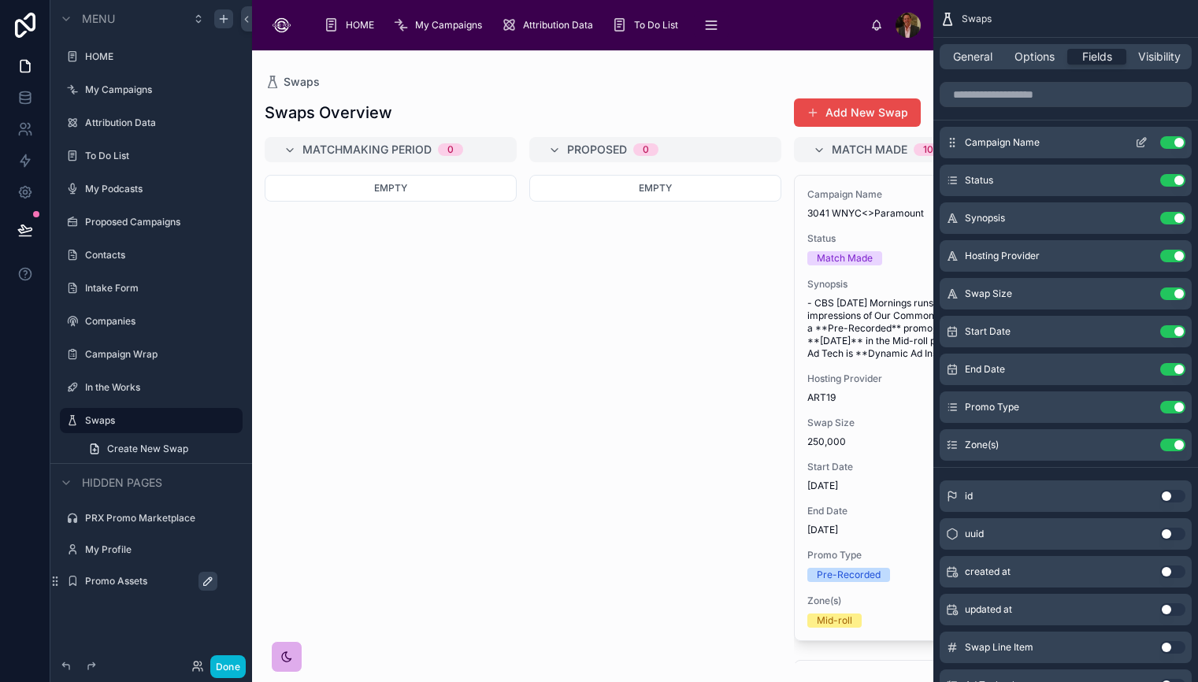
click at [1165, 138] on button "Use setting" at bounding box center [1173, 142] width 25 height 13
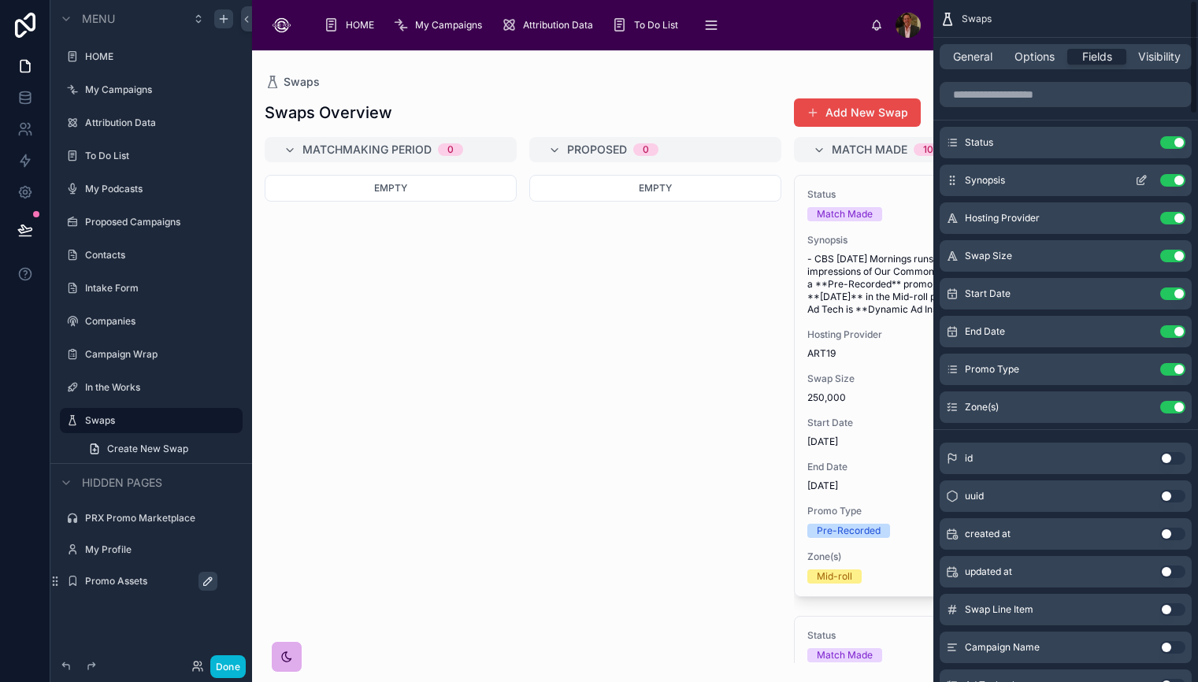
click at [1165, 184] on button "Use setting" at bounding box center [1173, 180] width 25 height 13
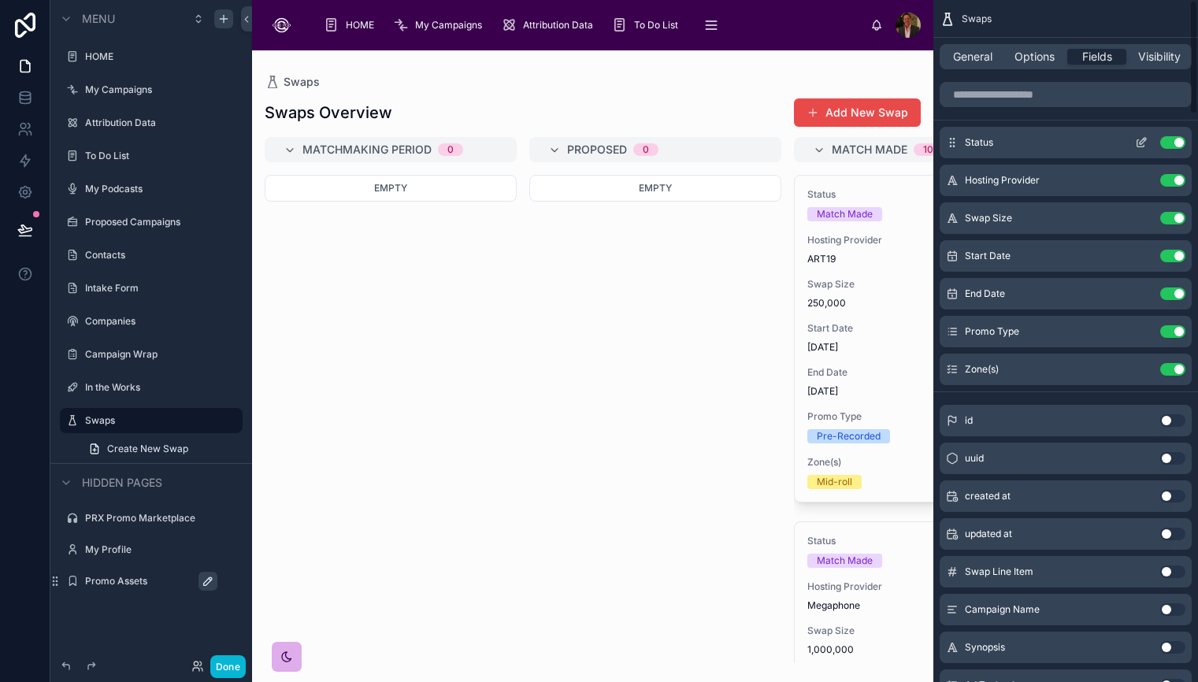
click at [1167, 143] on button "Use setting" at bounding box center [1173, 142] width 25 height 13
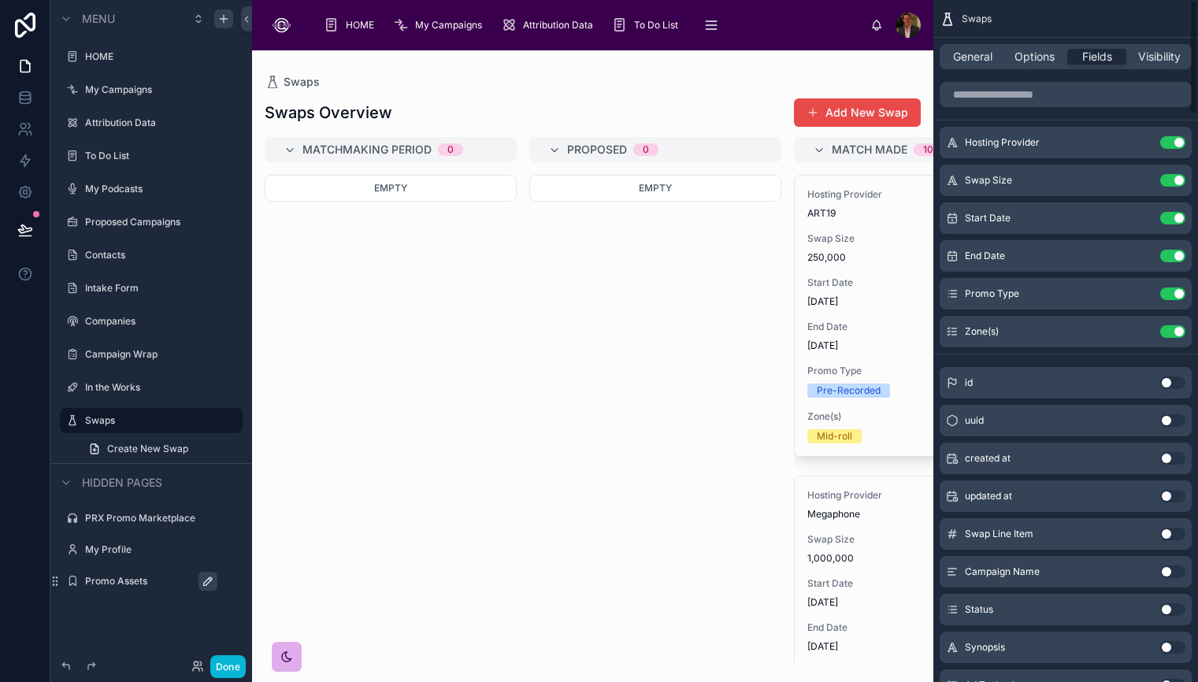
click at [1167, 143] on button "Use setting" at bounding box center [1173, 142] width 25 height 13
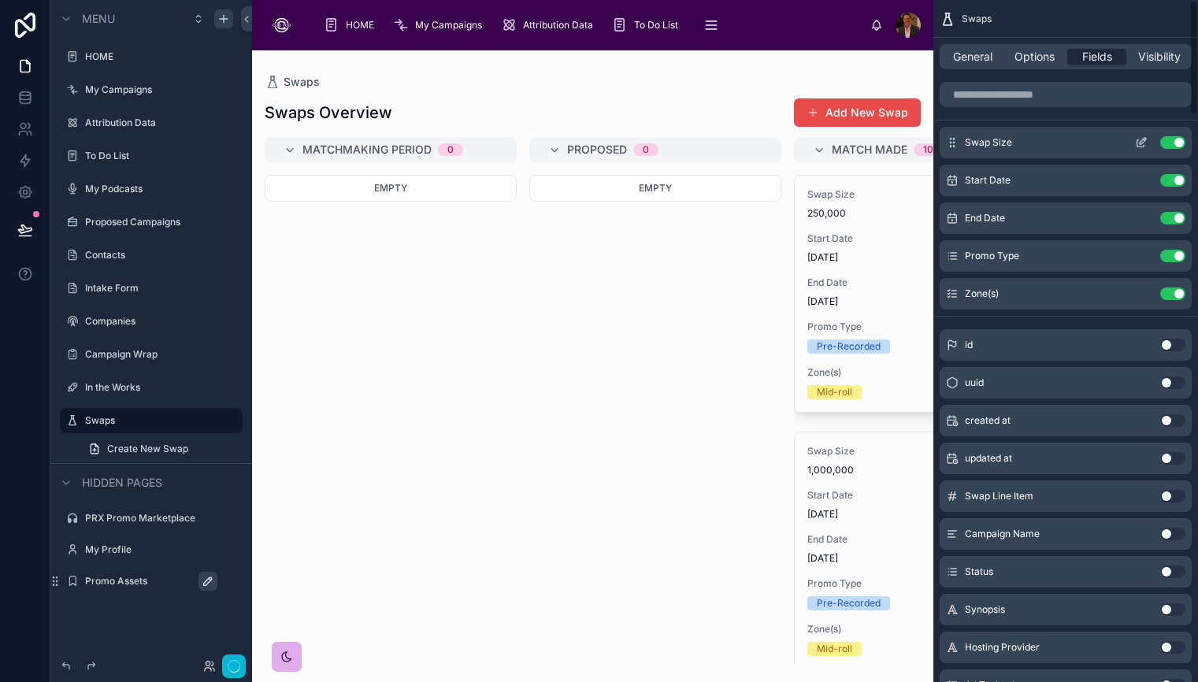
click at [1167, 143] on button "Use setting" at bounding box center [1173, 142] width 25 height 13
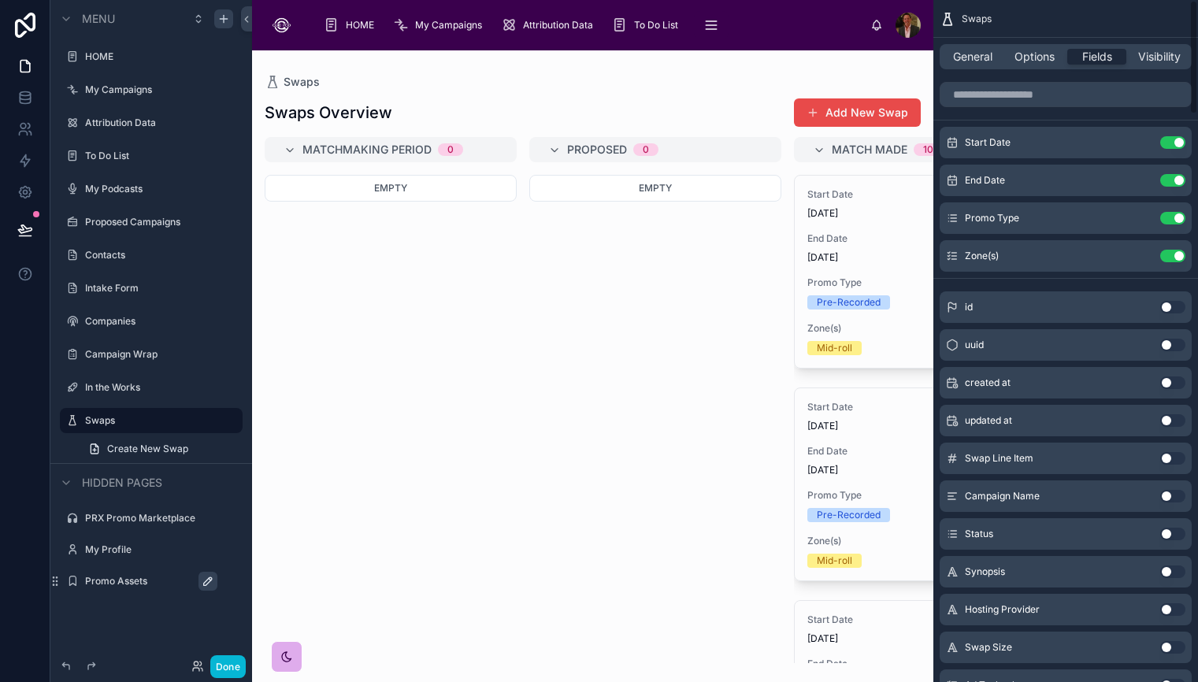
click at [1167, 143] on button "Use setting" at bounding box center [1173, 142] width 25 height 13
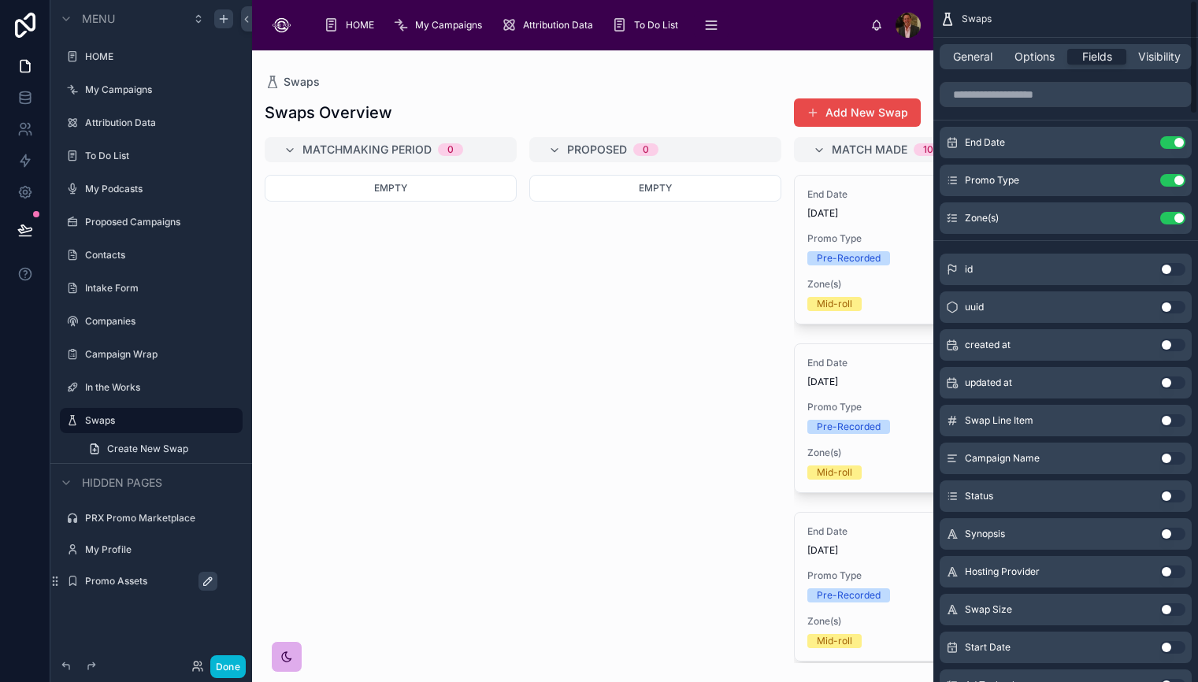
click at [1167, 143] on button "Use setting" at bounding box center [1173, 142] width 25 height 13
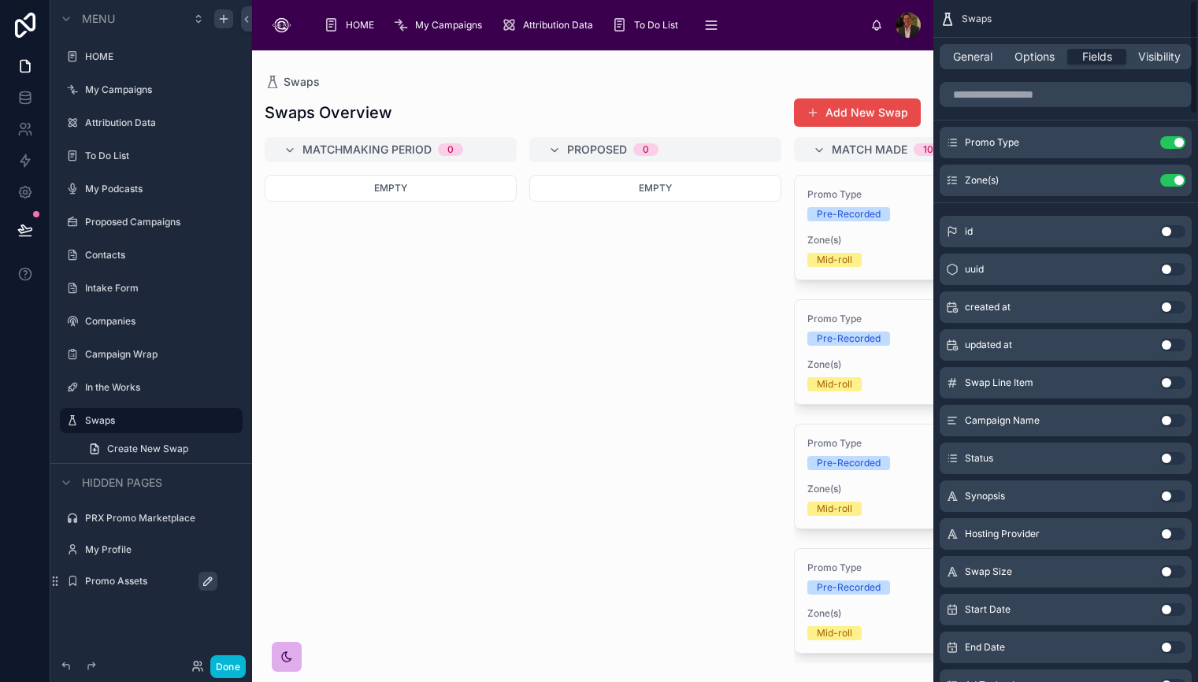
click at [1167, 143] on button "Use setting" at bounding box center [1173, 142] width 25 height 13
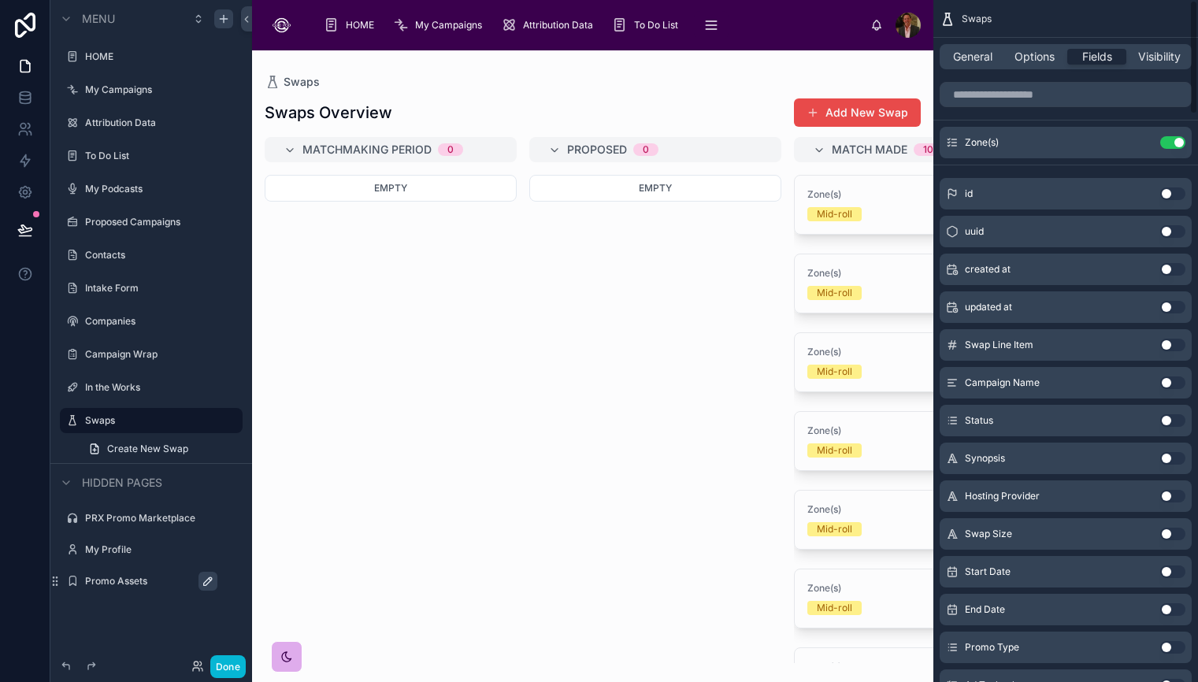
click at [1167, 143] on button "Use setting" at bounding box center [1173, 142] width 25 height 13
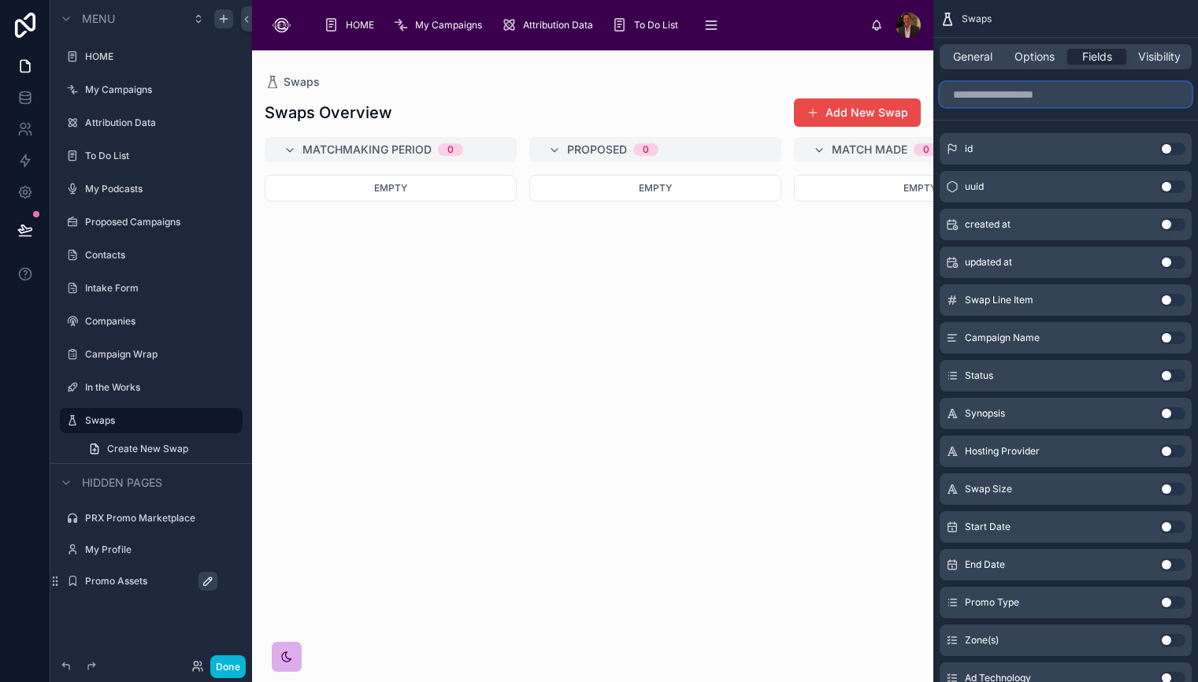
click at [1055, 101] on input "scrollable content" at bounding box center [1066, 94] width 252 height 25
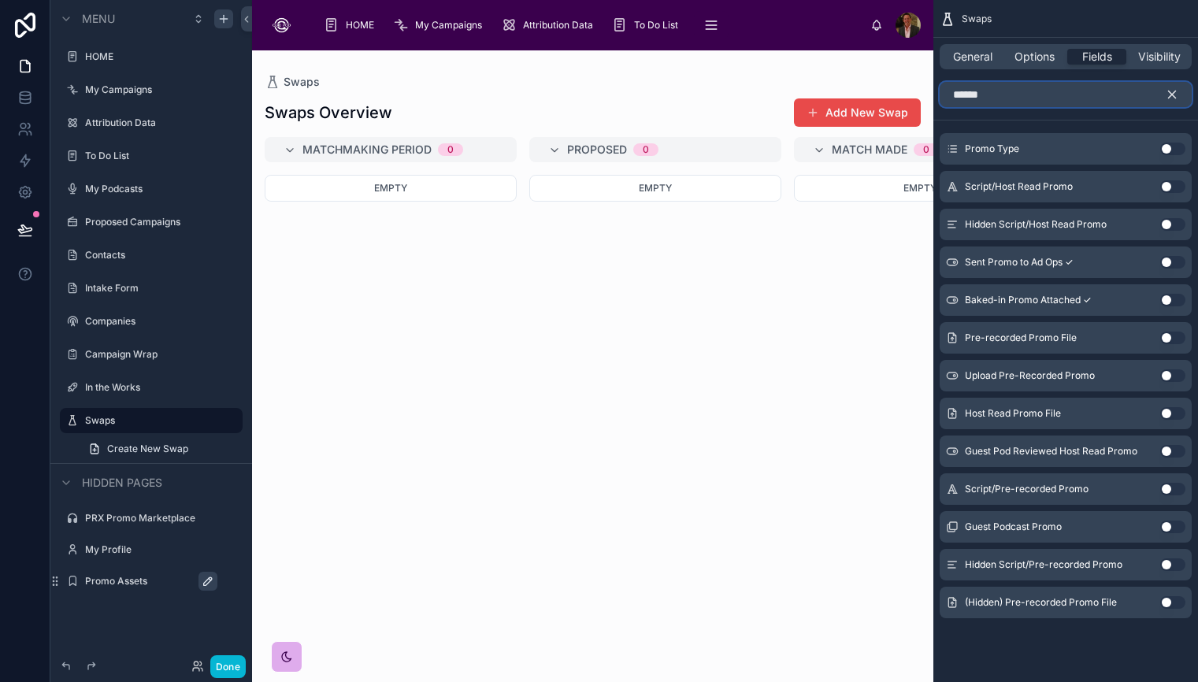
type input "*****"
click at [1179, 337] on button "Use setting" at bounding box center [1173, 338] width 25 height 13
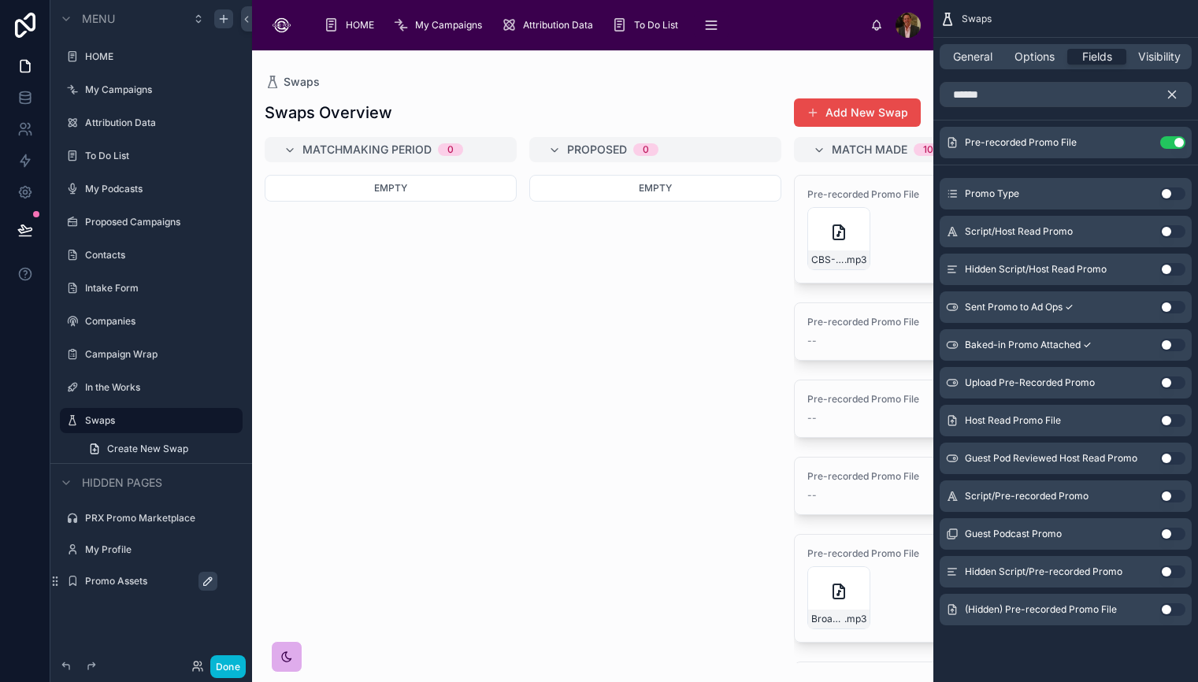
click at [677, 319] on div at bounding box center [593, 366] width 682 height 632
click at [960, 57] on span "General" at bounding box center [972, 57] width 39 height 16
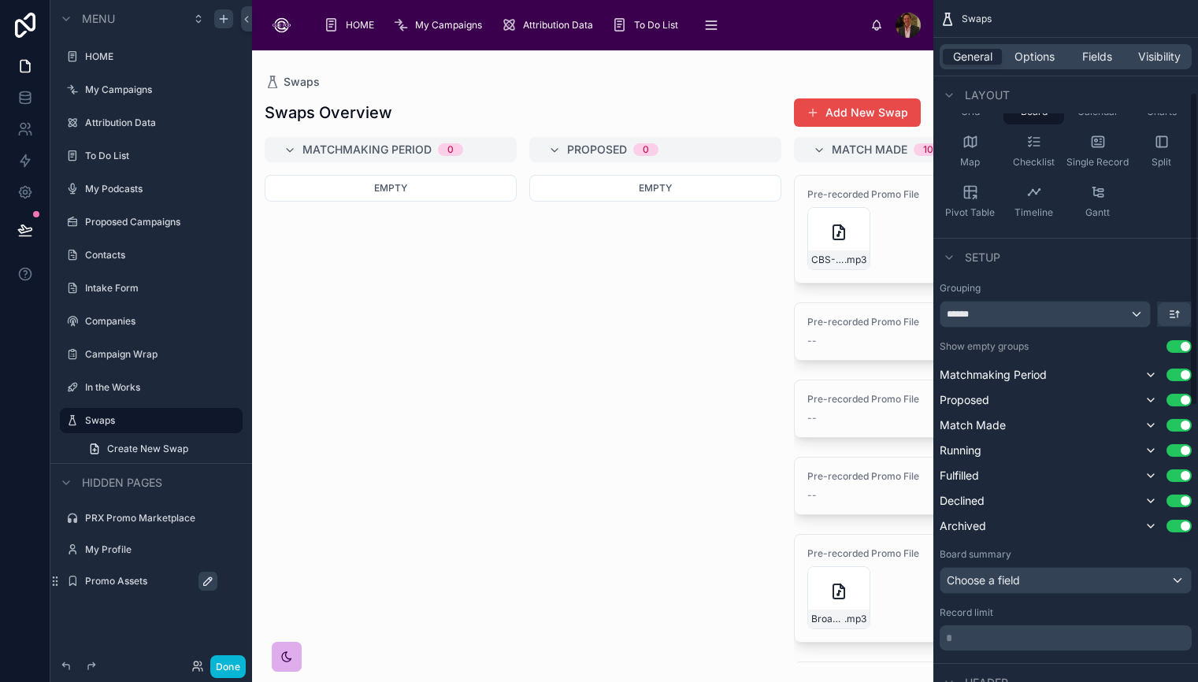
scroll to position [203, 0]
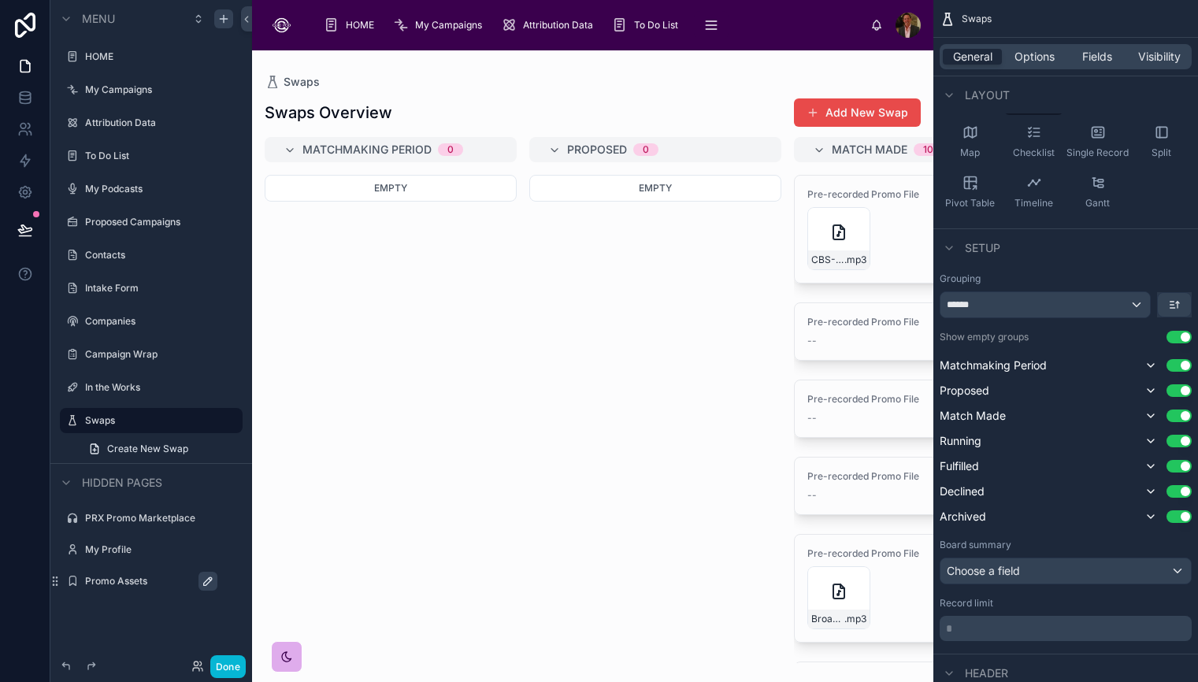
click at [1175, 334] on button "Use setting" at bounding box center [1179, 337] width 25 height 13
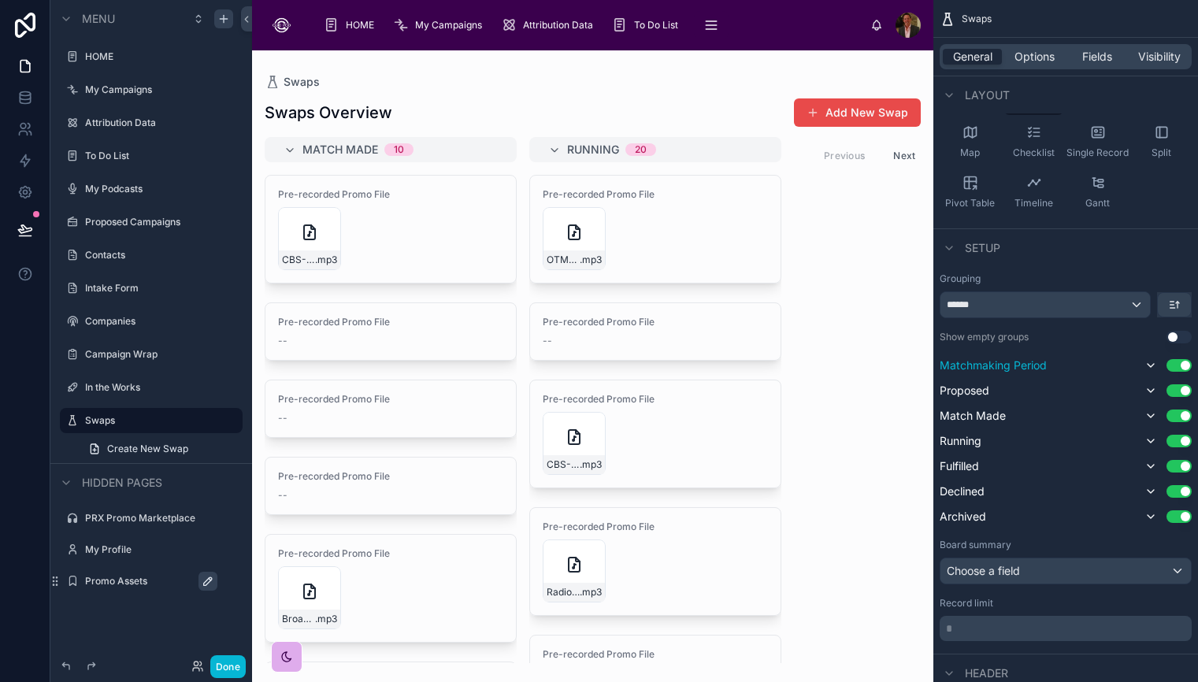
click at [1173, 371] on button "Use setting" at bounding box center [1179, 365] width 25 height 13
click at [1179, 390] on button "Use setting" at bounding box center [1179, 387] width 25 height 13
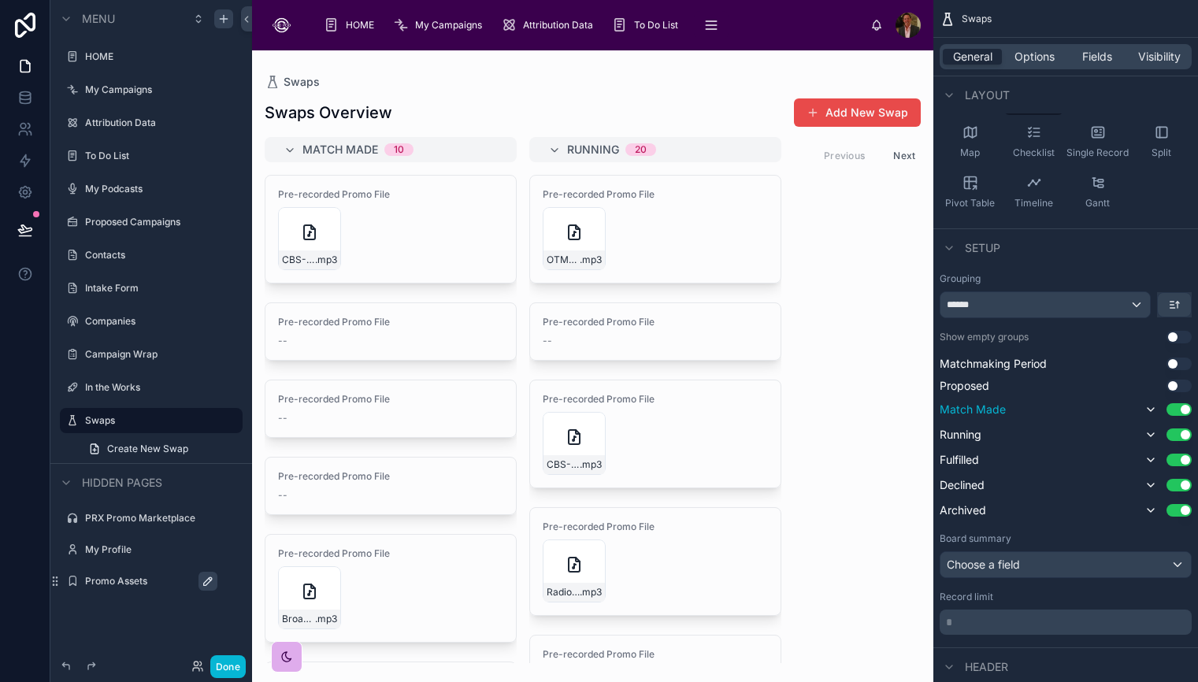
click at [1172, 408] on button "Use setting" at bounding box center [1179, 409] width 25 height 13
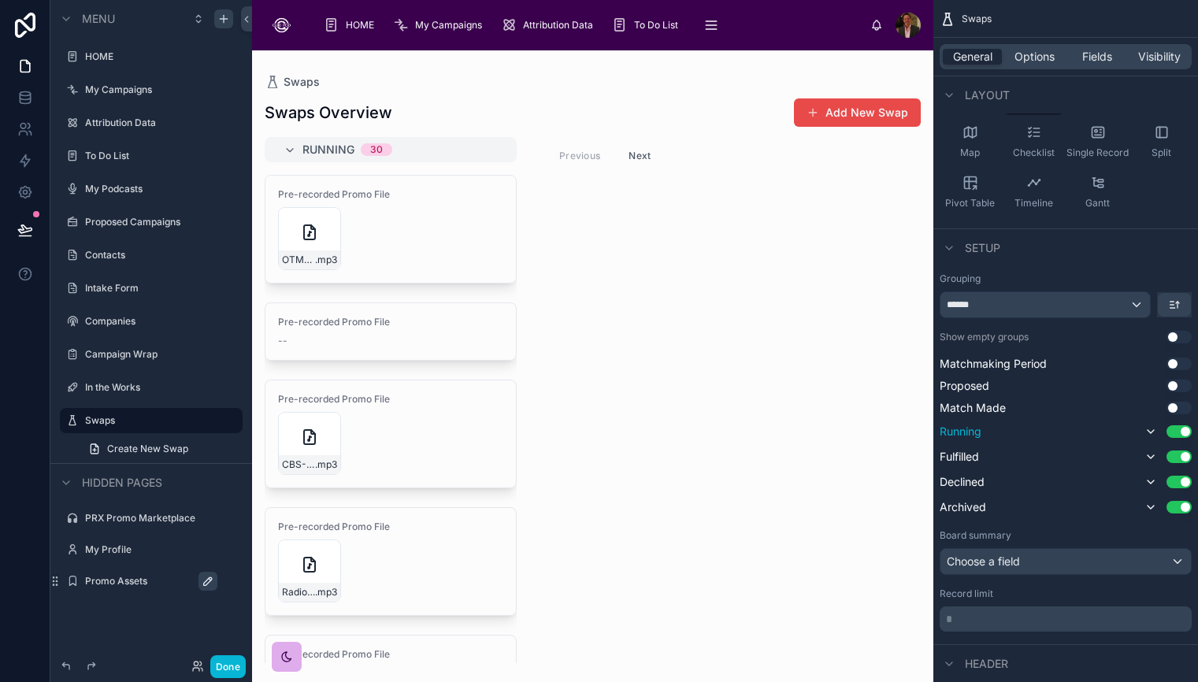
click at [1172, 431] on button "Use setting" at bounding box center [1179, 431] width 25 height 13
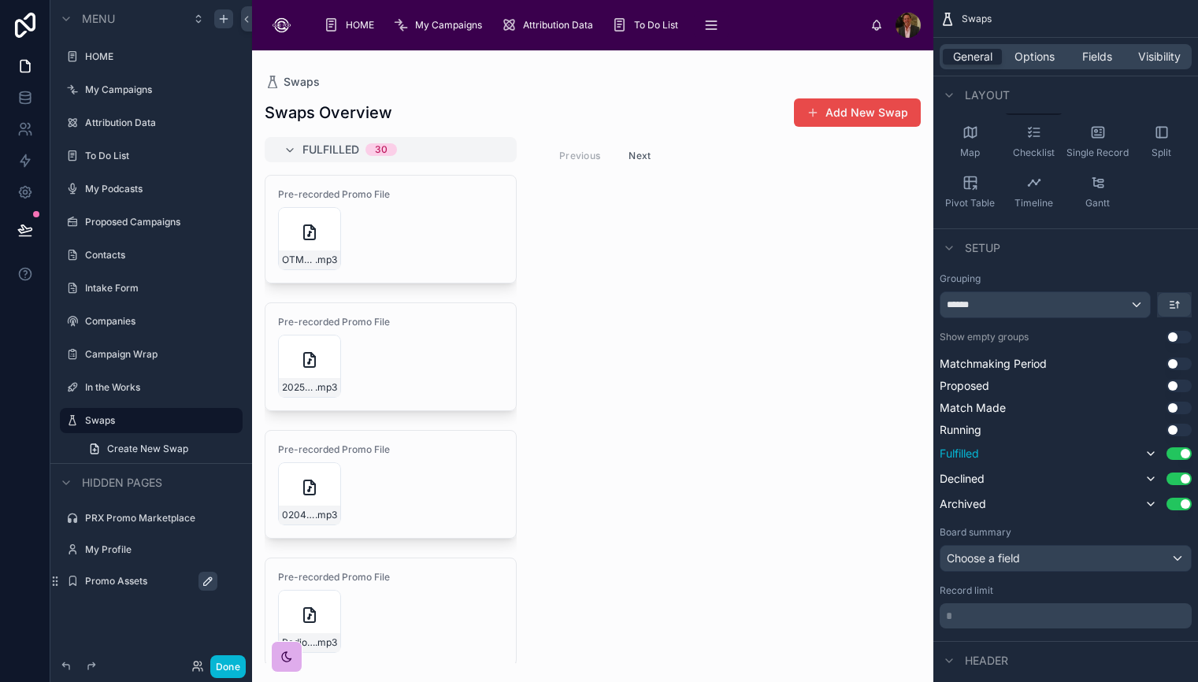
click at [1176, 458] on button "Use setting" at bounding box center [1179, 454] width 25 height 13
click at [1177, 475] on button "Use setting" at bounding box center [1179, 476] width 25 height 13
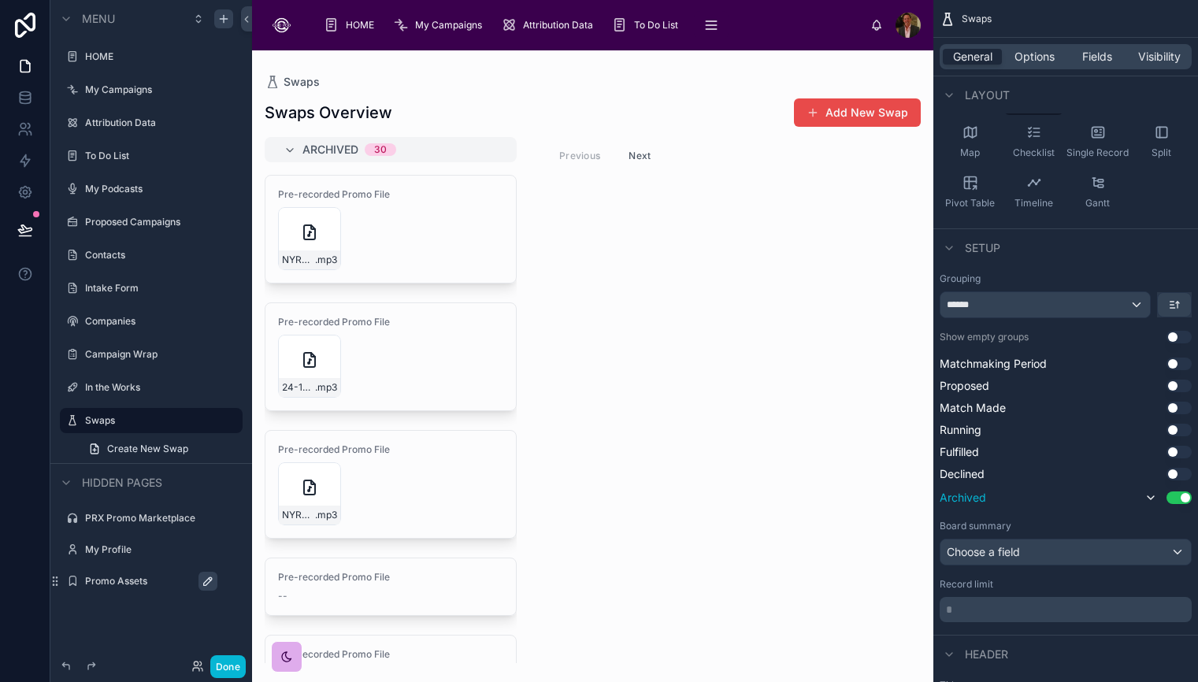
click at [1176, 500] on button "Use setting" at bounding box center [1179, 498] width 25 height 13
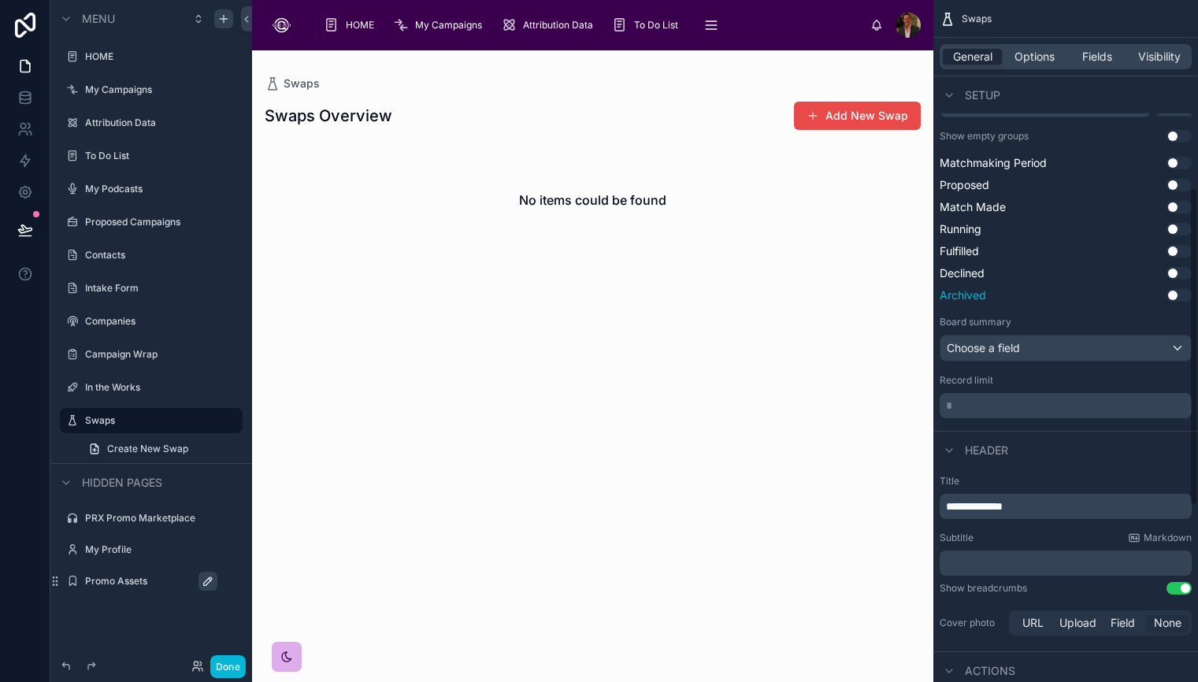
scroll to position [403, 0]
click at [1169, 346] on div "Choose a field" at bounding box center [1066, 348] width 251 height 25
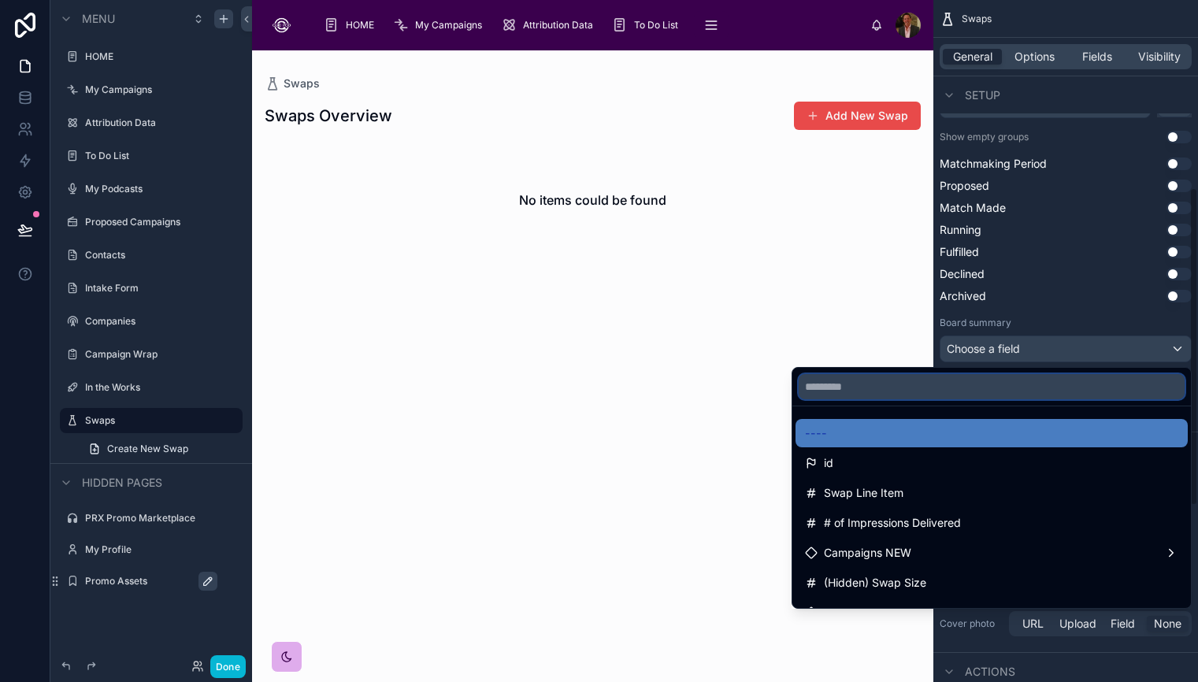
click at [1013, 388] on input "text" at bounding box center [992, 386] width 386 height 25
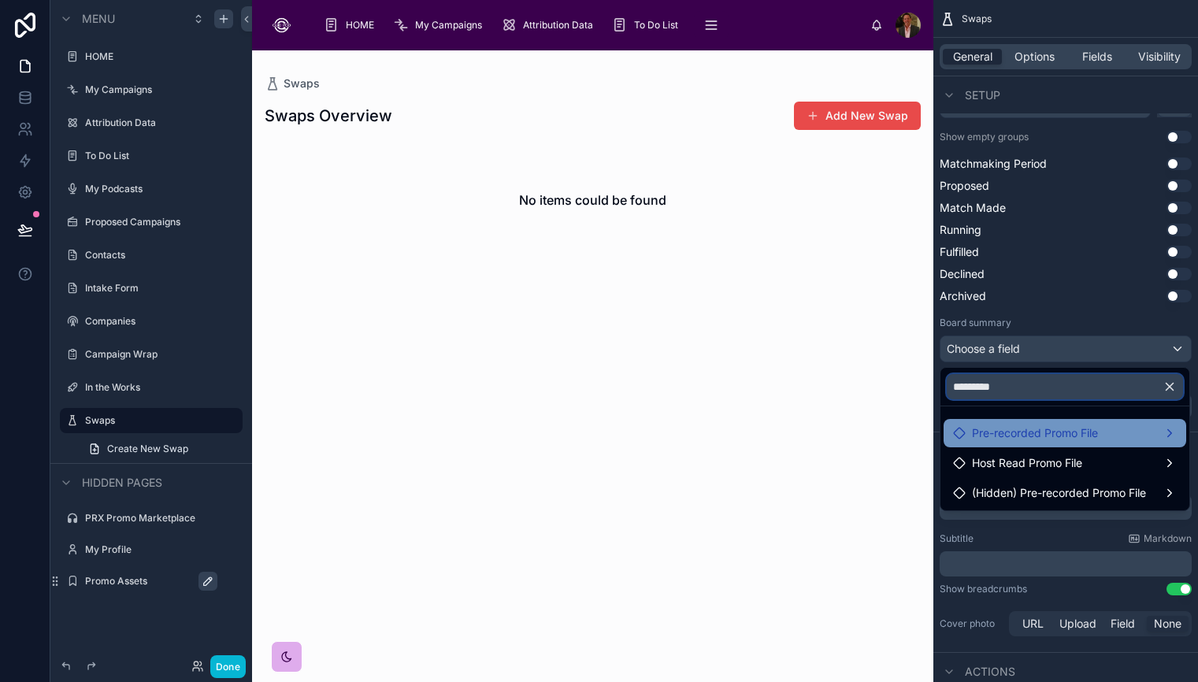
type input "*********"
click at [1075, 435] on span "Pre-recorded Promo File" at bounding box center [1035, 433] width 126 height 19
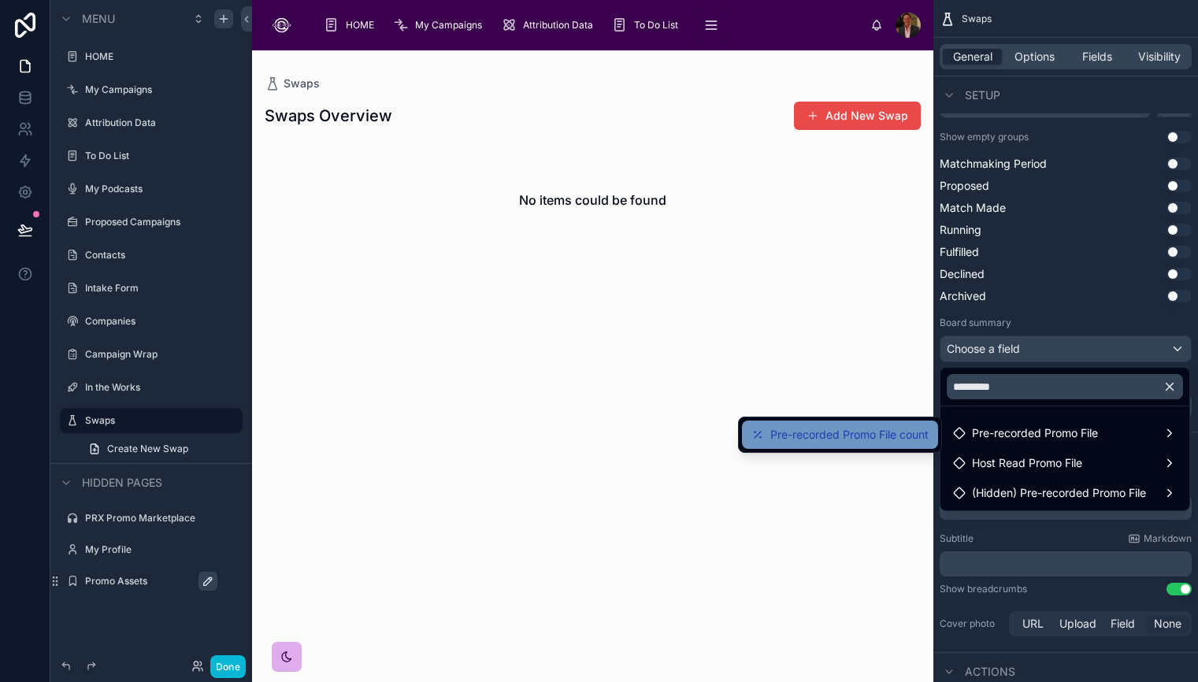
click at [853, 444] on span "Pre-recorded Promo File count" at bounding box center [850, 434] width 158 height 19
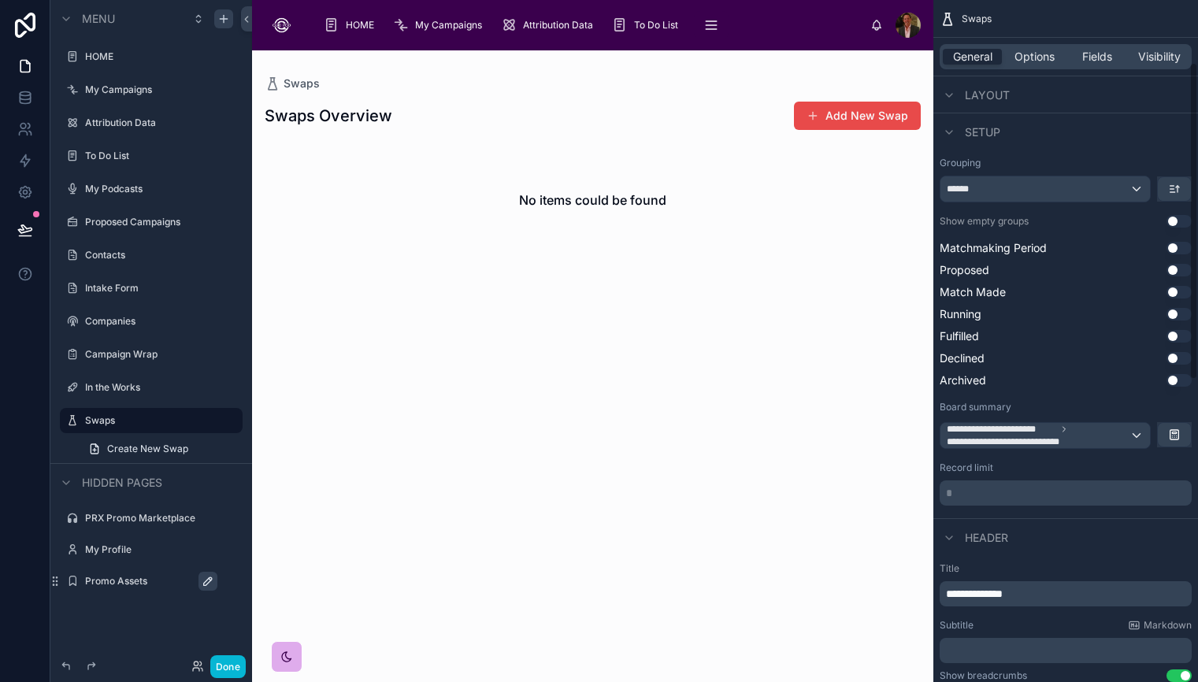
scroll to position [0, 0]
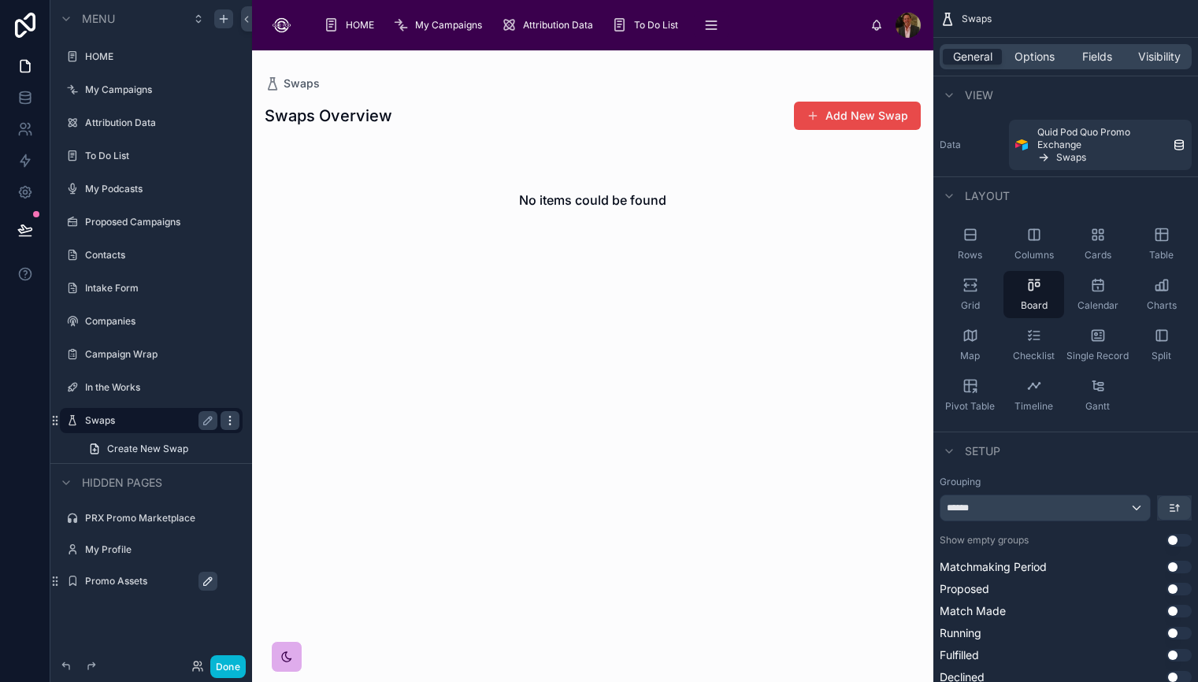
click at [231, 423] on icon "scrollable content" at bounding box center [230, 420] width 13 height 13
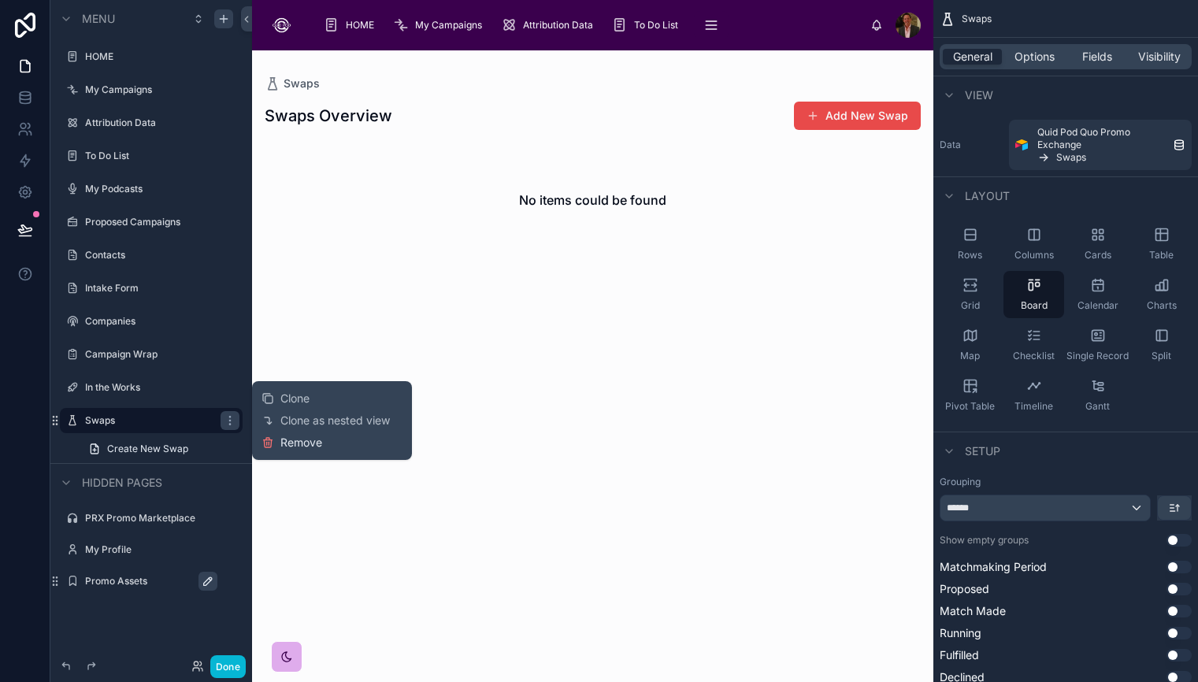
click at [282, 444] on span "Remove" at bounding box center [302, 443] width 42 height 16
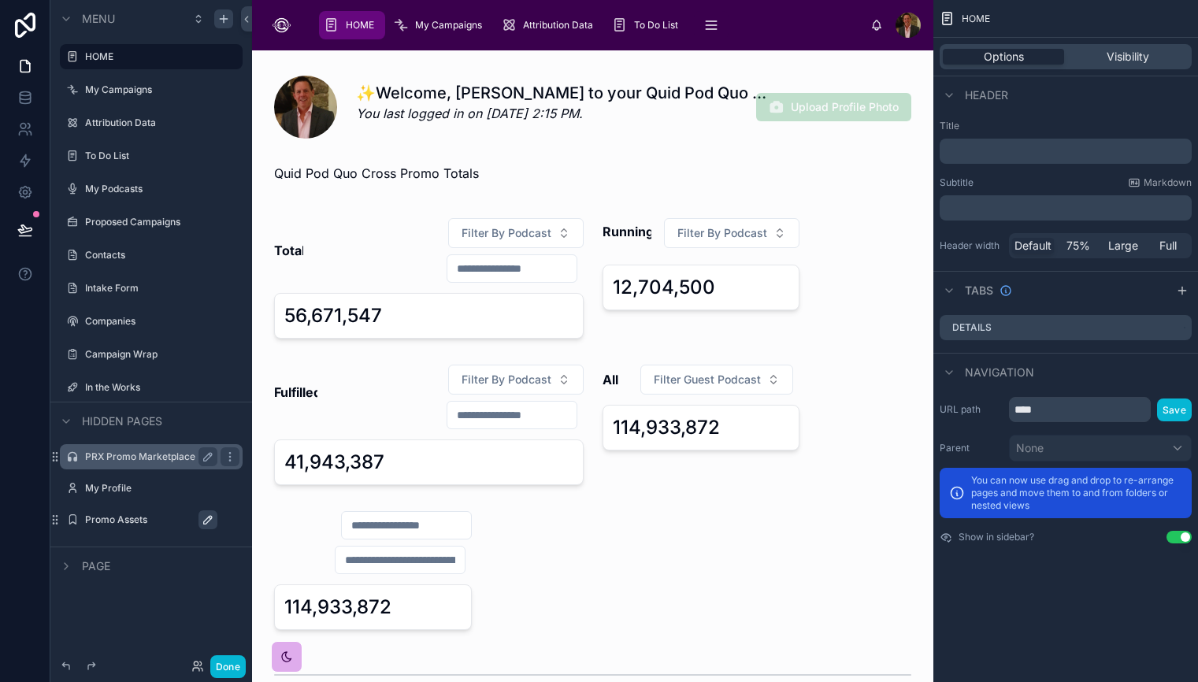
click at [151, 448] on div "PRX Promo Marketplace" at bounding box center [151, 457] width 132 height 19
click at [90, 459] on label "PRX Promo Marketplace" at bounding box center [148, 457] width 126 height 13
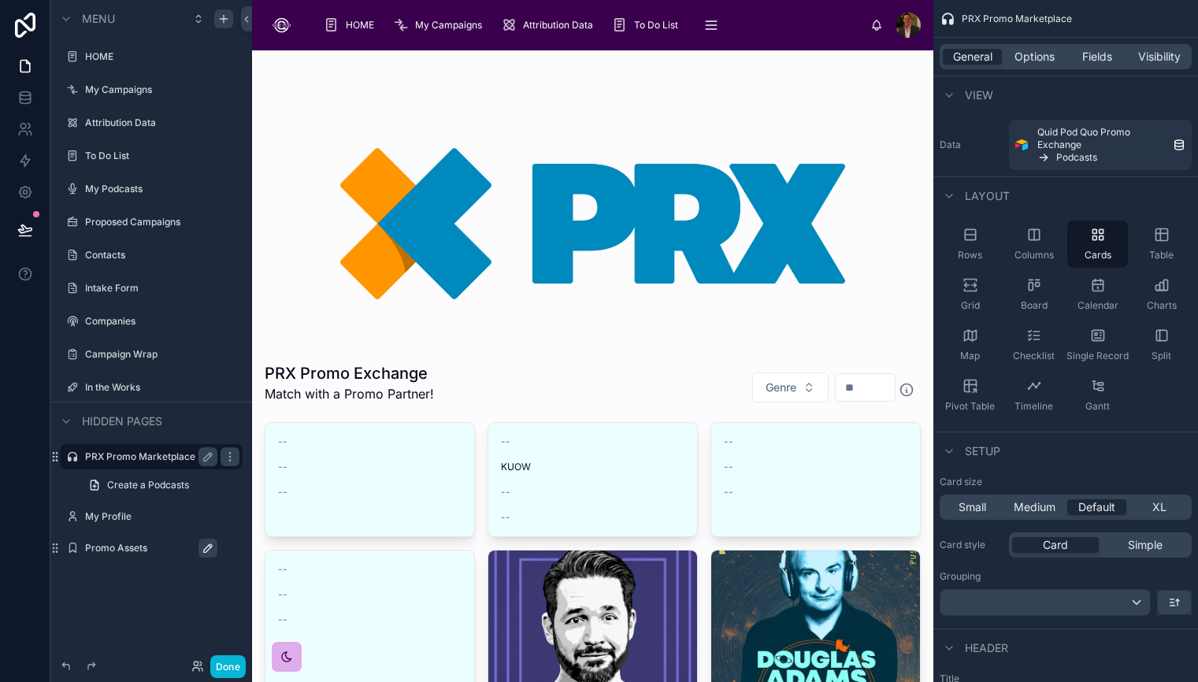
click at [89, 545] on label "Promo Assets" at bounding box center [159, 548] width 148 height 13
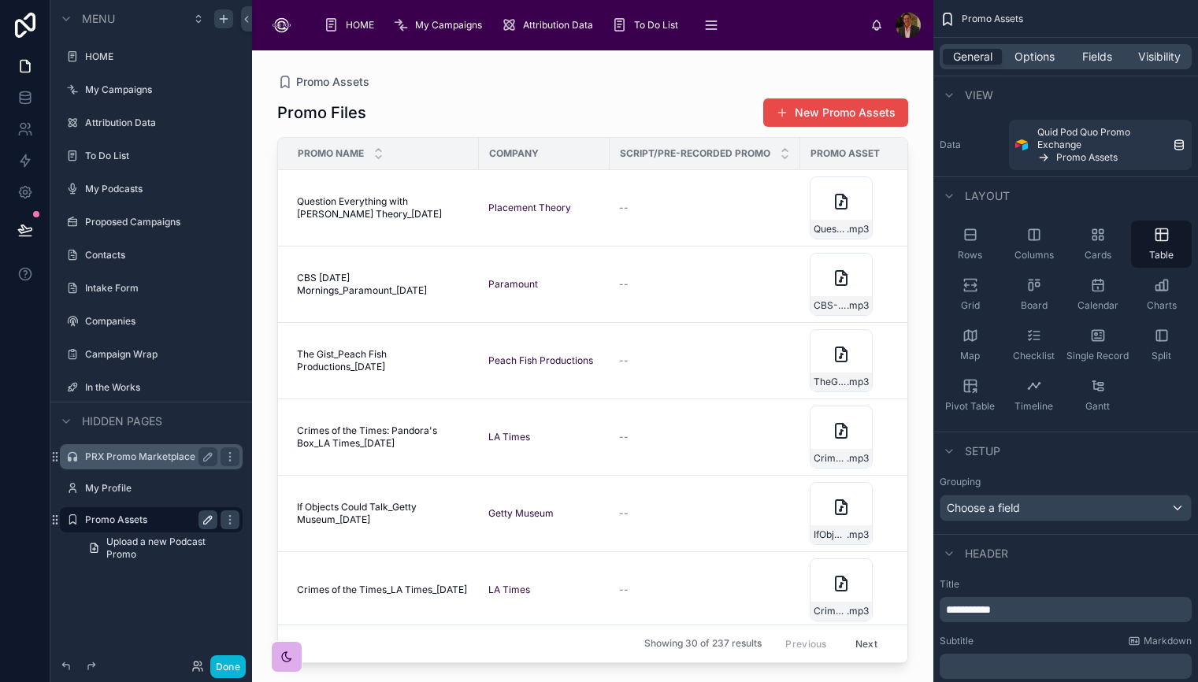
click at [817, 112] on div at bounding box center [593, 356] width 682 height 613
click at [807, 119] on button "New Promo Assets" at bounding box center [836, 112] width 145 height 28
